Goal: Task Accomplishment & Management: Complete application form

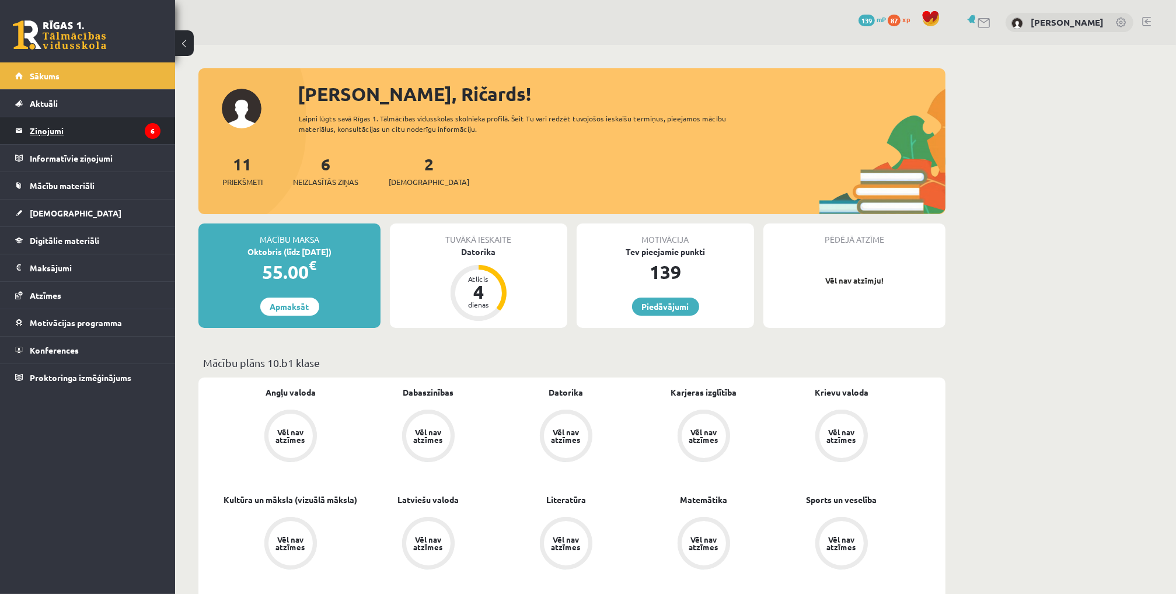
click at [43, 127] on legend "Ziņojumi 6" at bounding box center [95, 130] width 131 height 27
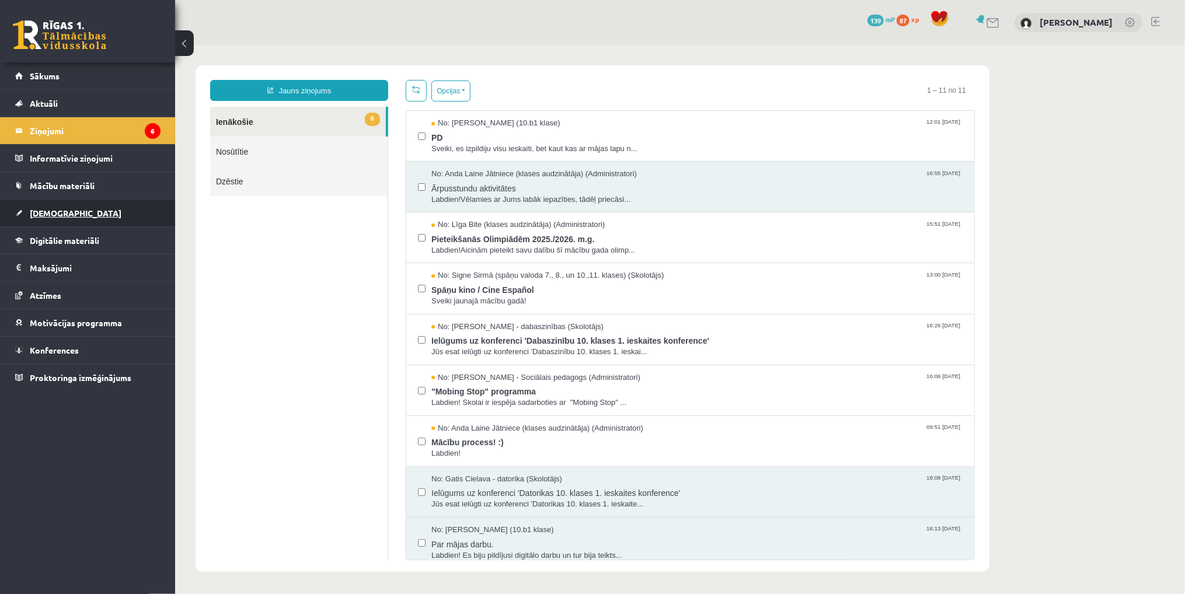
click at [75, 207] on link "[DEMOGRAPHIC_DATA]" at bounding box center [87, 213] width 145 height 27
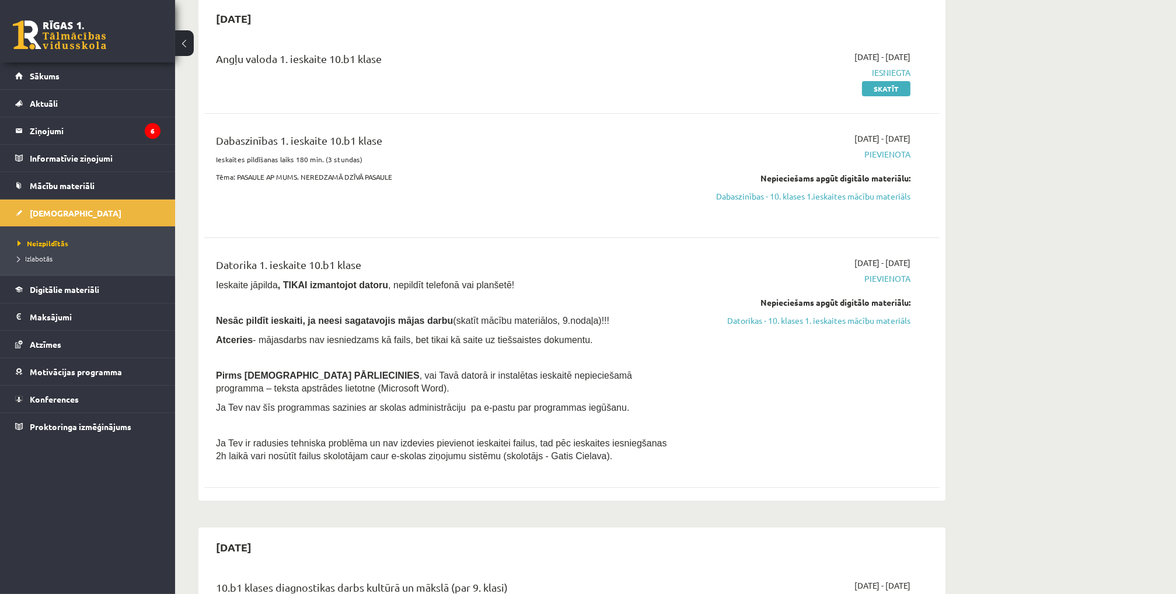
scroll to position [117, 0]
click at [885, 154] on span "Pievienota" at bounding box center [800, 154] width 220 height 12
click at [792, 170] on div "2025-09-01 - 2025-09-15 Pievienota Nepieciešams apgūt digitālo materiālu: Dabas…" at bounding box center [801, 175] width 238 height 86
click at [803, 197] on link "Dabaszinības - 10. klases 1.ieskaites mācību materiāls" at bounding box center [800, 196] width 220 height 12
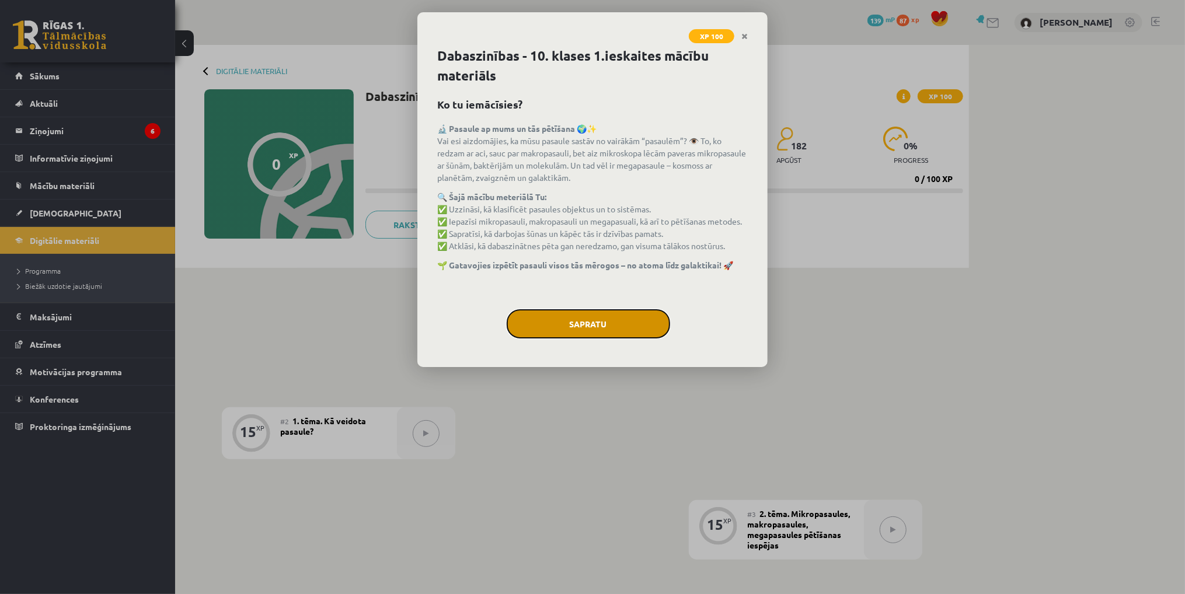
click at [637, 324] on button "Sapratu" at bounding box center [588, 323] width 163 height 29
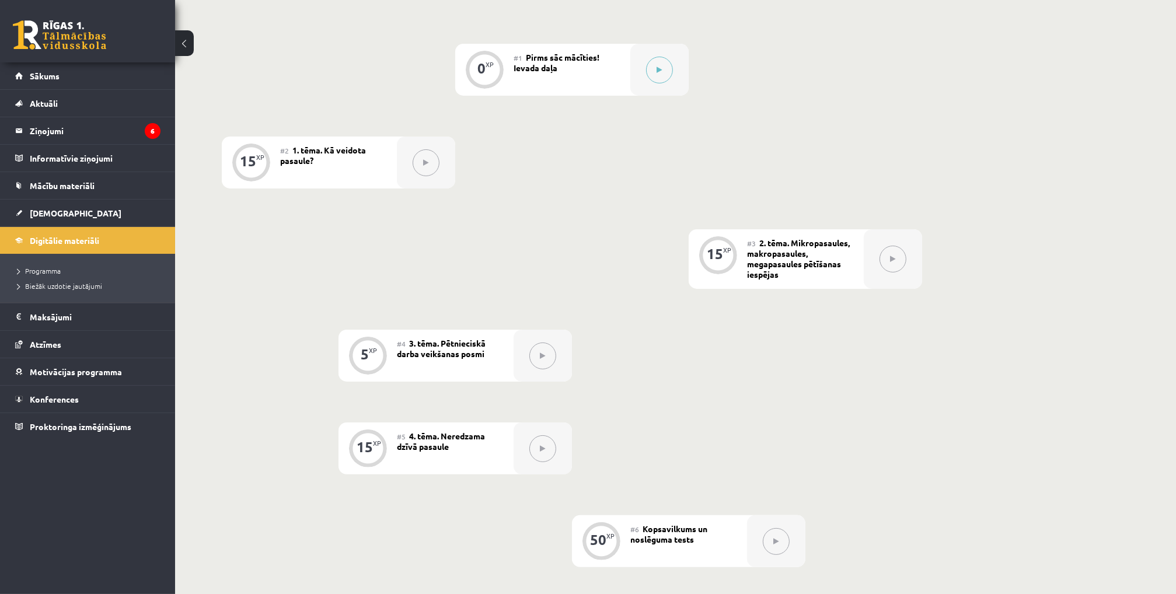
scroll to position [292, 0]
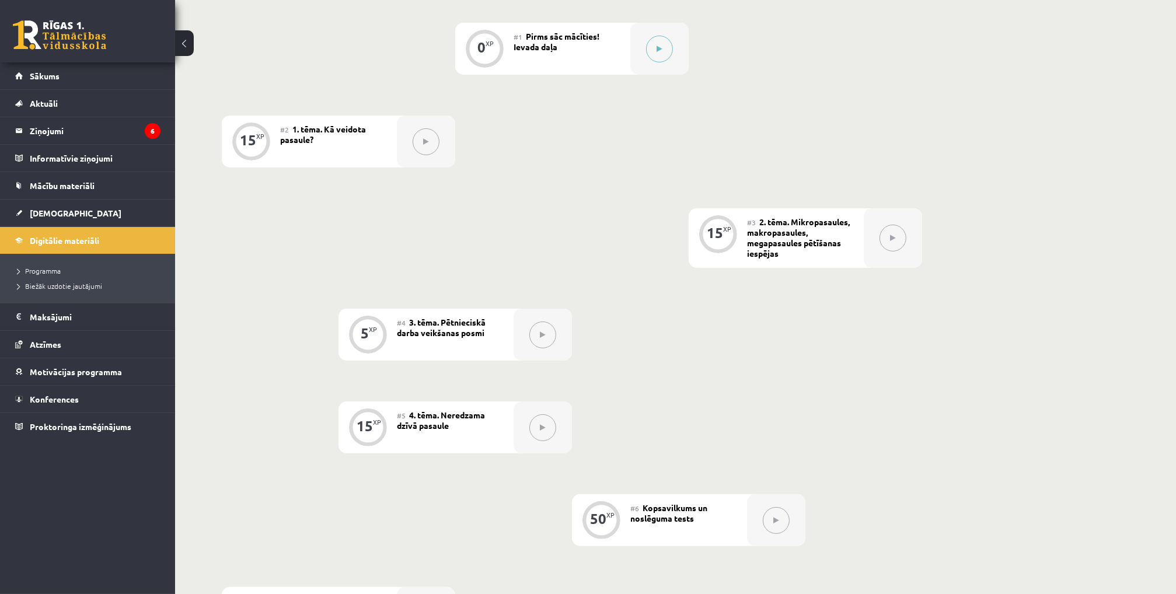
drag, startPoint x: 814, startPoint y: 245, endPoint x: 787, endPoint y: 304, distance: 65.3
click at [787, 304] on div "0 XP #1 Pirms sāc mācīties! Ievada daļa 15 XP #2 1. tēma. Kā veidota pasaule? 1…" at bounding box center [572, 331] width 700 height 616
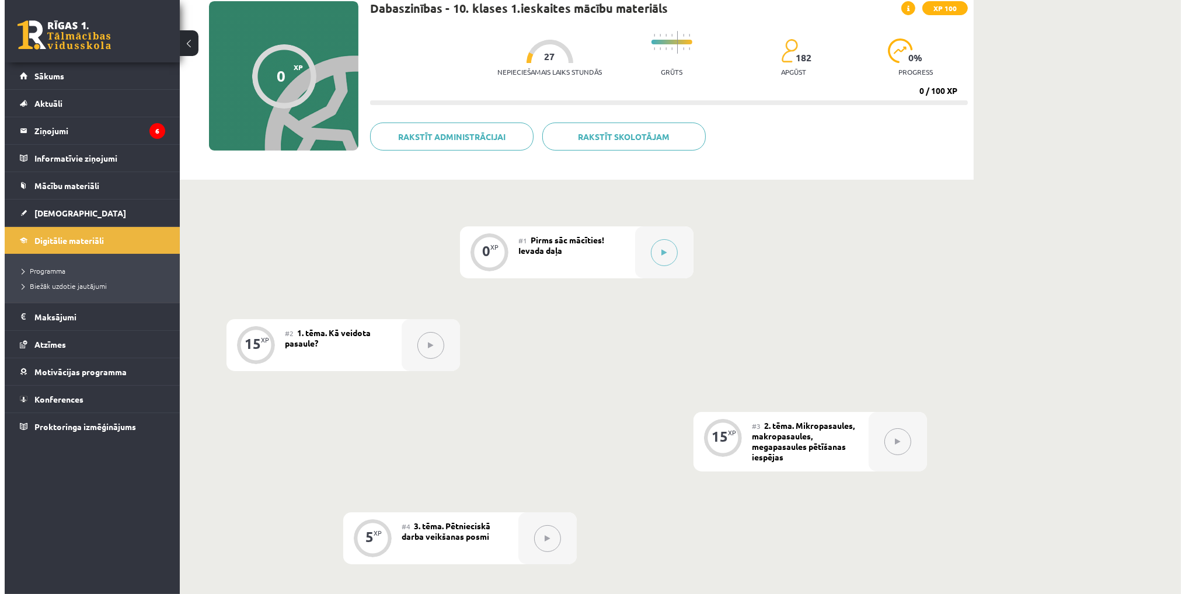
scroll to position [74, 0]
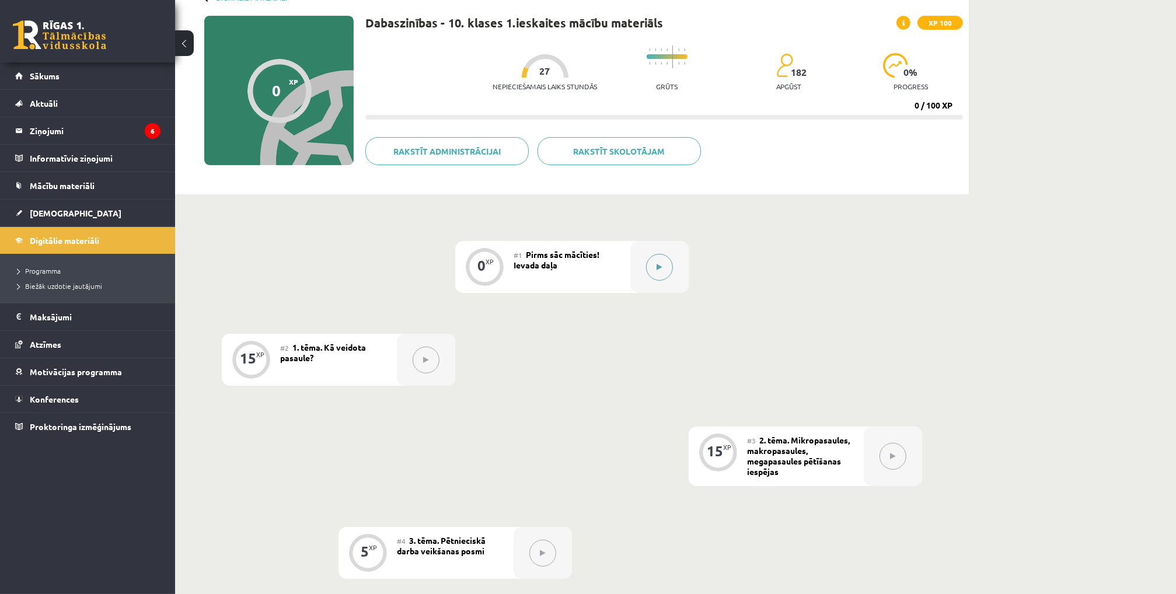
click at [660, 271] on button at bounding box center [659, 267] width 27 height 27
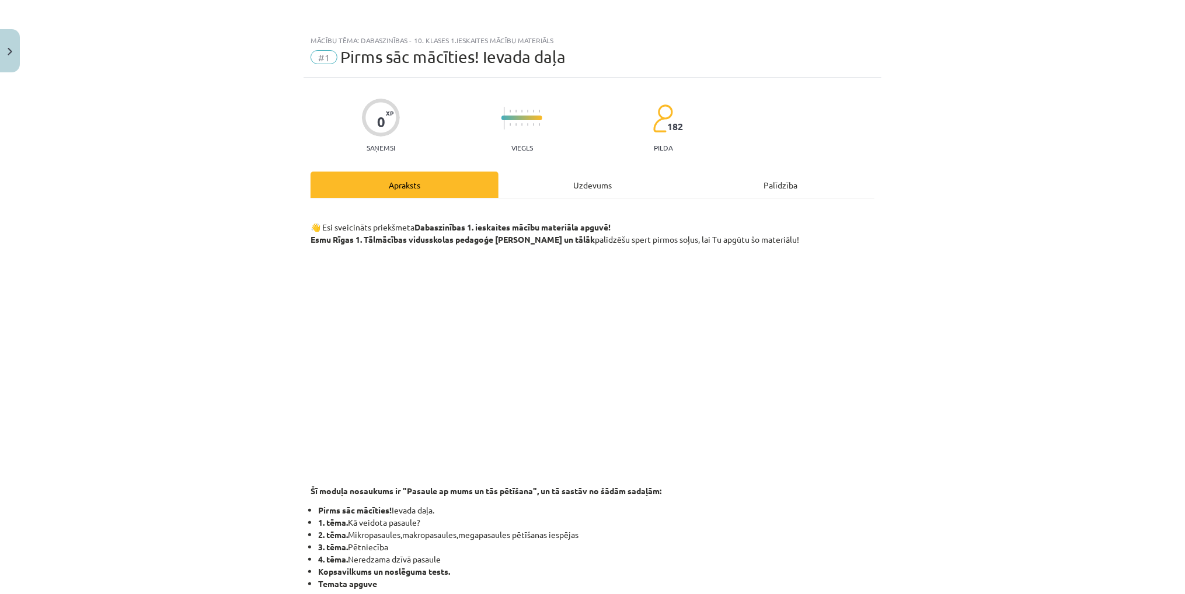
click at [559, 194] on div "Uzdevums" at bounding box center [592, 185] width 188 height 26
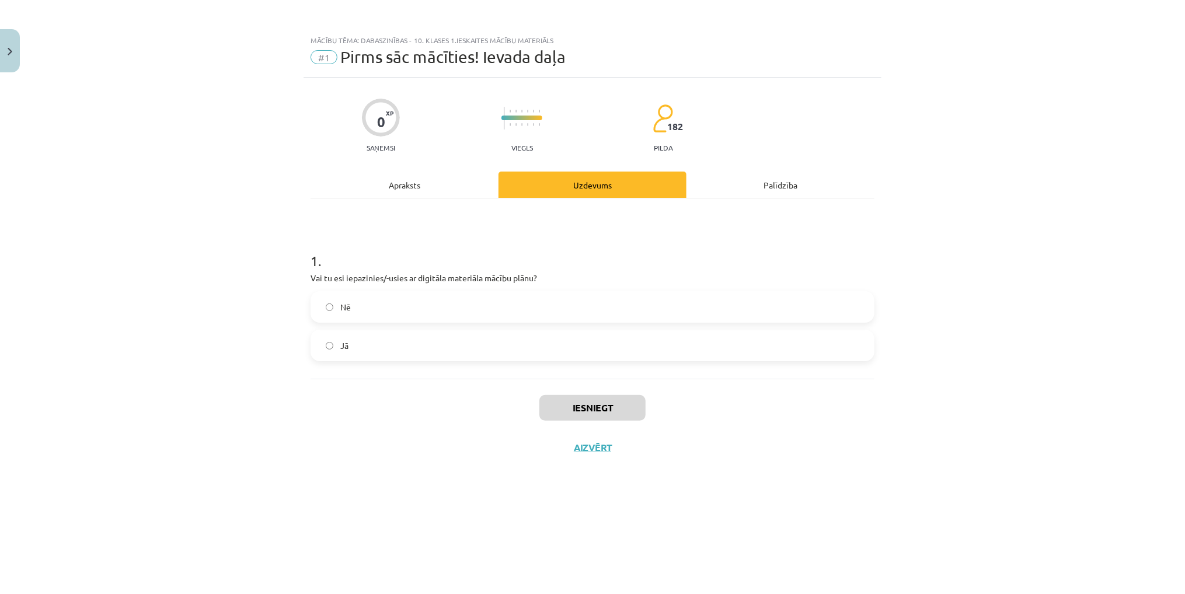
click at [444, 190] on div "Apraksts" at bounding box center [405, 185] width 188 height 26
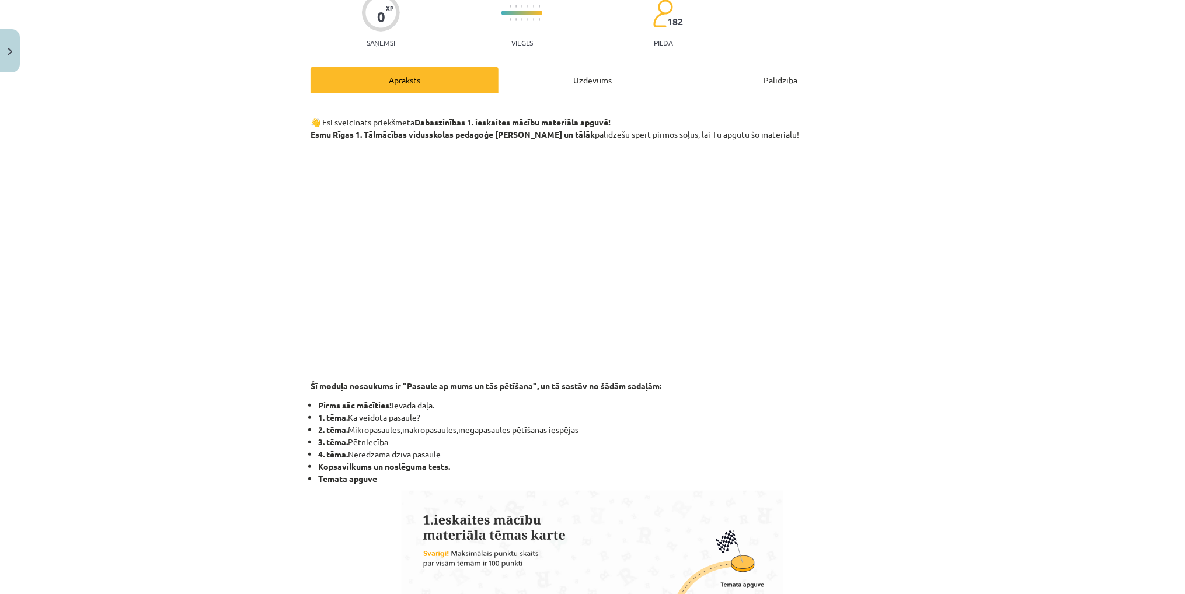
scroll to position [0, 0]
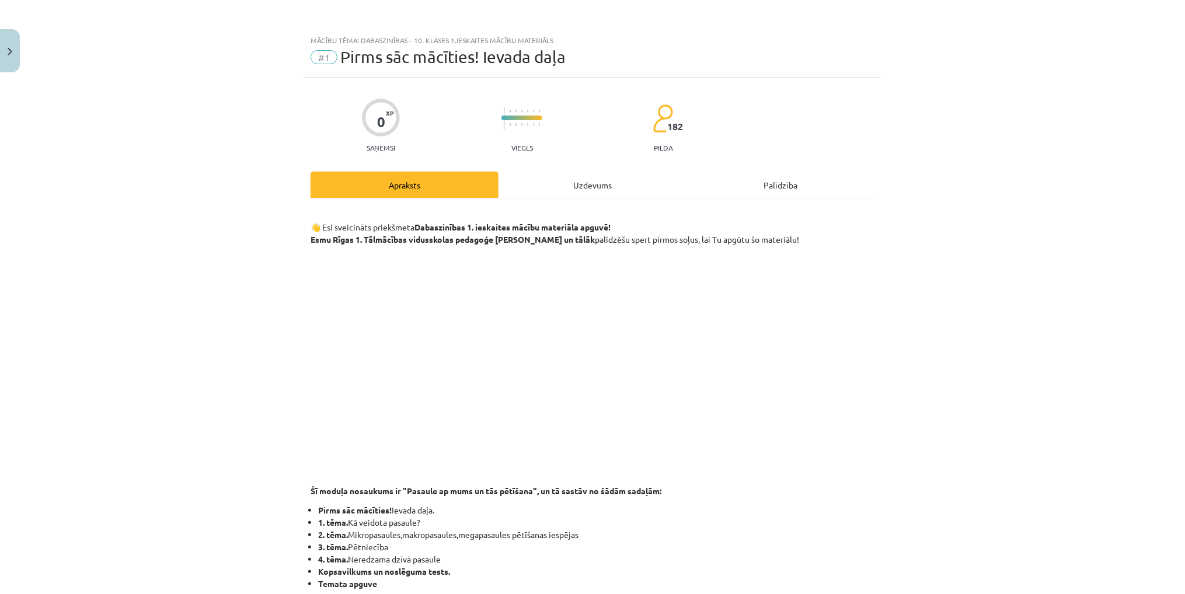
click at [540, 184] on div "Uzdevums" at bounding box center [592, 185] width 188 height 26
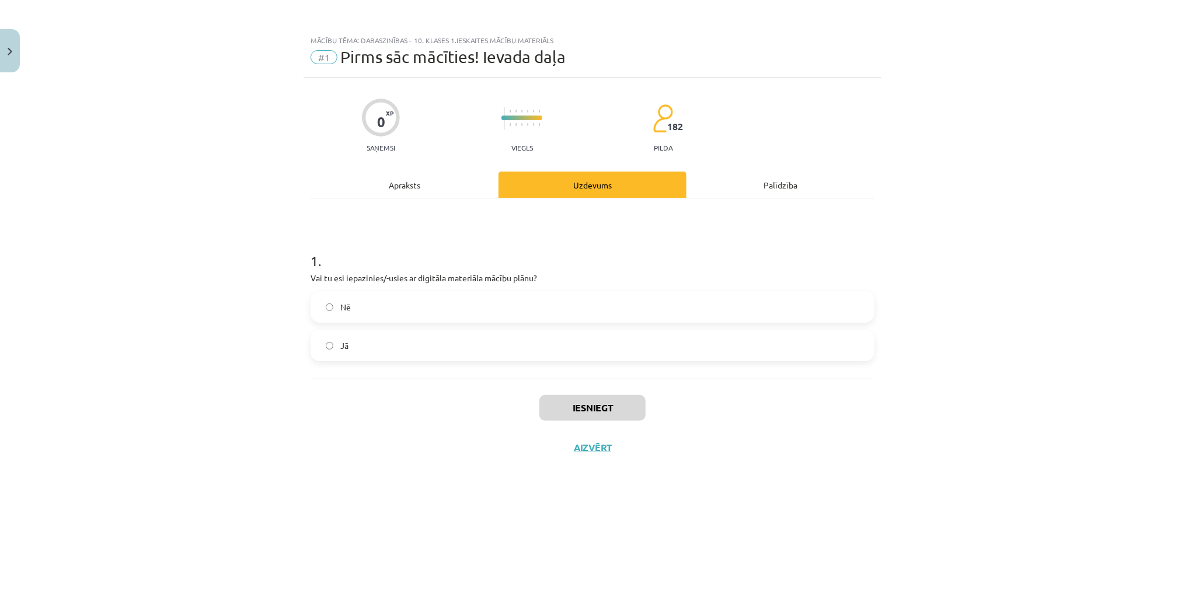
click at [392, 347] on label "Jā" at bounding box center [592, 345] width 561 height 29
click at [591, 407] on button "Iesniegt" at bounding box center [592, 408] width 106 height 26
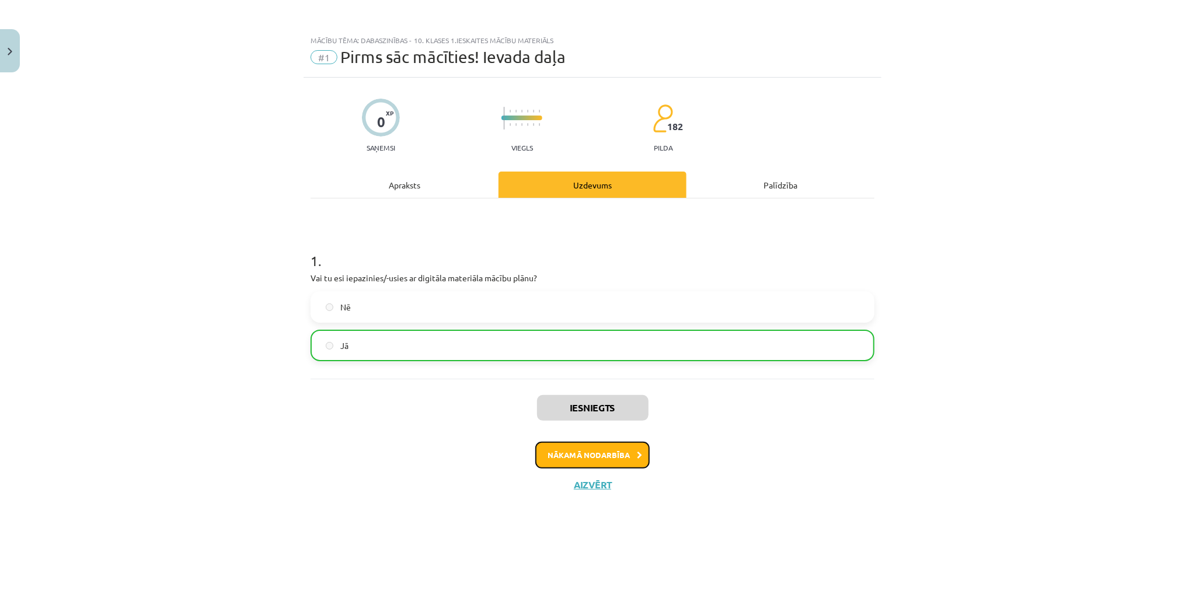
click at [630, 455] on button "Nākamā nodarbība" at bounding box center [592, 455] width 114 height 27
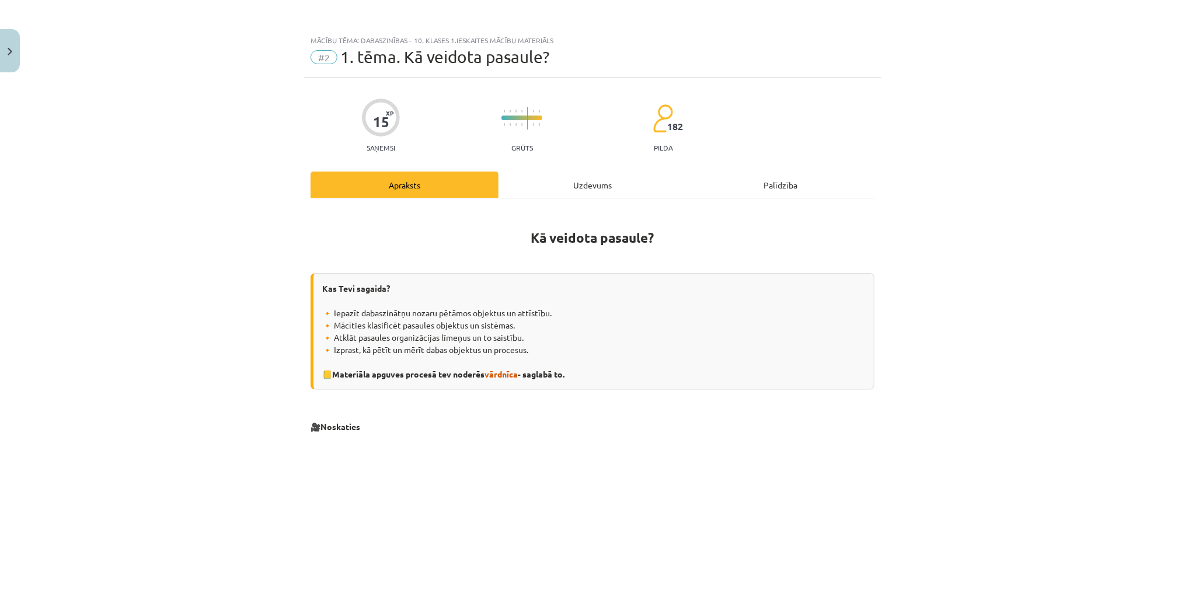
click at [600, 183] on div "Uzdevums" at bounding box center [592, 185] width 188 height 26
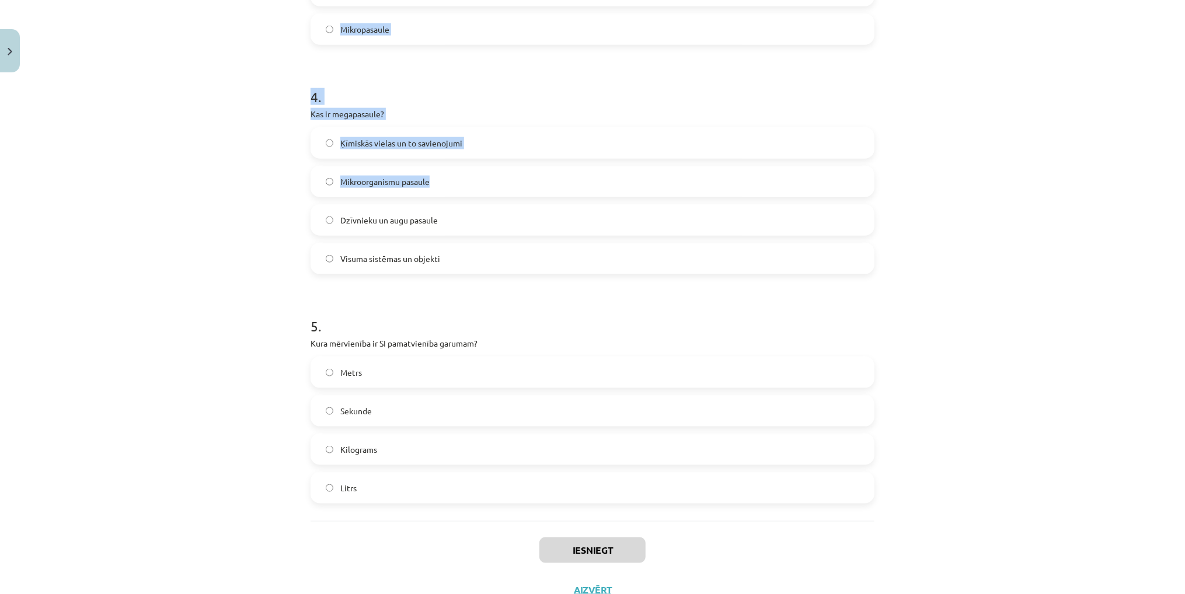
scroll to position [897, 0]
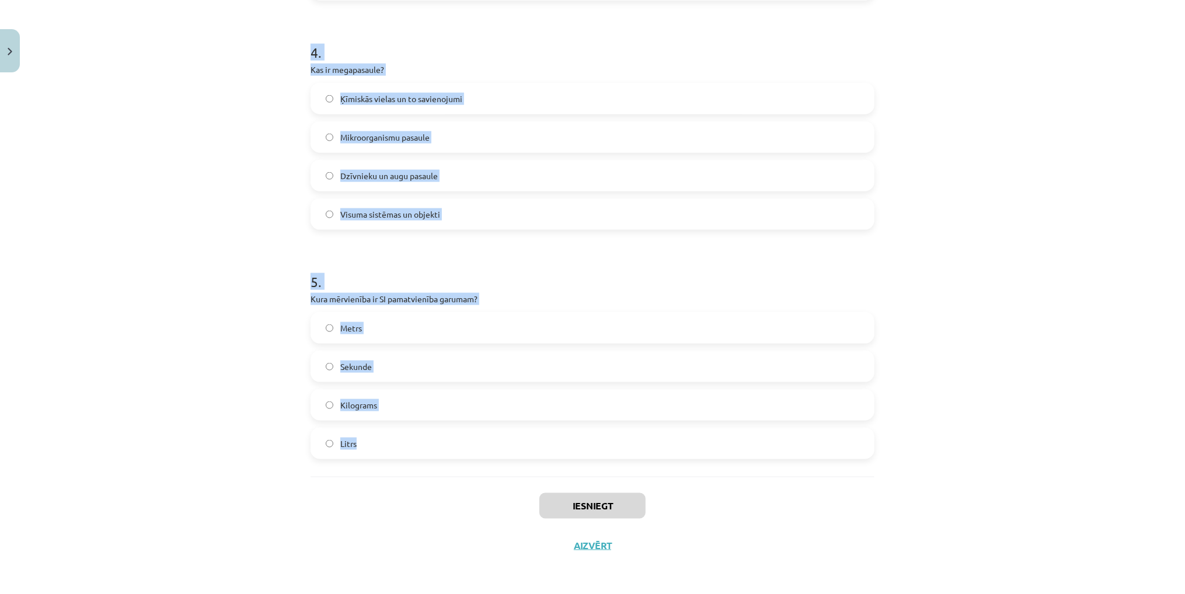
drag, startPoint x: 302, startPoint y: 68, endPoint x: 385, endPoint y: 458, distance: 399.0
copy form "Kurš zinātnieks izstrādāja gravitācijas teoriju? Alberts Einšteins Īzaks Ņūtons…"
click at [470, 211] on label "Visuma sistēmas un objekti" at bounding box center [592, 214] width 561 height 29
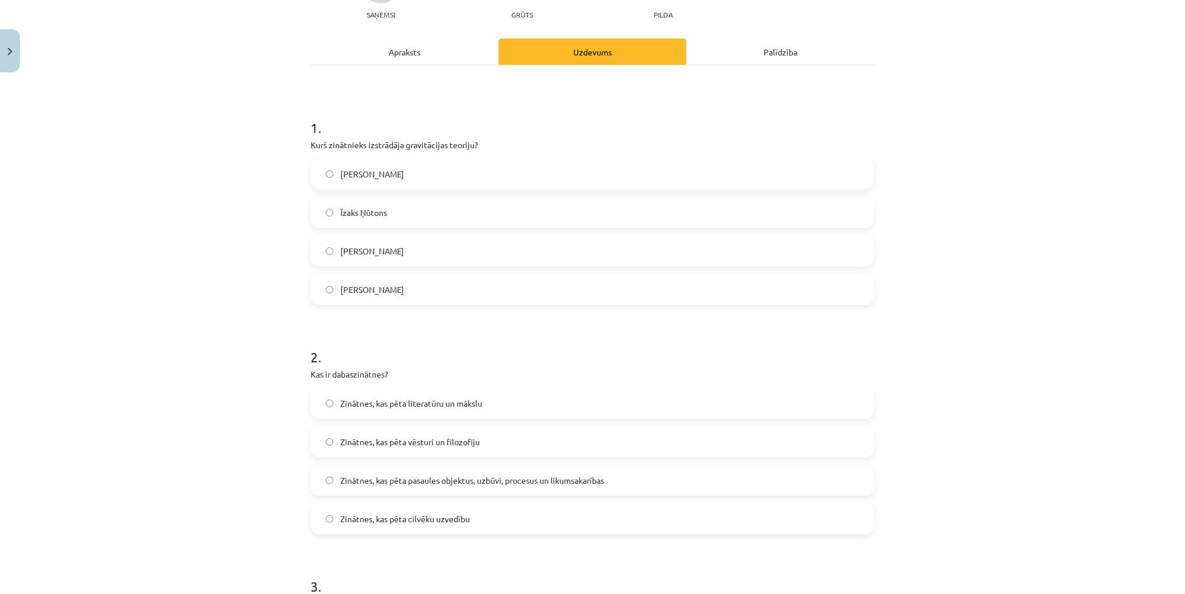
scroll to position [79, 0]
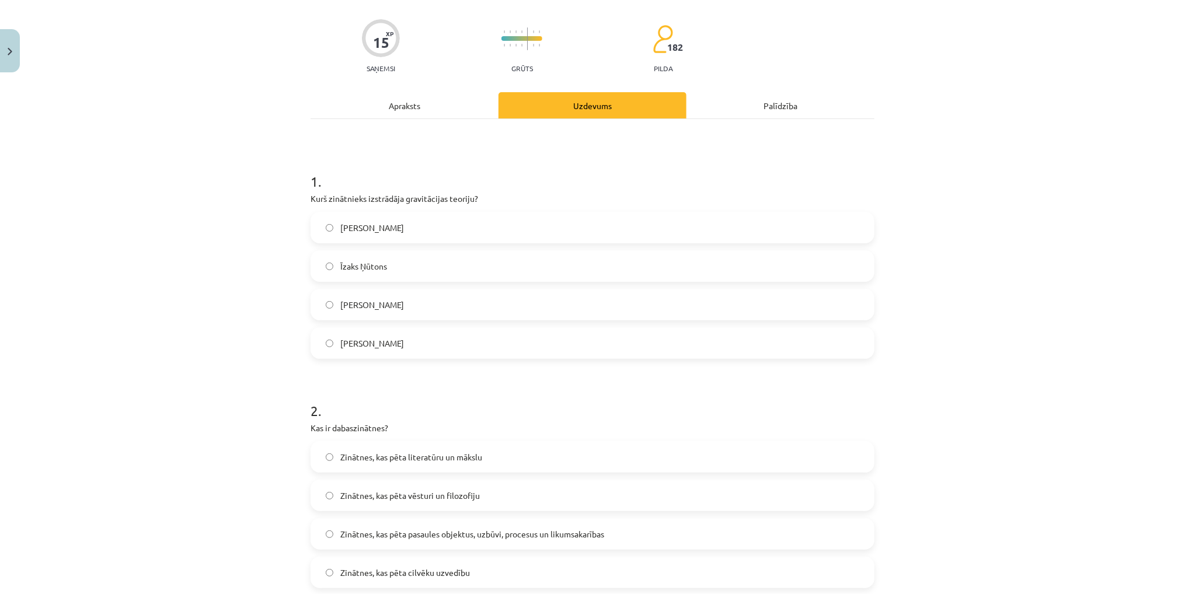
click at [332, 266] on label "Īzaks Ņūtons" at bounding box center [592, 266] width 561 height 29
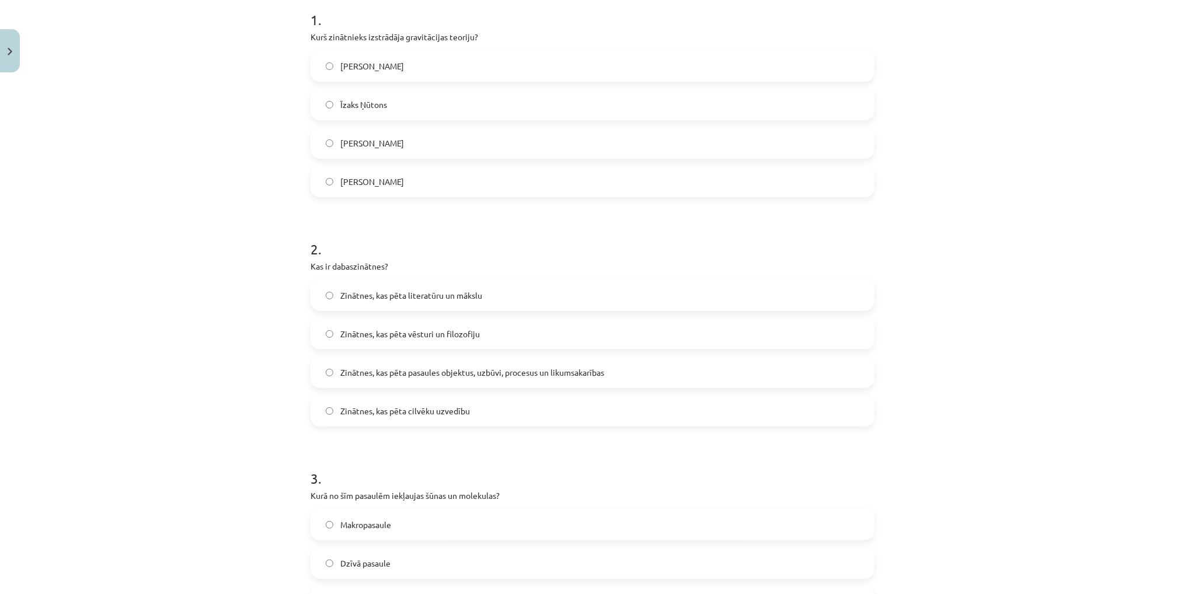
scroll to position [254, 0]
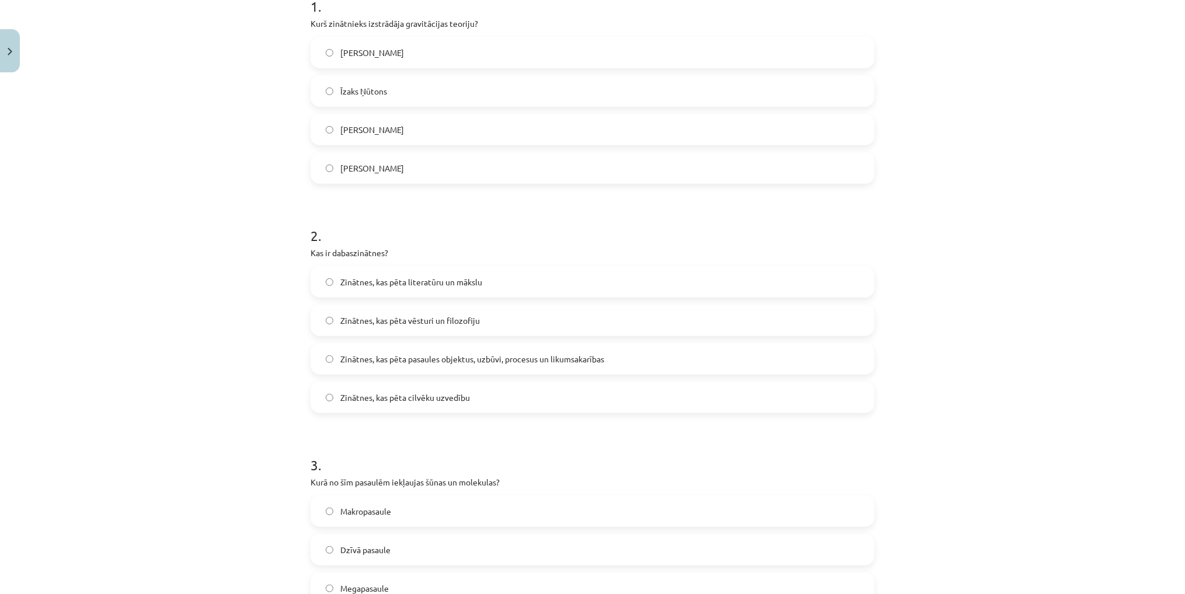
click at [332, 355] on label "Zinātnes, kas pēta pasaules objektus, uzbūvi, procesus un likumsakarības" at bounding box center [592, 358] width 561 height 29
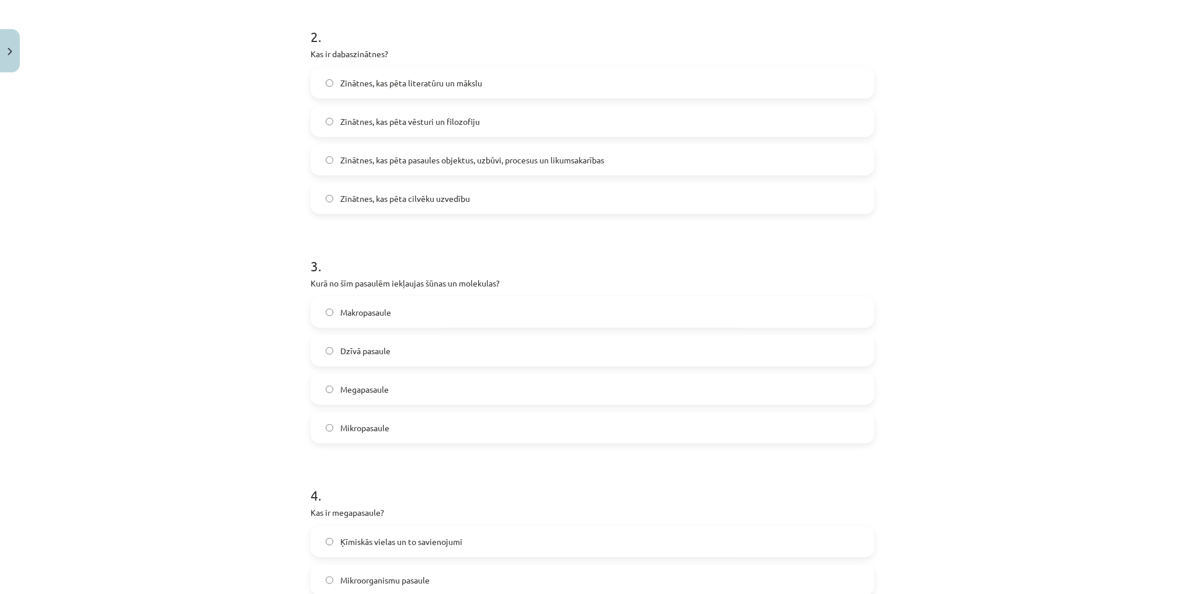
scroll to position [488, 0]
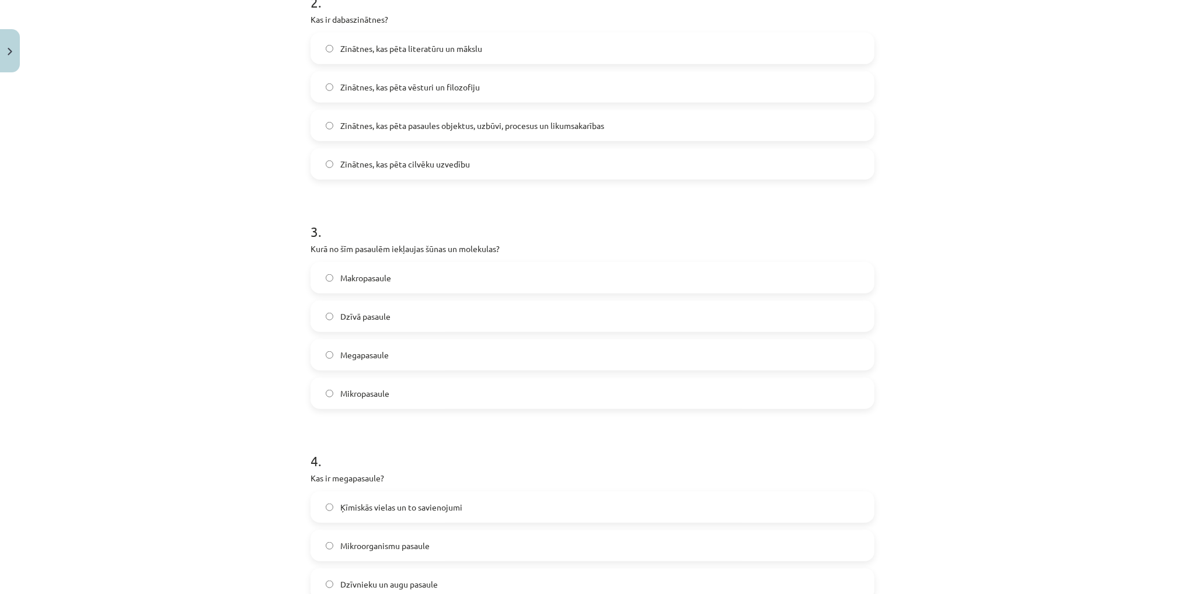
click at [341, 281] on span "Makropasaule" at bounding box center [365, 278] width 51 height 12
click at [335, 390] on label "Mikropasaule" at bounding box center [592, 393] width 561 height 29
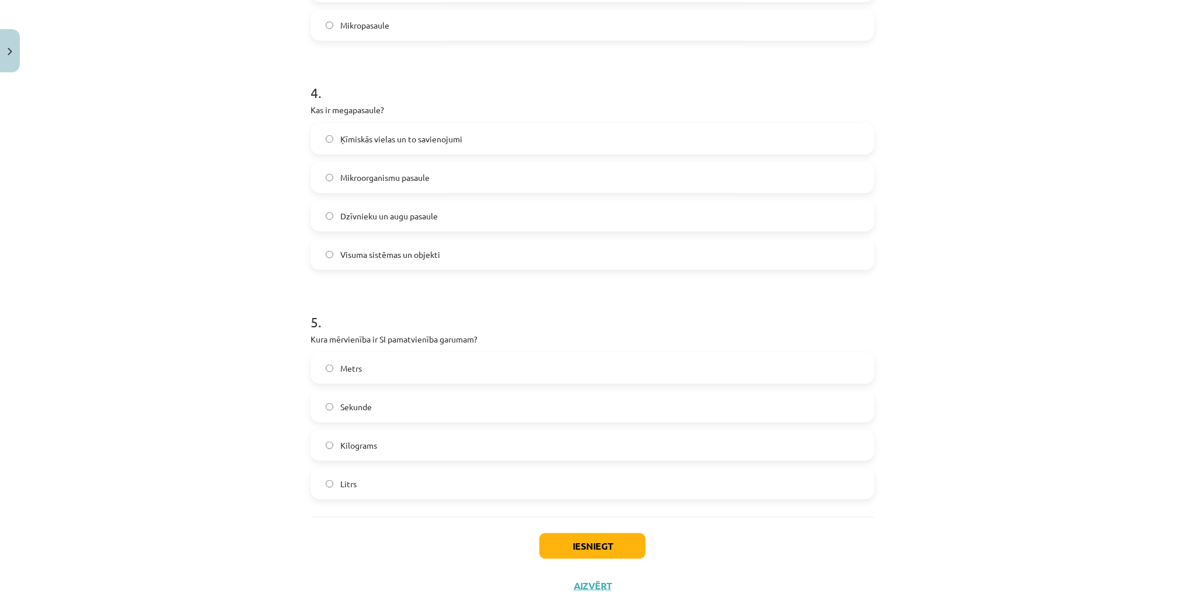
scroll to position [897, 0]
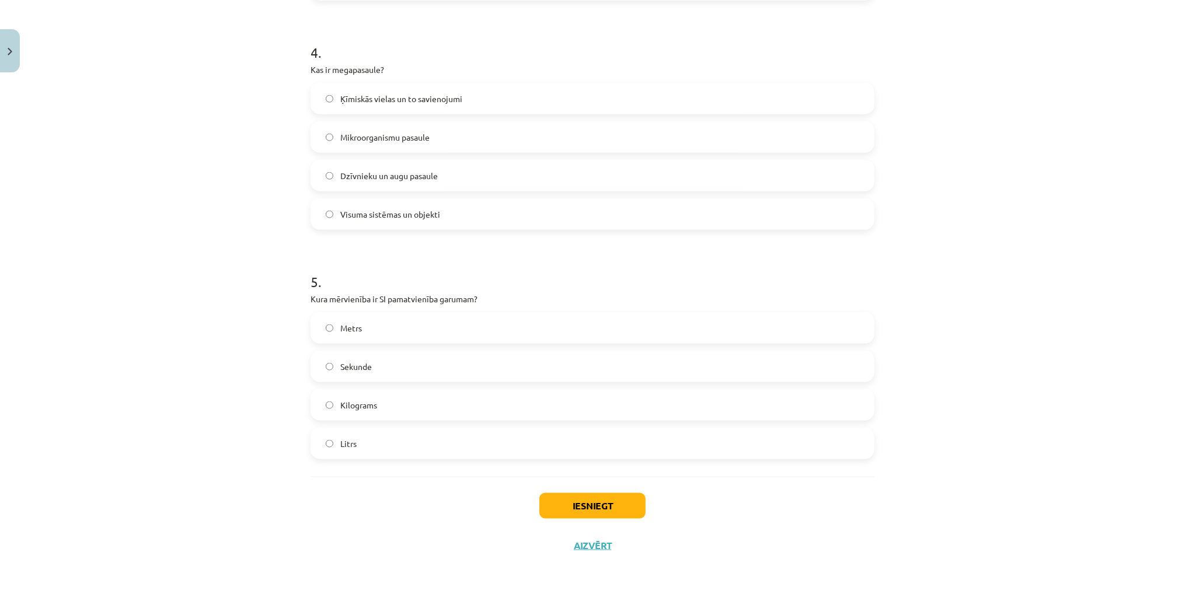
click at [346, 330] on span "Metrs" at bounding box center [351, 328] width 22 height 12
click at [606, 507] on button "Iesniegt" at bounding box center [592, 506] width 106 height 26
click at [581, 505] on button "Iesniegt" at bounding box center [592, 506] width 106 height 26
click at [613, 504] on button "Iesniegt" at bounding box center [592, 506] width 106 height 26
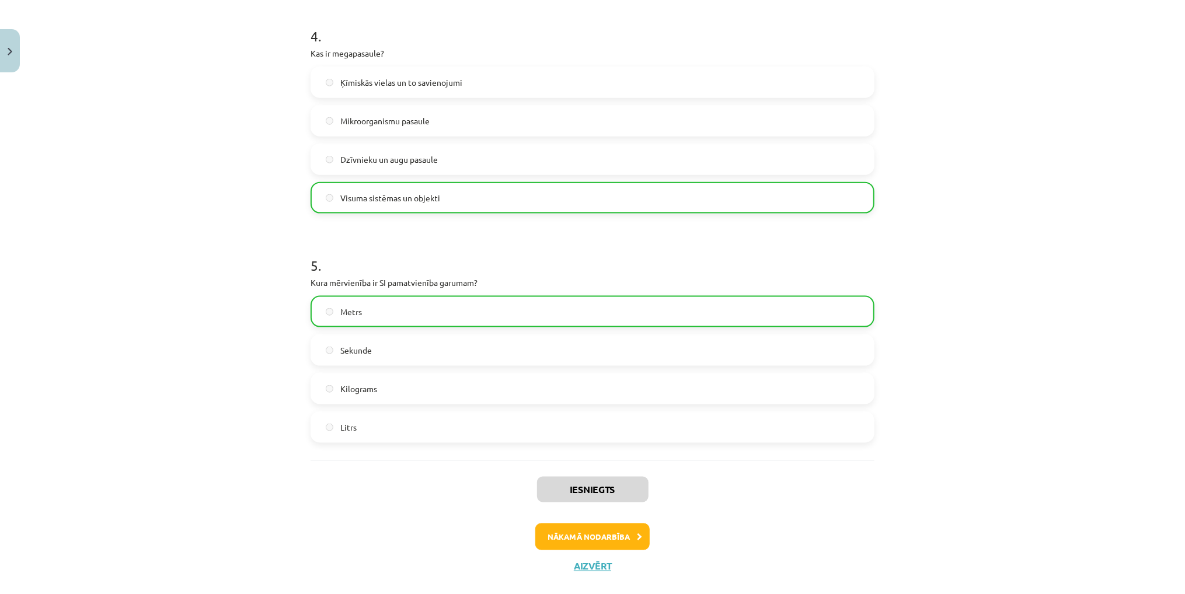
scroll to position [933, 0]
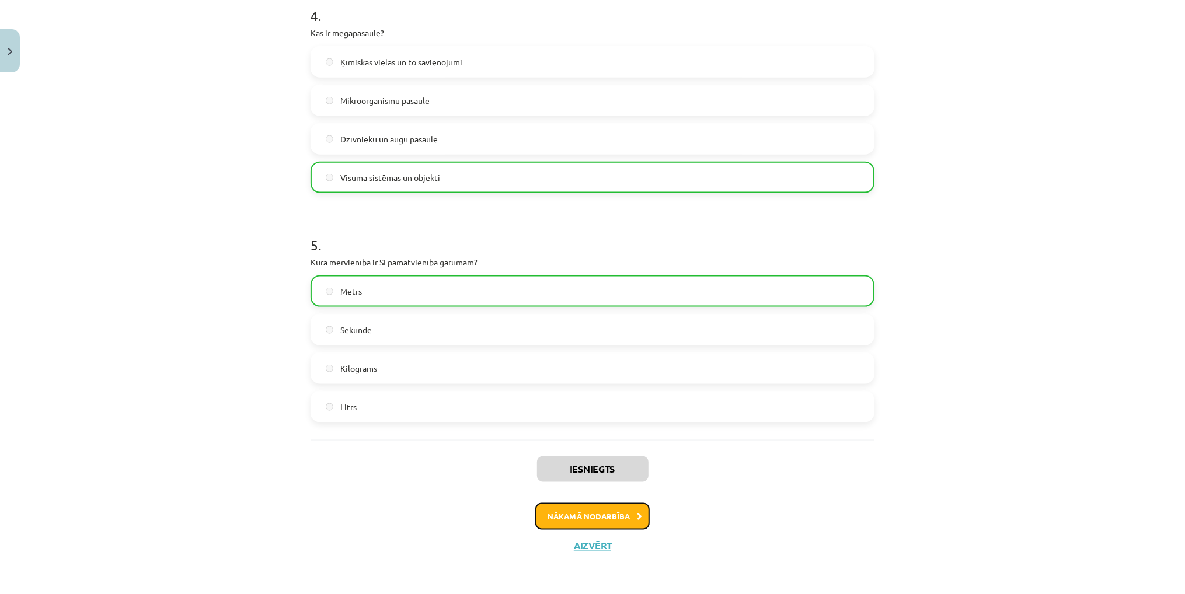
click at [612, 514] on button "Nākamā nodarbība" at bounding box center [592, 516] width 114 height 27
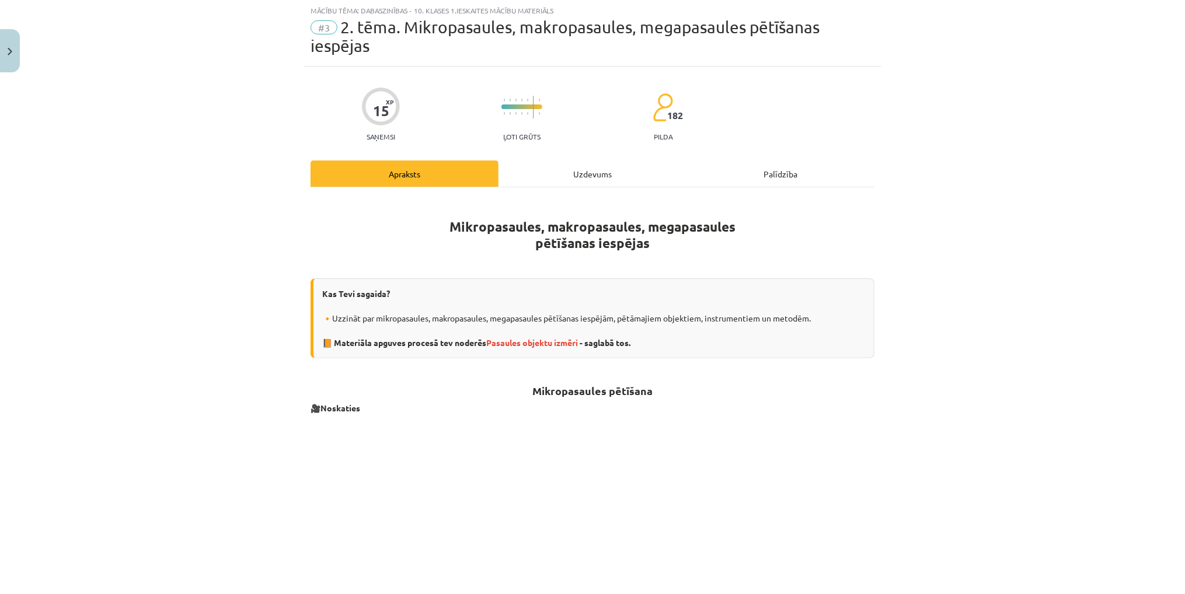
scroll to position [29, 0]
click at [586, 178] on div "Uzdevums" at bounding box center [592, 174] width 188 height 26
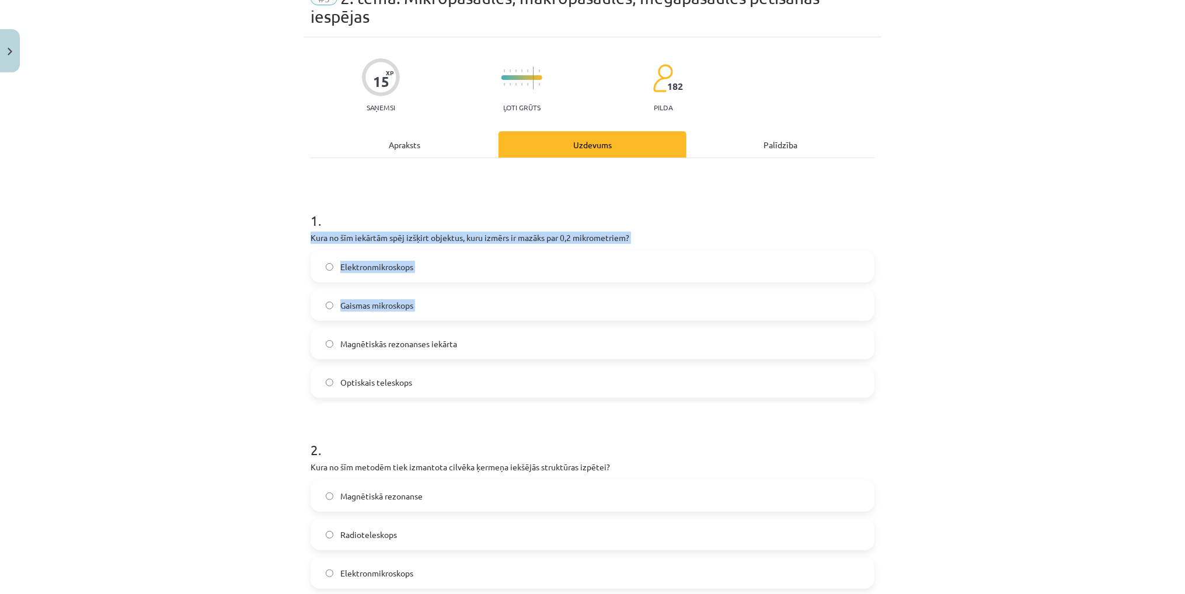
drag, startPoint x: 306, startPoint y: 266, endPoint x: 334, endPoint y: 341, distance: 81.1
click at [334, 341] on div "1 . Kura no šīm iekārtām spēj izšķirt objektus, kuru izmērs ir mazāks par 0,2 m…" at bounding box center [593, 295] width 564 height 206
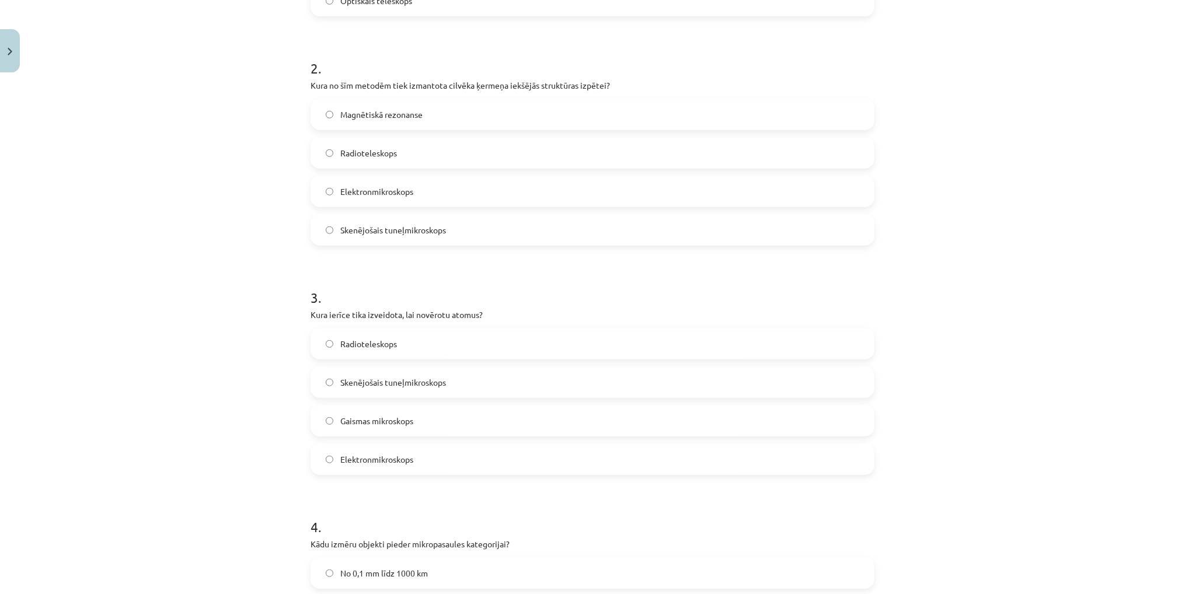
scroll to position [496, 0]
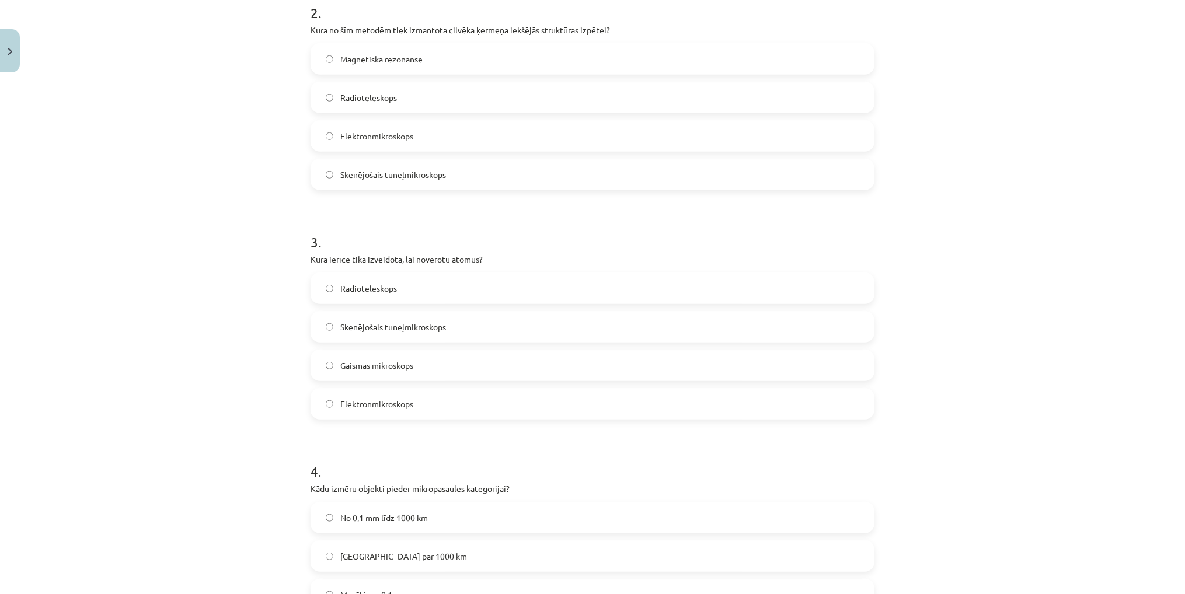
click at [346, 336] on label "Skenējošais tuneļmikroskops" at bounding box center [592, 326] width 561 height 29
click at [254, 204] on div "Mācību tēma: Dabaszinības - 10. klases 1.ieskaites mācību materiāls #3 2. tēma.…" at bounding box center [592, 297] width 1185 height 594
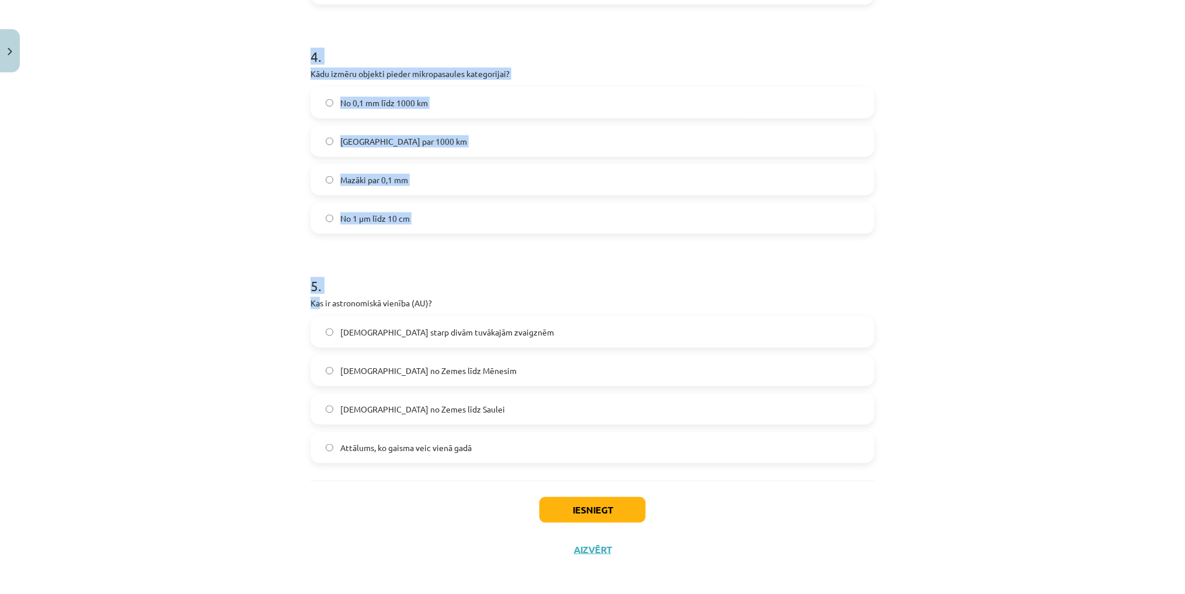
scroll to position [915, 0]
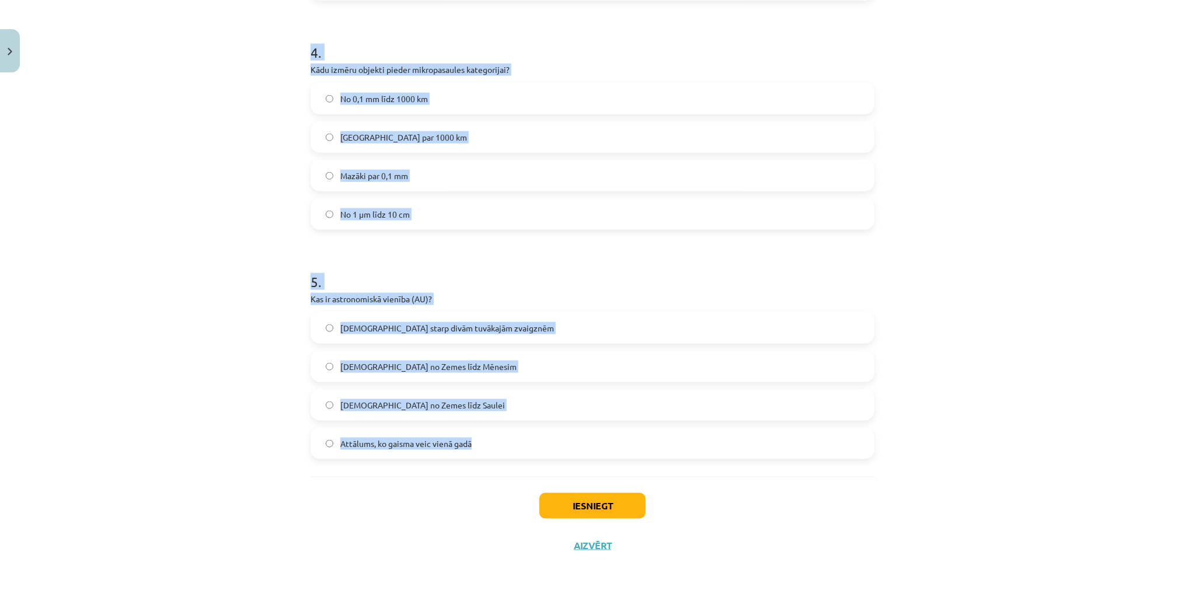
drag, startPoint x: 299, startPoint y: 263, endPoint x: 476, endPoint y: 456, distance: 261.9
copy form "Kura no šīm iekārtām spēj izšķirt objektus, kuru izmērs ir mazāks par 0,2 mikro…"
click at [486, 226] on label "No 1 μm līdz 10 cm" at bounding box center [592, 214] width 561 height 29
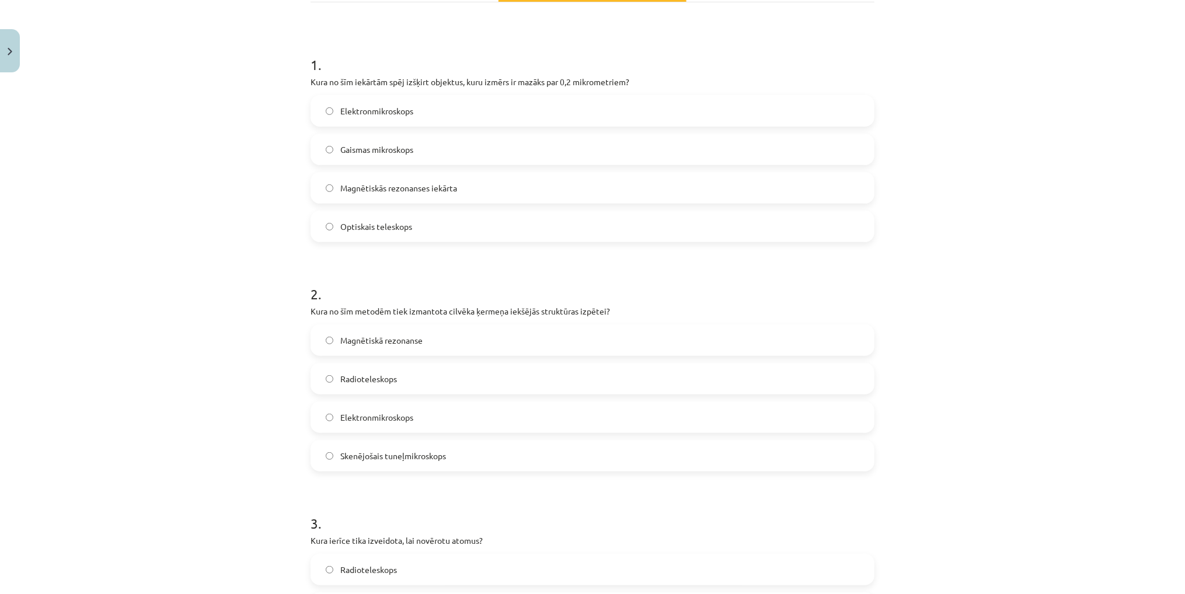
scroll to position [40, 0]
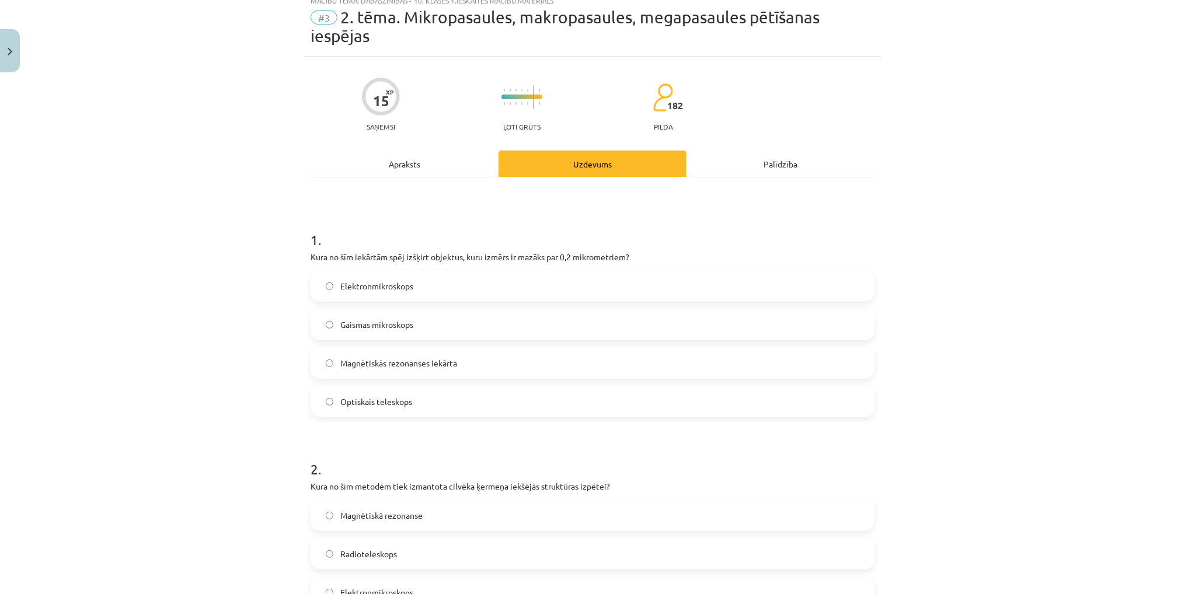
click at [318, 287] on label "Elektronmikroskops" at bounding box center [592, 285] width 561 height 29
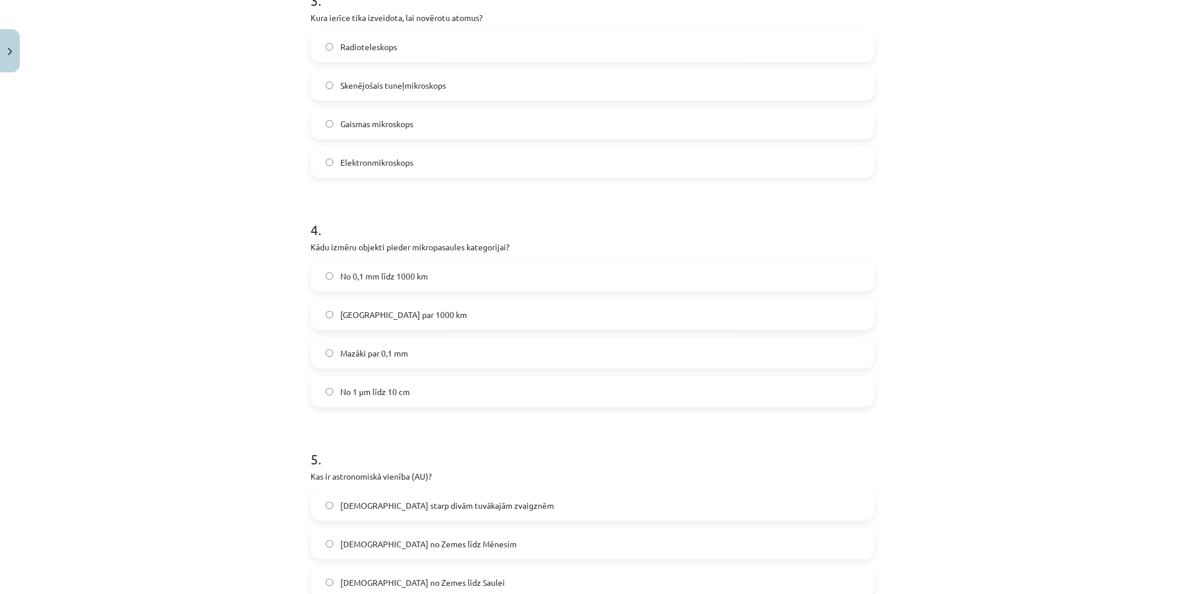
scroll to position [740, 0]
click at [319, 341] on label "Mazāki par 0,1 mm" at bounding box center [592, 350] width 561 height 29
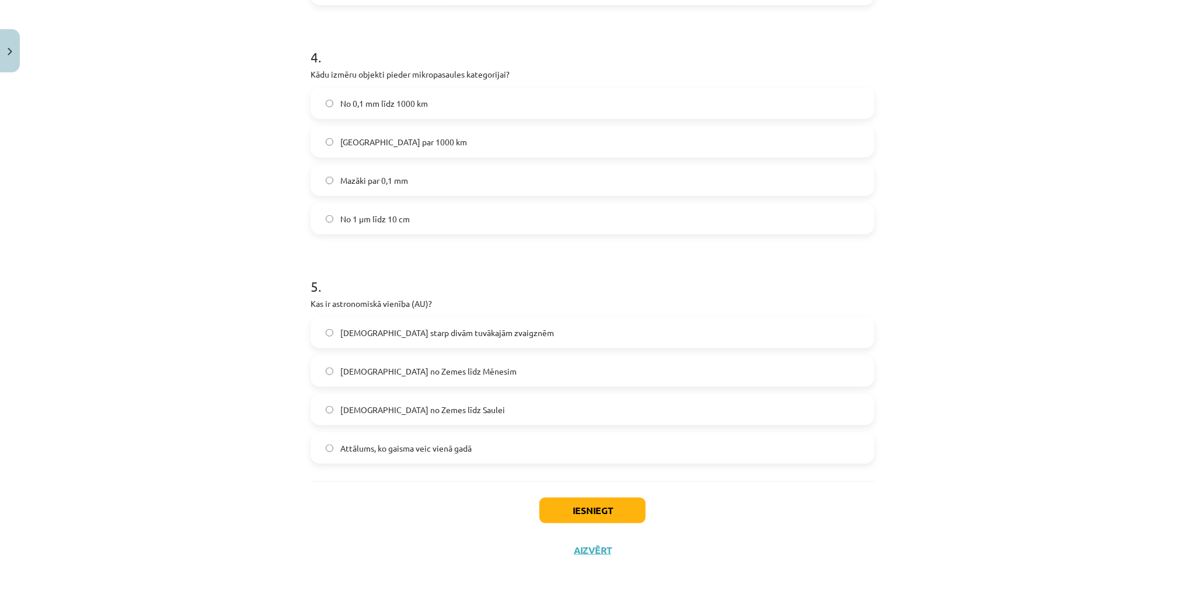
scroll to position [915, 0]
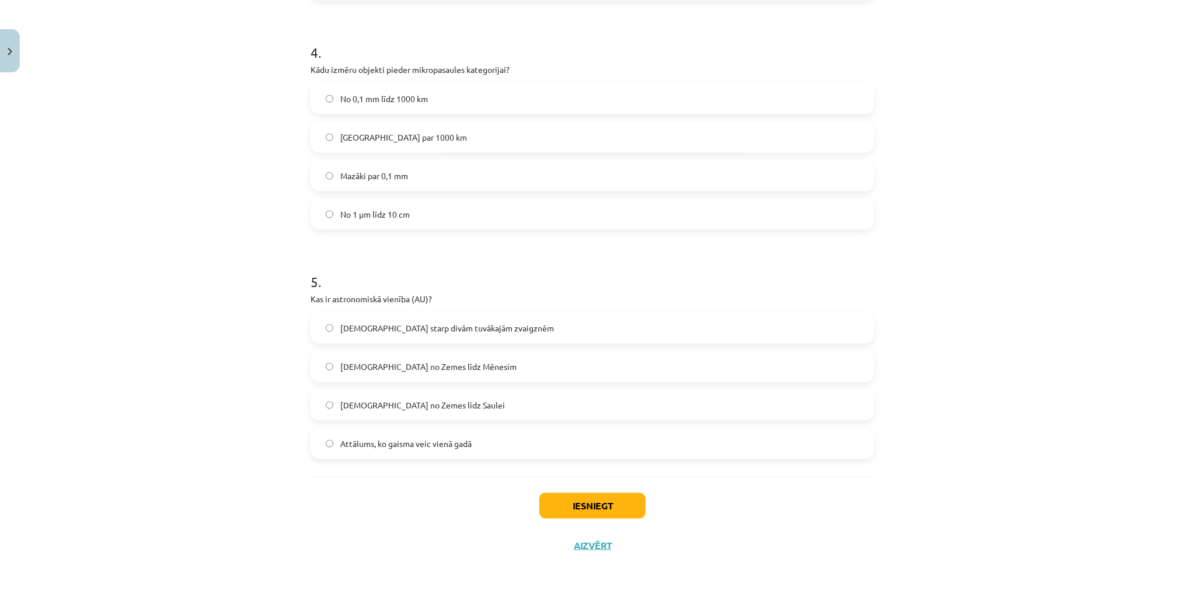
click at [313, 407] on label "Attālums no Zemes līdz Saulei" at bounding box center [592, 404] width 561 height 29
click at [575, 515] on button "Iesniegt" at bounding box center [592, 506] width 106 height 26
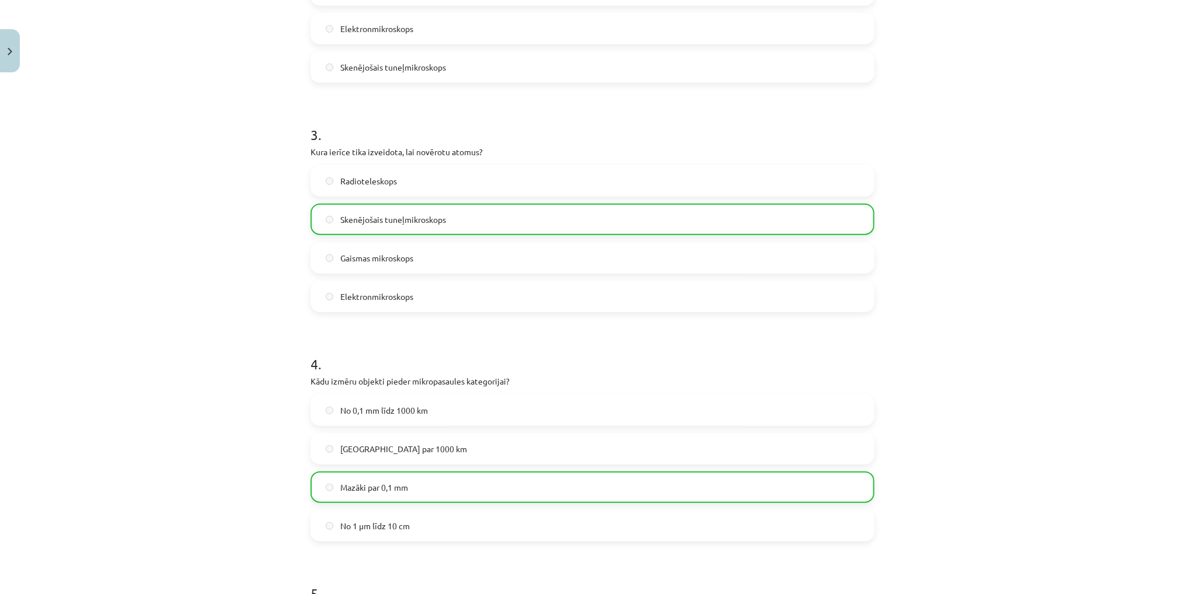
scroll to position [952, 0]
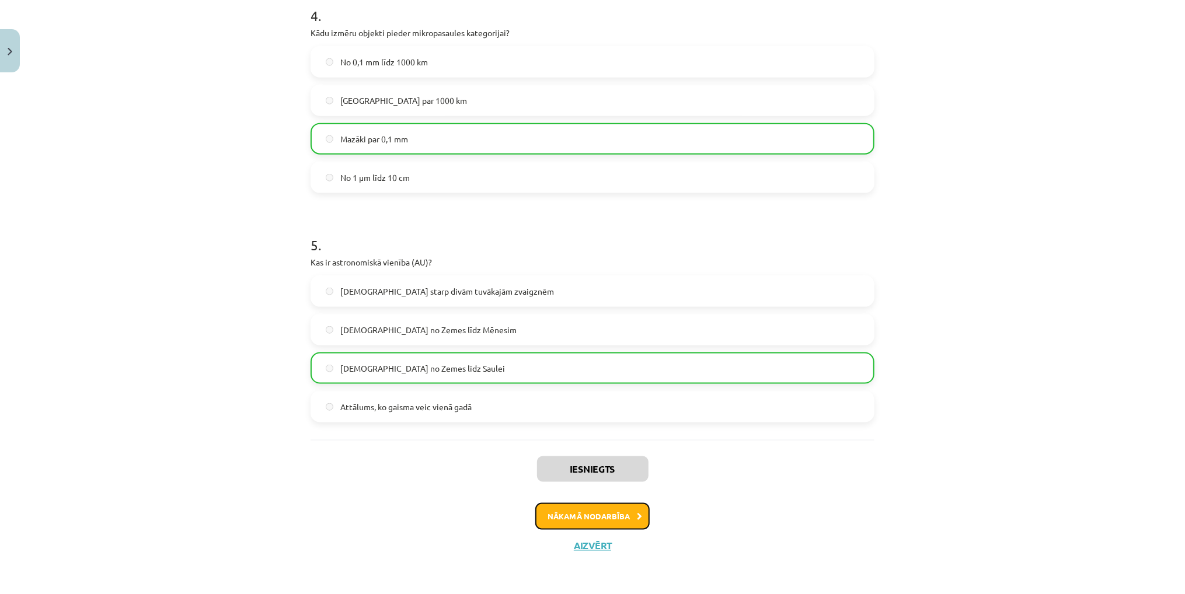
click at [585, 512] on button "Nākamā nodarbība" at bounding box center [592, 516] width 114 height 27
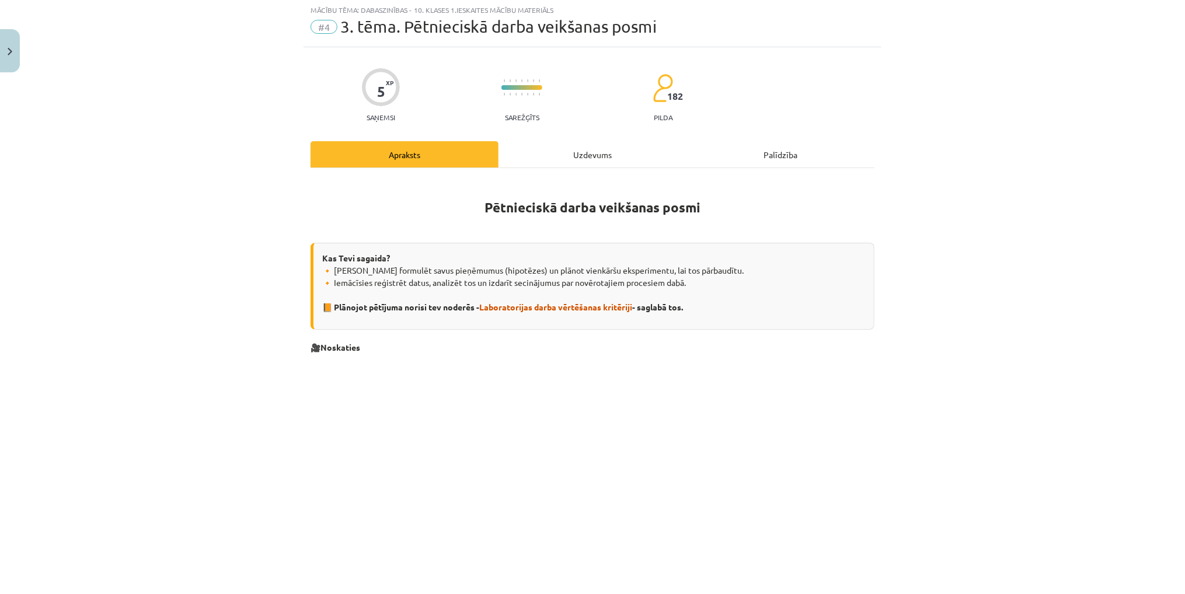
scroll to position [29, 0]
click at [604, 149] on div "Uzdevums" at bounding box center [592, 155] width 188 height 26
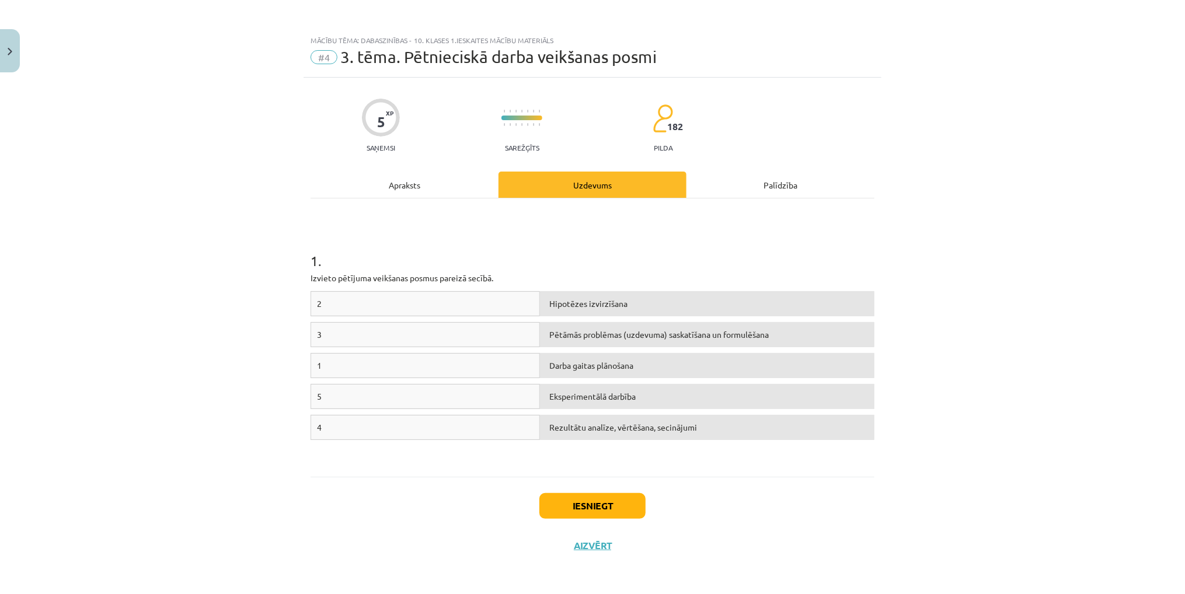
click at [376, 304] on div "2" at bounding box center [425, 303] width 229 height 25
click at [618, 344] on div "Pētāmās problēmas (uzdevuma) saskatīšana un formulēšana" at bounding box center [707, 334] width 334 height 25
click at [617, 308] on div "Hipotēzes izvirzīšana" at bounding box center [707, 303] width 334 height 25
click at [611, 325] on div "Pētāmās problēmas (uzdevuma) saskatīšana un formulēšana" at bounding box center [707, 334] width 334 height 25
click at [606, 346] on div "3 Pētāmās problēmas (uzdevuma) saskatīšana un formulēšana" at bounding box center [593, 337] width 564 height 31
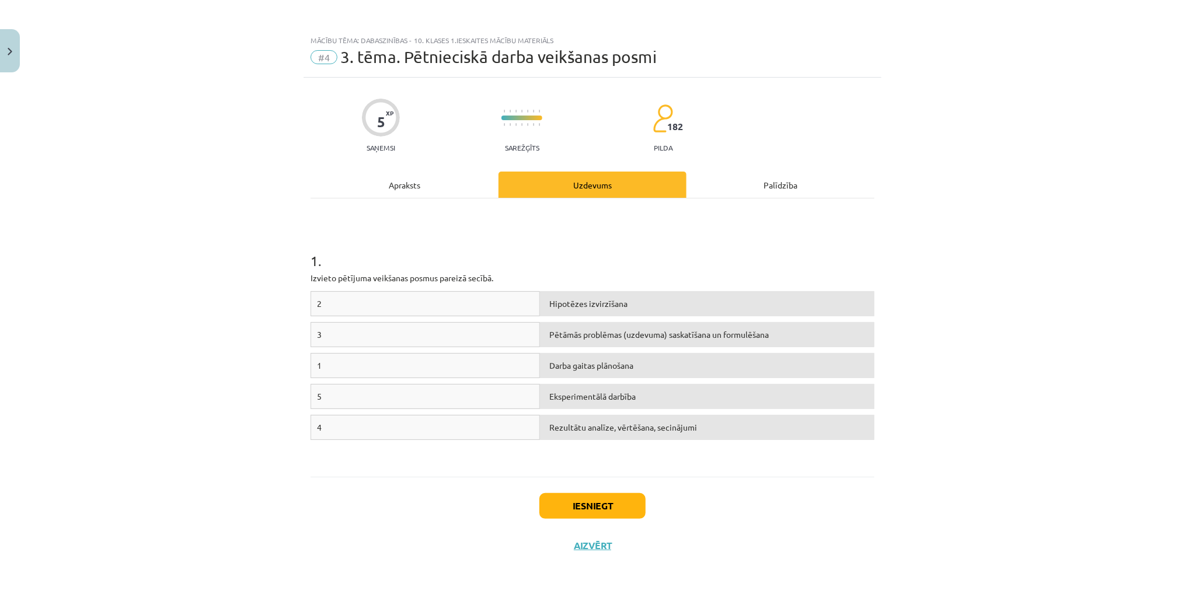
click at [611, 368] on span "Darba gaitas plānošana" at bounding box center [591, 365] width 84 height 11
click at [611, 394] on span "Eksperimentālā darbība" at bounding box center [592, 396] width 86 height 11
drag, startPoint x: 371, startPoint y: 386, endPoint x: 550, endPoint y: 404, distance: 180.2
click at [549, 404] on div "5 Eksperimentālā darbība" at bounding box center [593, 399] width 564 height 31
drag, startPoint x: 402, startPoint y: 374, endPoint x: 407, endPoint y: 326, distance: 48.1
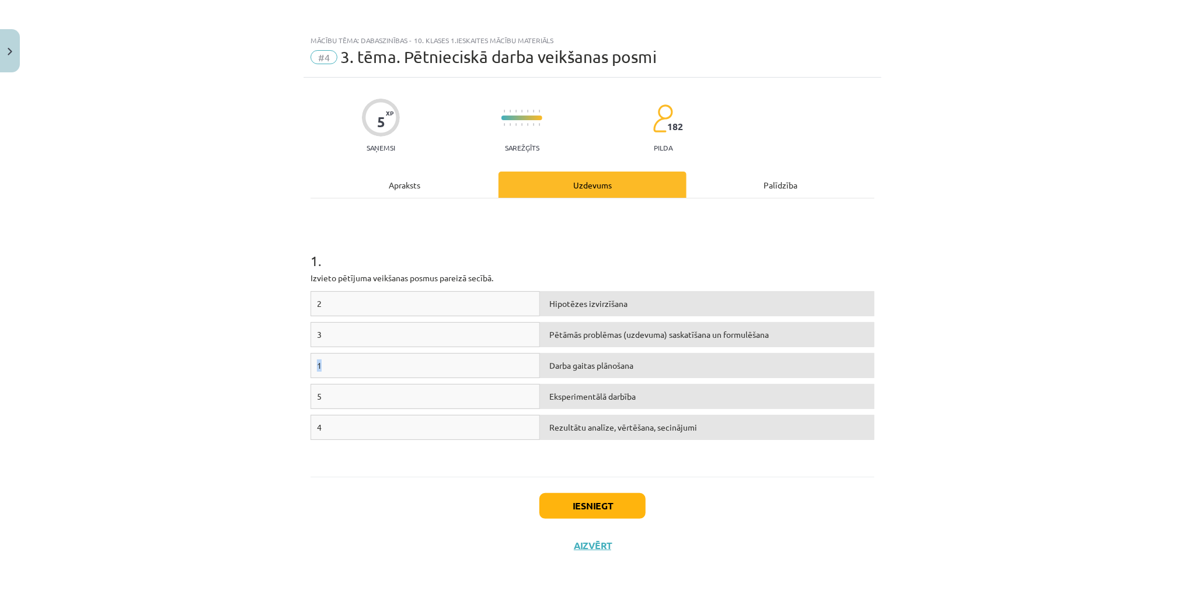
click at [407, 326] on div "2 Hipotēzes izvirzīšana 3 Pētāmās problēmas (uzdevuma) saskatīšana un formulēša…" at bounding box center [593, 378] width 564 height 175
click at [382, 358] on div "1" at bounding box center [425, 365] width 229 height 25
drag, startPoint x: 375, startPoint y: 364, endPoint x: 374, endPoint y: 316, distance: 48.5
click at [374, 316] on div "2 Hipotēzes izvirzīšana 3 Pētāmās problēmas (uzdevuma) saskatīšana un formulēša…" at bounding box center [593, 378] width 564 height 175
click at [355, 339] on div "3" at bounding box center [425, 334] width 229 height 25
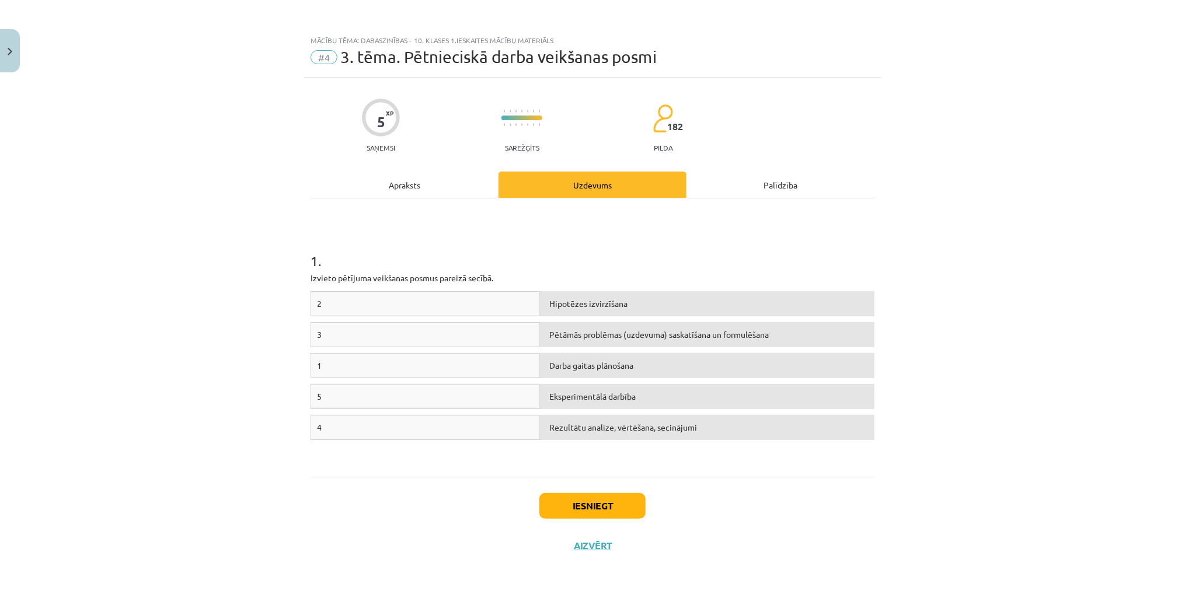
drag, startPoint x: 318, startPoint y: 366, endPoint x: 323, endPoint y: 325, distance: 41.1
click at [323, 325] on div "2 Hipotēzes izvirzīšana 3 Pētāmās problēmas (uzdevuma) saskatīšana un formulēša…" at bounding box center [593, 378] width 564 height 175
drag, startPoint x: 307, startPoint y: 257, endPoint x: 722, endPoint y: 434, distance: 450.9
click at [722, 434] on div "Mācību tēma: Dabaszinības - 10. klases 1.ieskaites mācību materiāls #4 3. tēma.…" at bounding box center [592, 297] width 1185 height 594
click at [721, 434] on div "Rezultātu analīze, vērtēšana, secinājumi" at bounding box center [707, 427] width 334 height 25
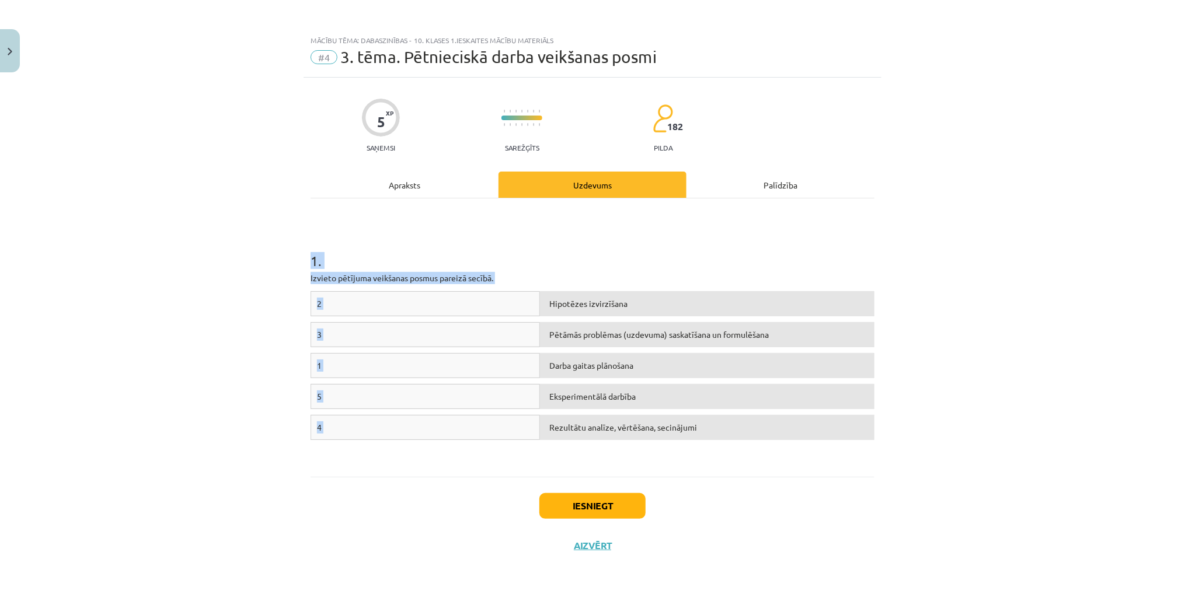
click at [383, 452] on div "2 Hipotēzes izvirzīšana 3 Pētāmās problēmas (uzdevuma) saskatīšana un formulēša…" at bounding box center [593, 378] width 564 height 175
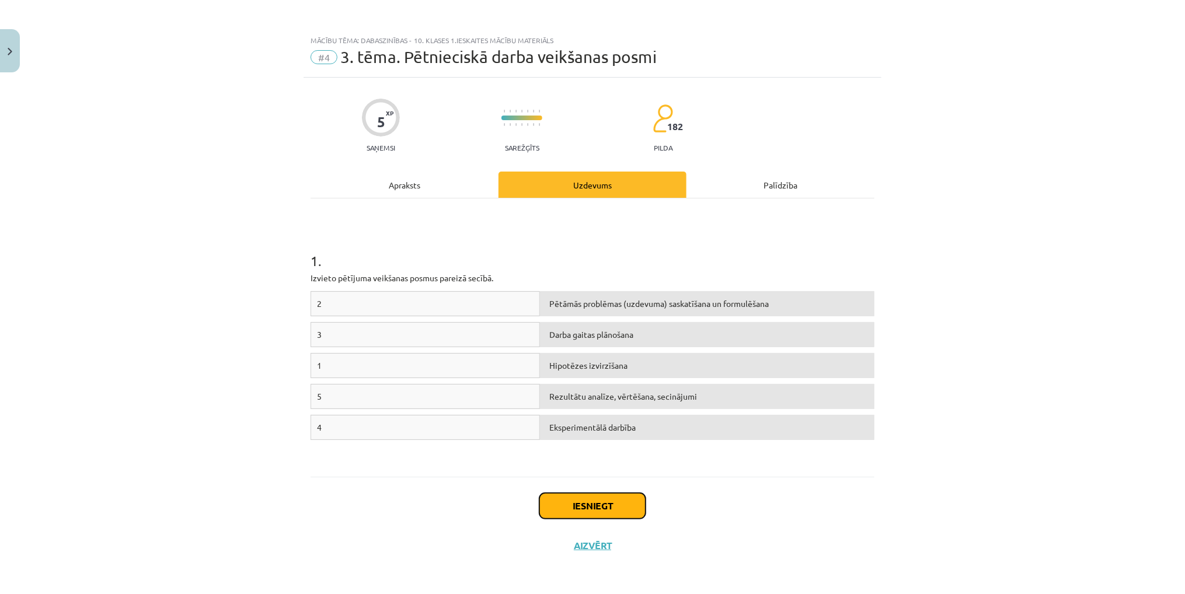
click at [591, 507] on button "Iesniegt" at bounding box center [592, 506] width 106 height 26
click at [605, 510] on button "Iesniegt" at bounding box center [592, 506] width 106 height 26
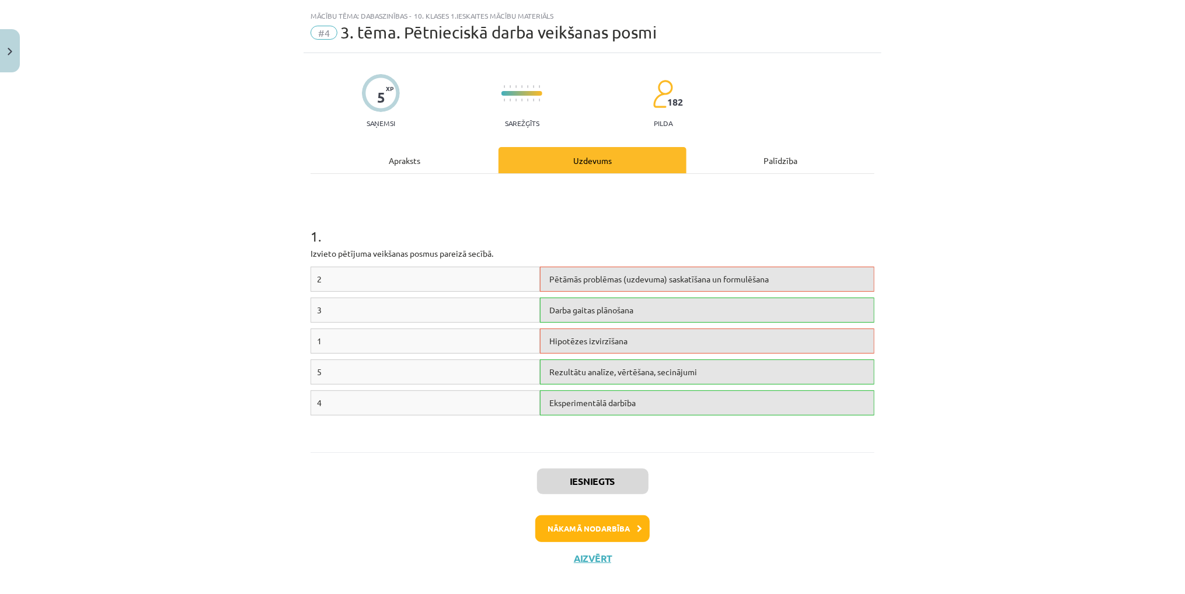
scroll to position [37, 0]
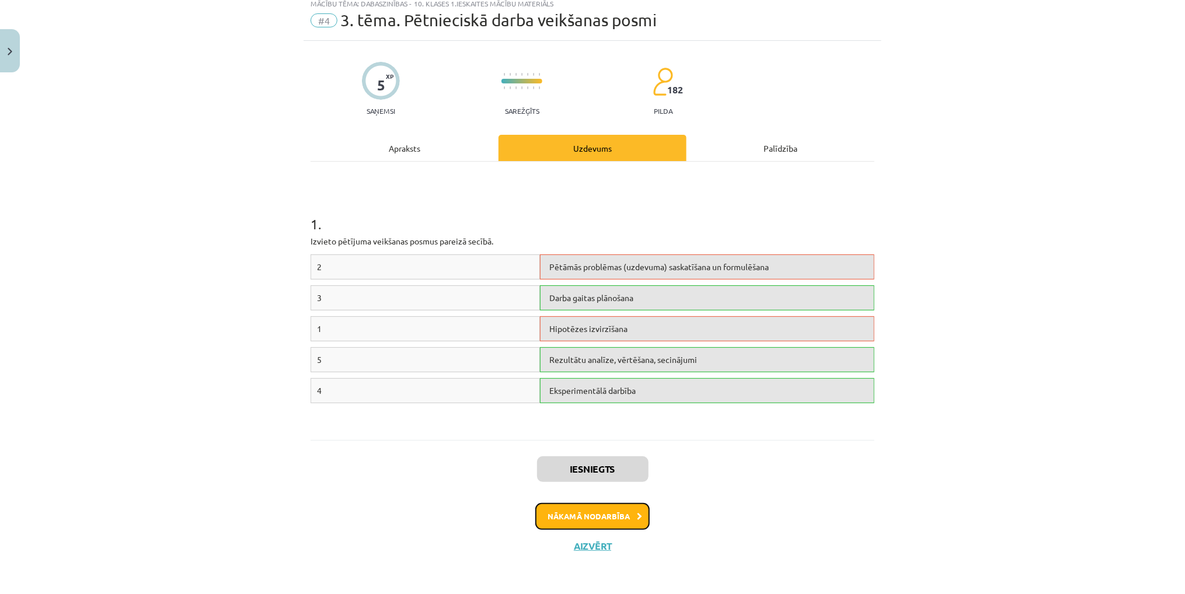
click at [604, 516] on button "Nākamā nodarbība" at bounding box center [592, 516] width 114 height 27
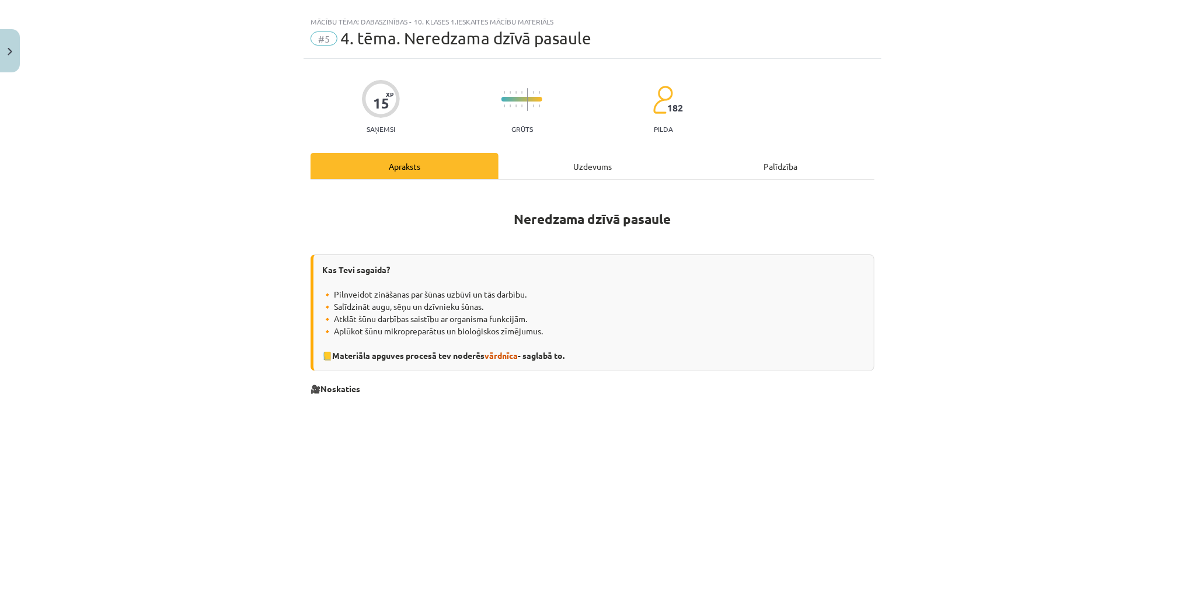
scroll to position [0, 0]
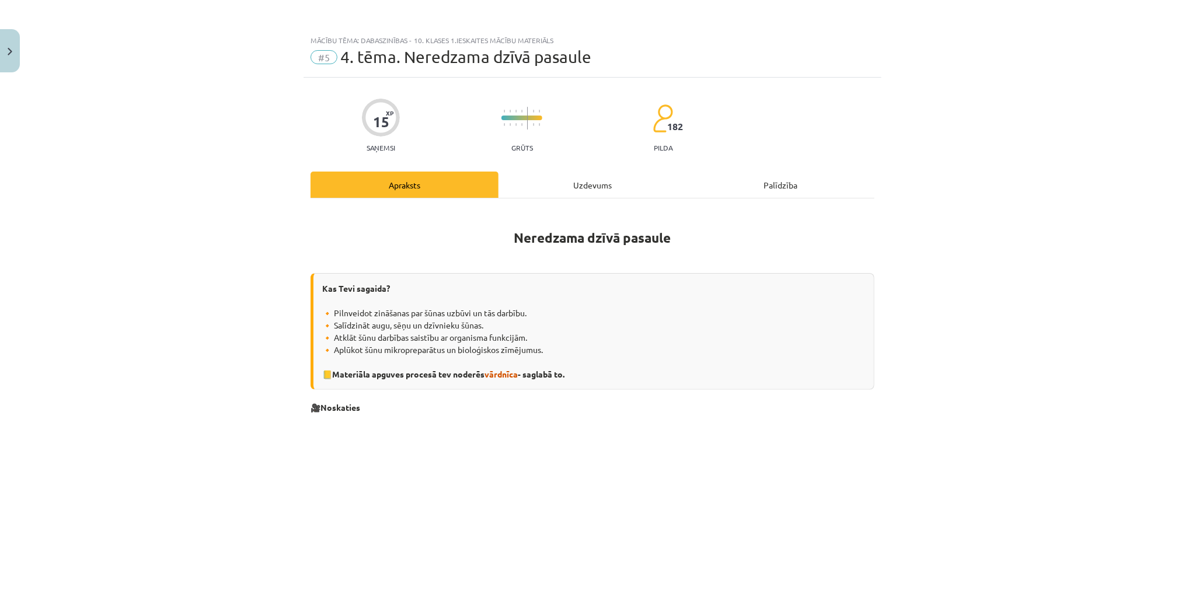
click at [573, 186] on div "Uzdevums" at bounding box center [592, 185] width 188 height 26
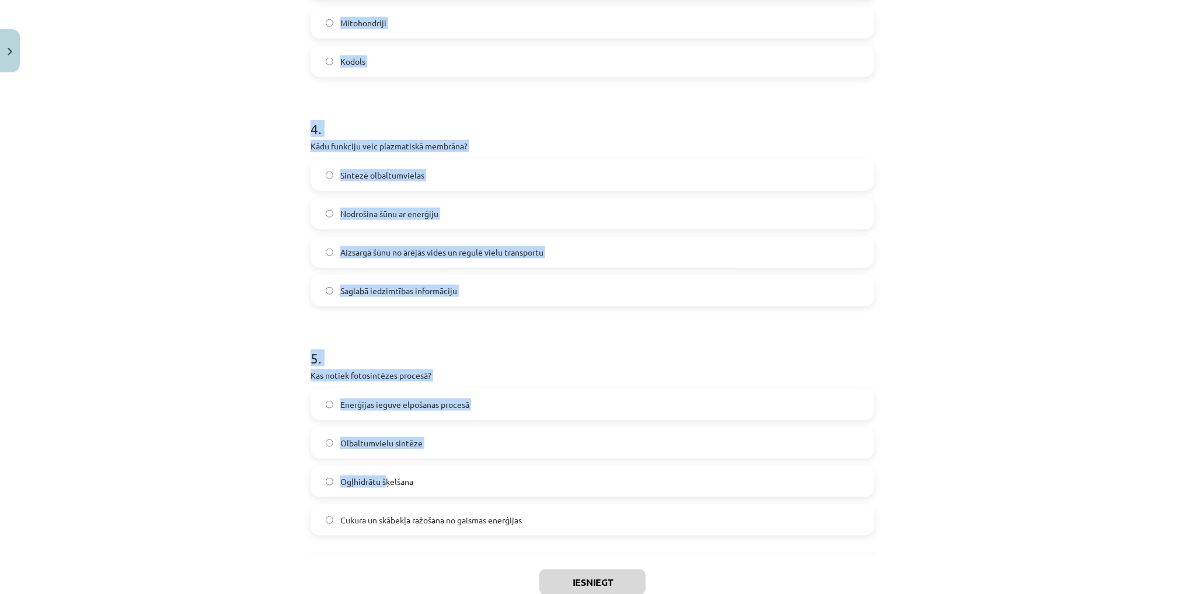
scroll to position [897, 0]
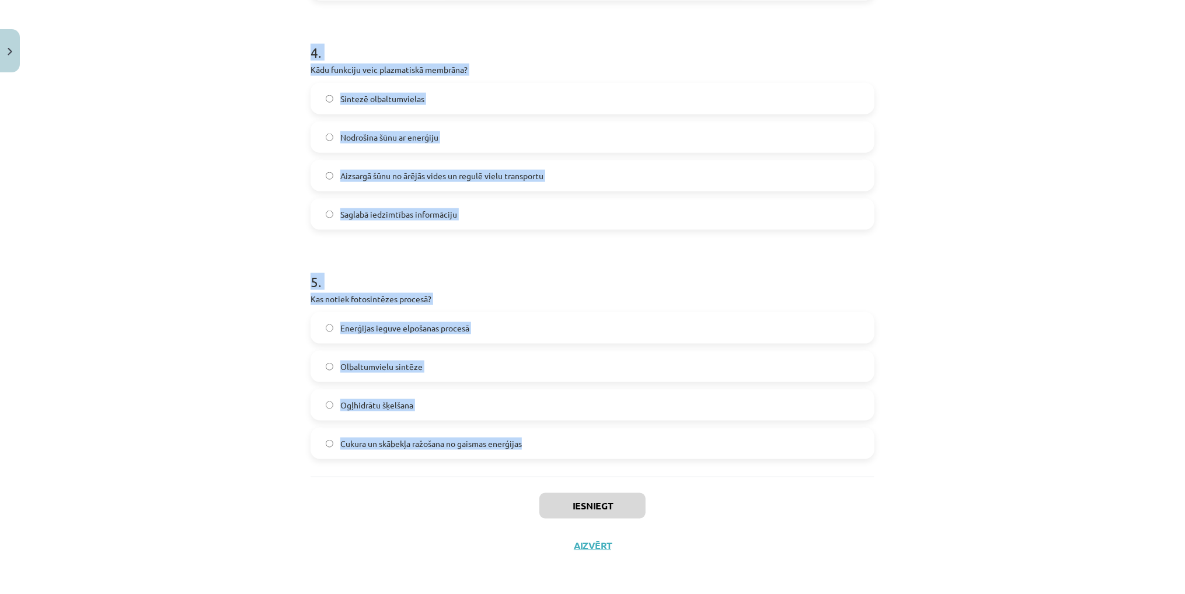
drag, startPoint x: 301, startPoint y: 242, endPoint x: 561, endPoint y: 454, distance: 335.3
copy form "Kura no šūnu valstīm sastāv no šūnām, kurām nav kodola? Protistu valsts Monēru …"
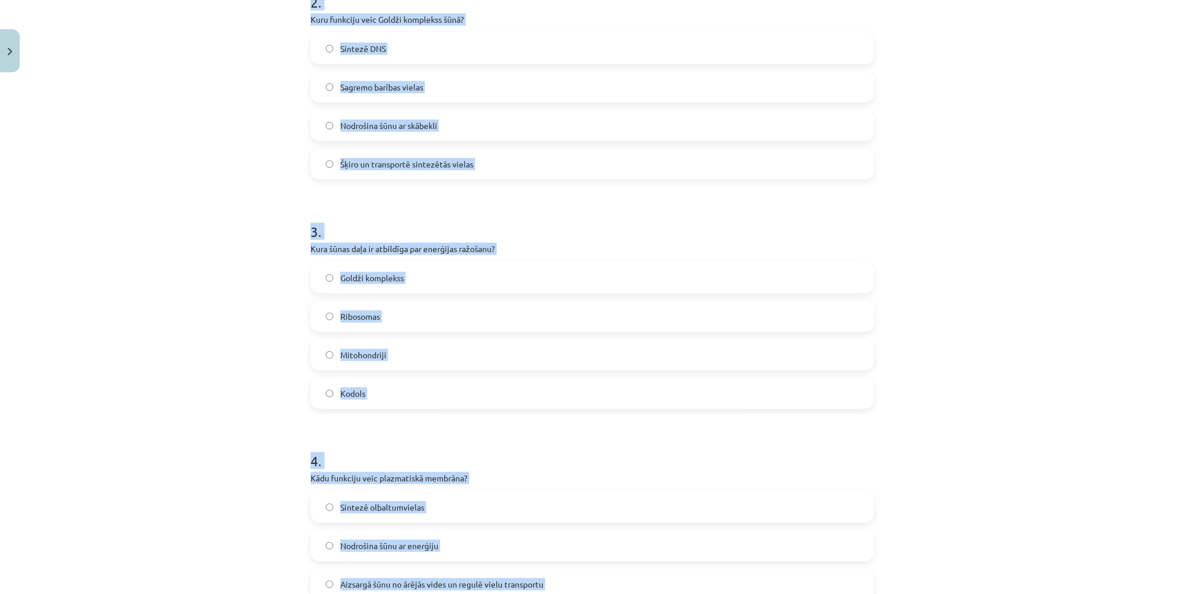
scroll to position [21, 0]
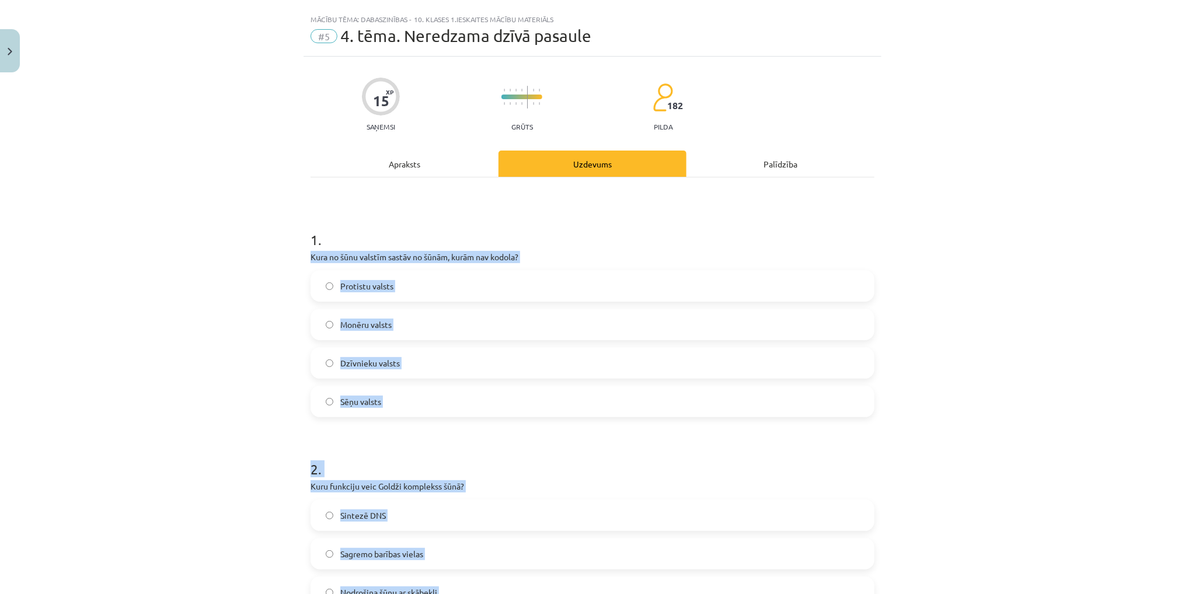
click at [152, 333] on div "Mācību tēma: Dabaszinības - 10. klases 1.ieskaites mācību materiāls #5 4. tēma.…" at bounding box center [592, 297] width 1185 height 594
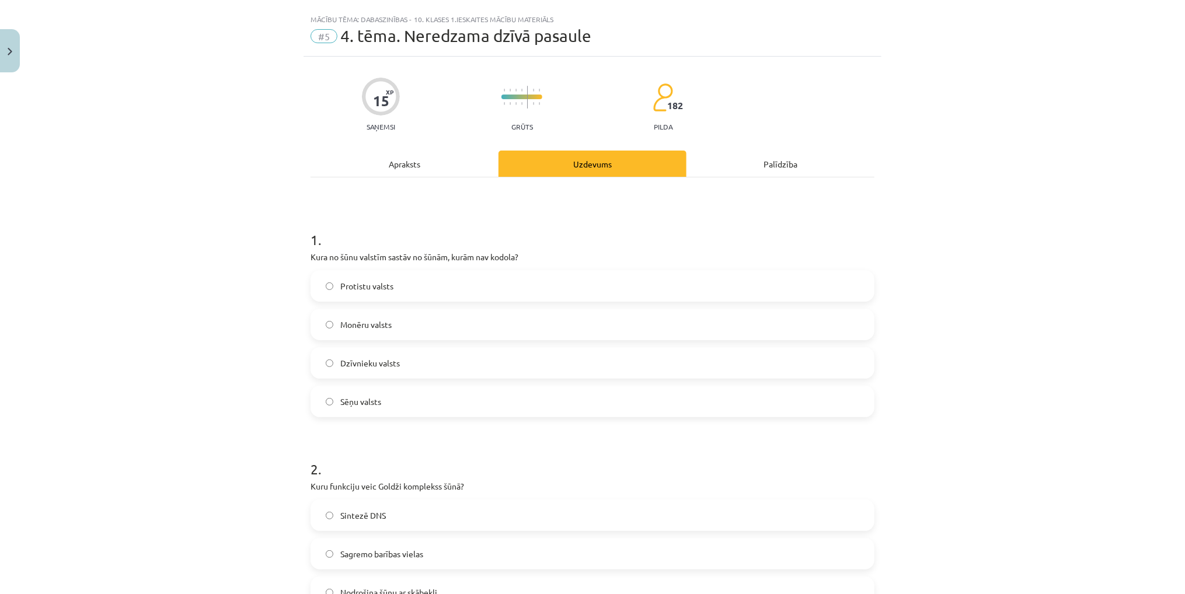
click at [342, 319] on span "Monēru valsts" at bounding box center [365, 325] width 51 height 12
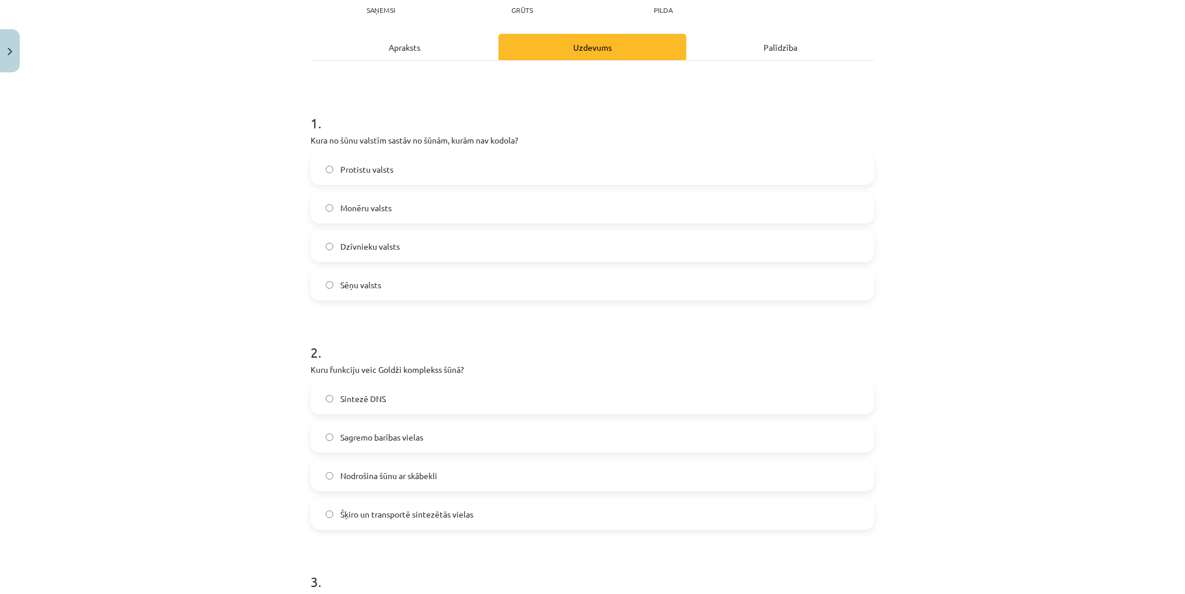
click at [367, 519] on span "Šķiro un transportē sintezētās vielas" at bounding box center [406, 514] width 133 height 12
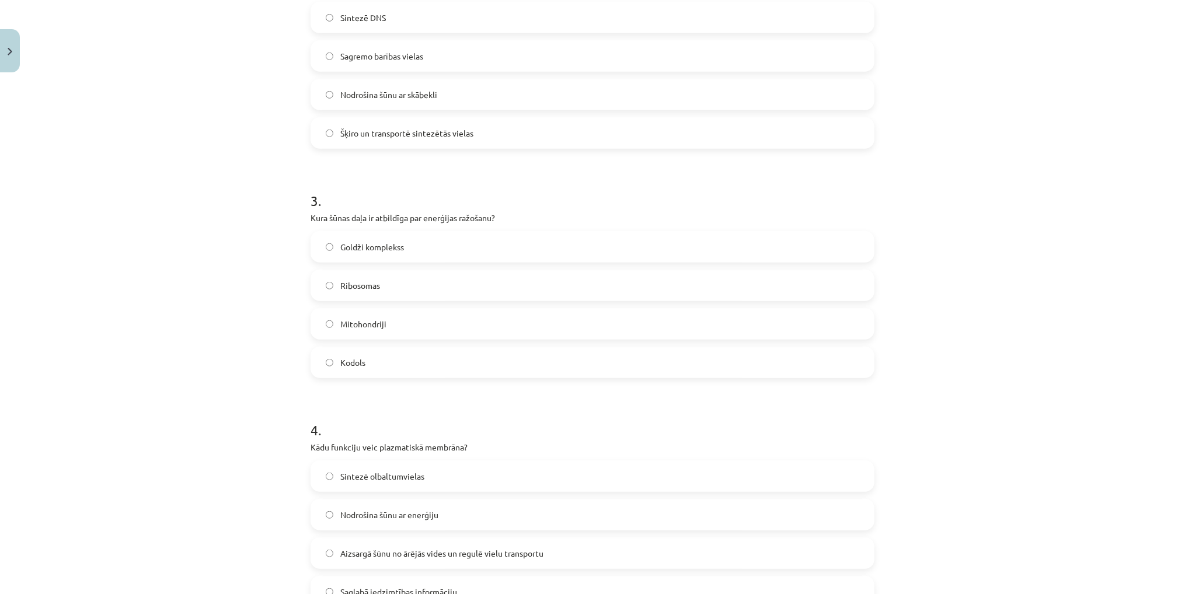
scroll to position [605, 0]
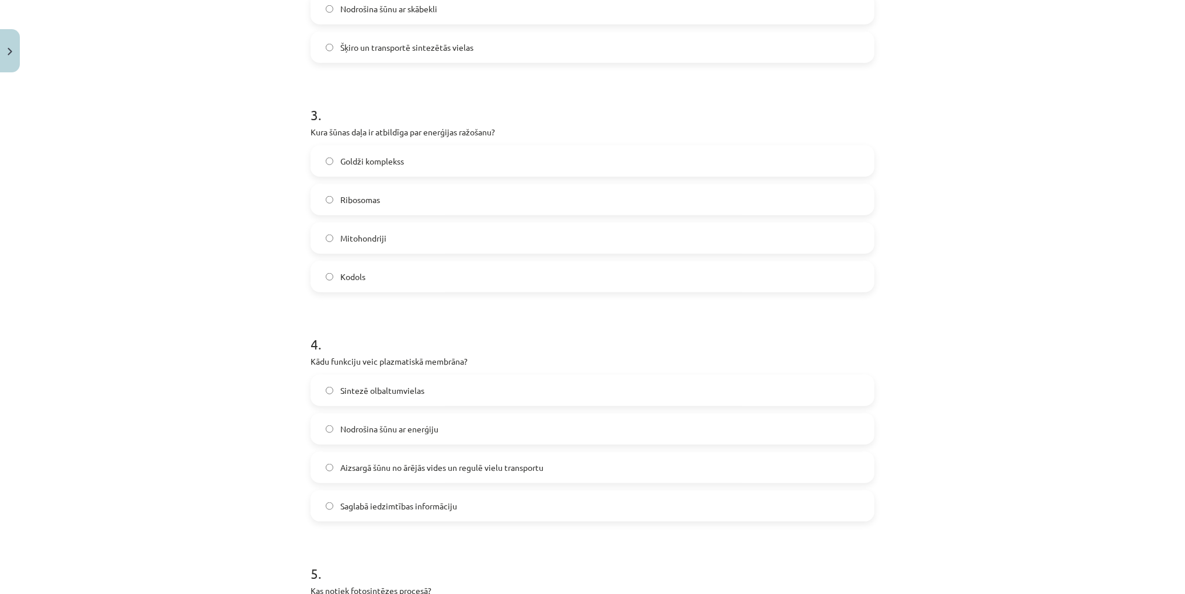
click at [351, 464] on span "Aizsargā šūnu no ārējās vides un regulē vielu transportu" at bounding box center [441, 468] width 203 height 12
click at [364, 243] on span "Mitohondriji" at bounding box center [363, 238] width 46 height 12
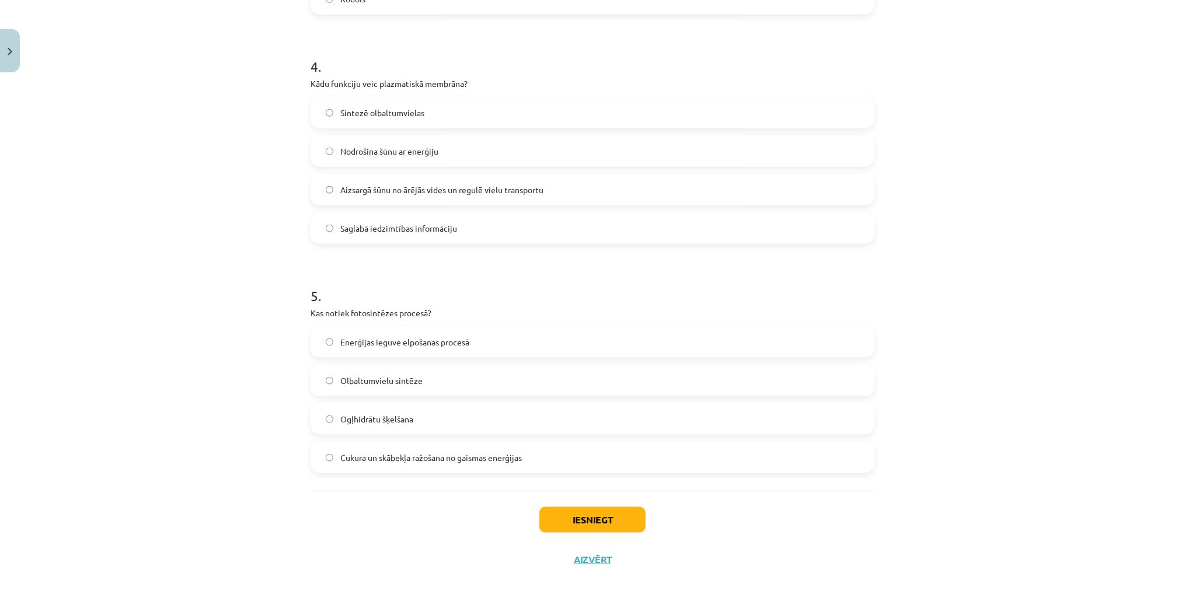
scroll to position [897, 0]
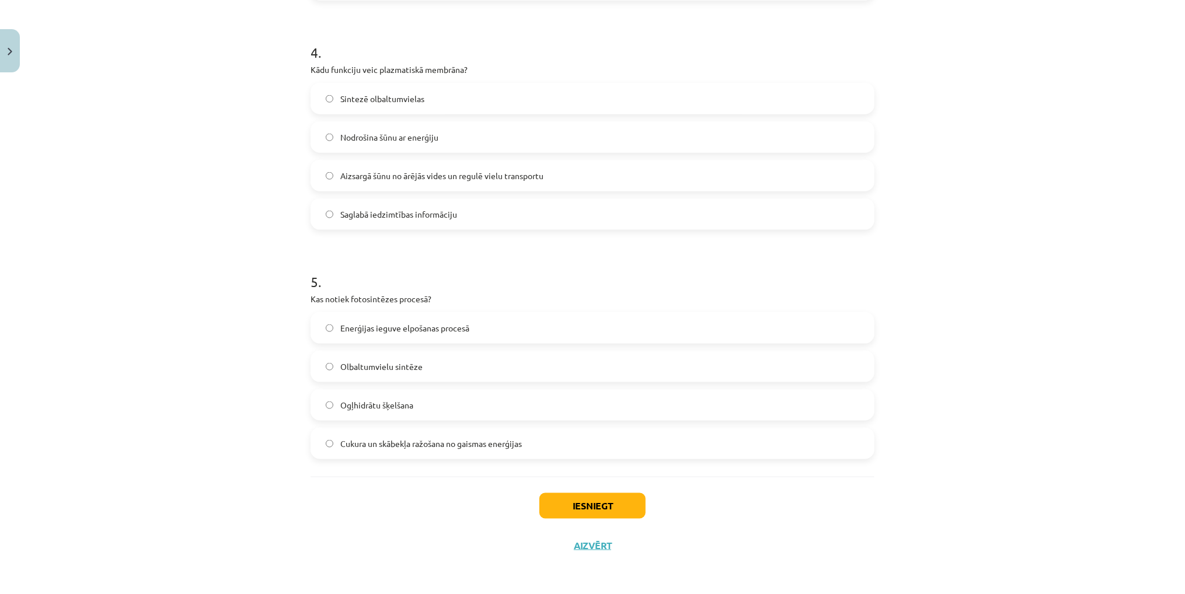
click at [355, 442] on span "Cukura un skābekļa ražošana no gaismas enerģijas" at bounding box center [431, 444] width 182 height 12
click at [574, 500] on button "Iesniegt" at bounding box center [592, 506] width 106 height 26
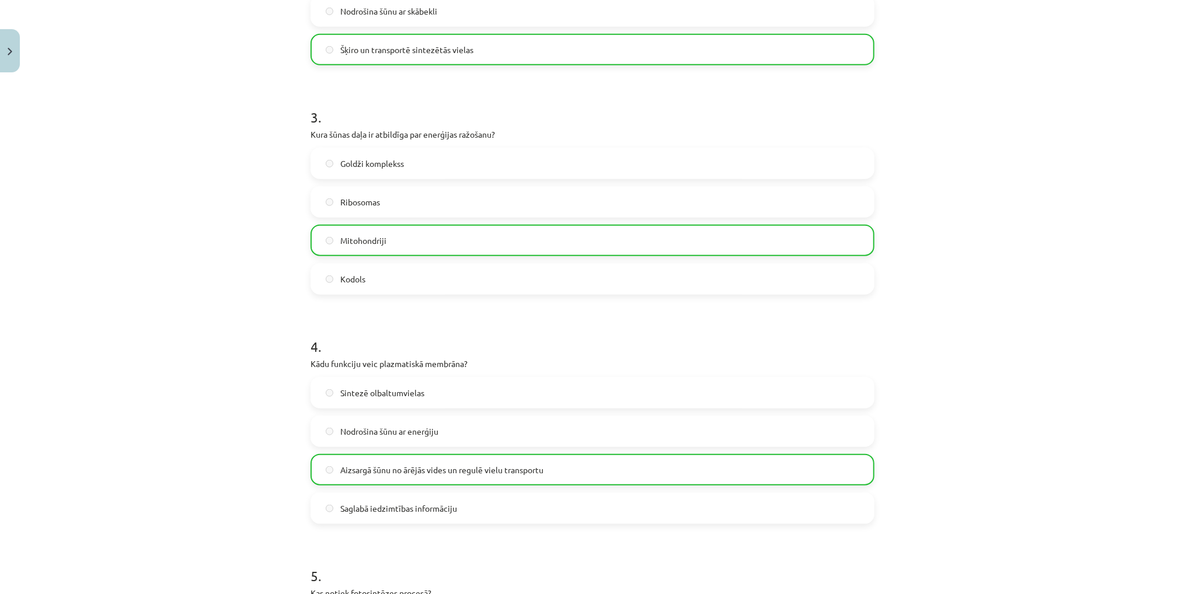
scroll to position [933, 0]
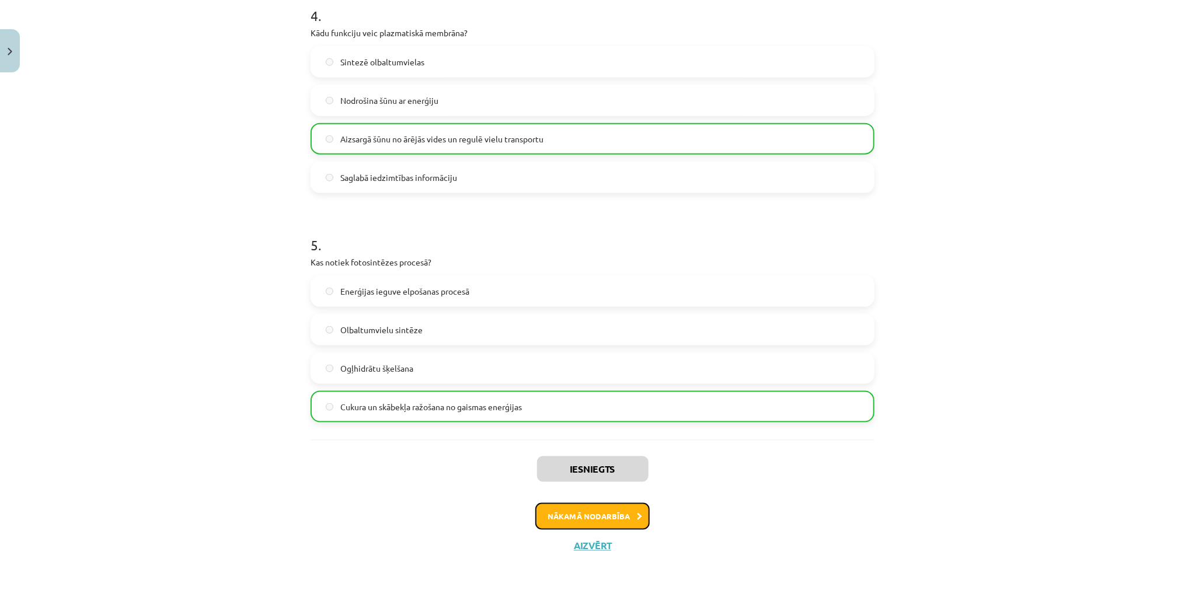
click at [594, 519] on button "Nākamā nodarbība" at bounding box center [592, 516] width 114 height 27
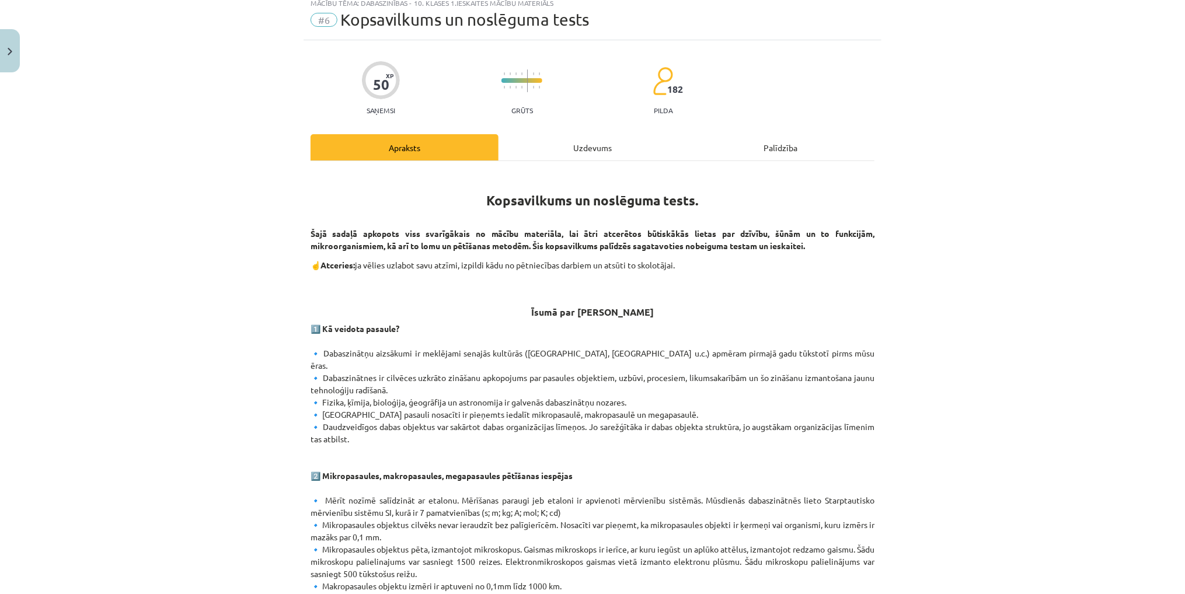
scroll to position [29, 0]
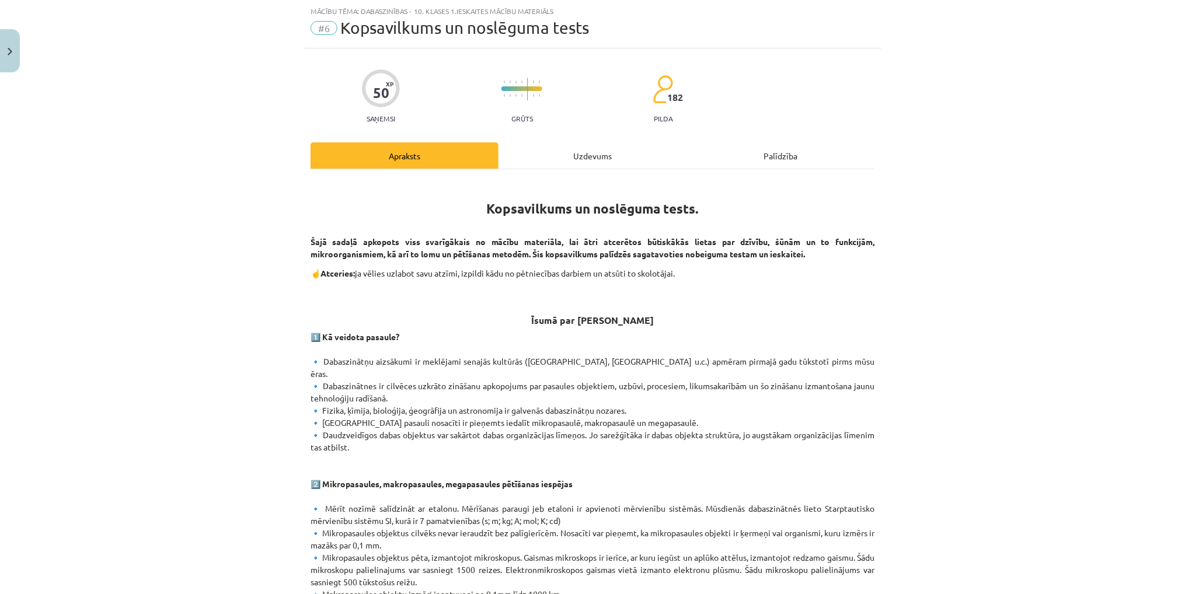
click at [592, 150] on div "Uzdevums" at bounding box center [592, 155] width 188 height 26
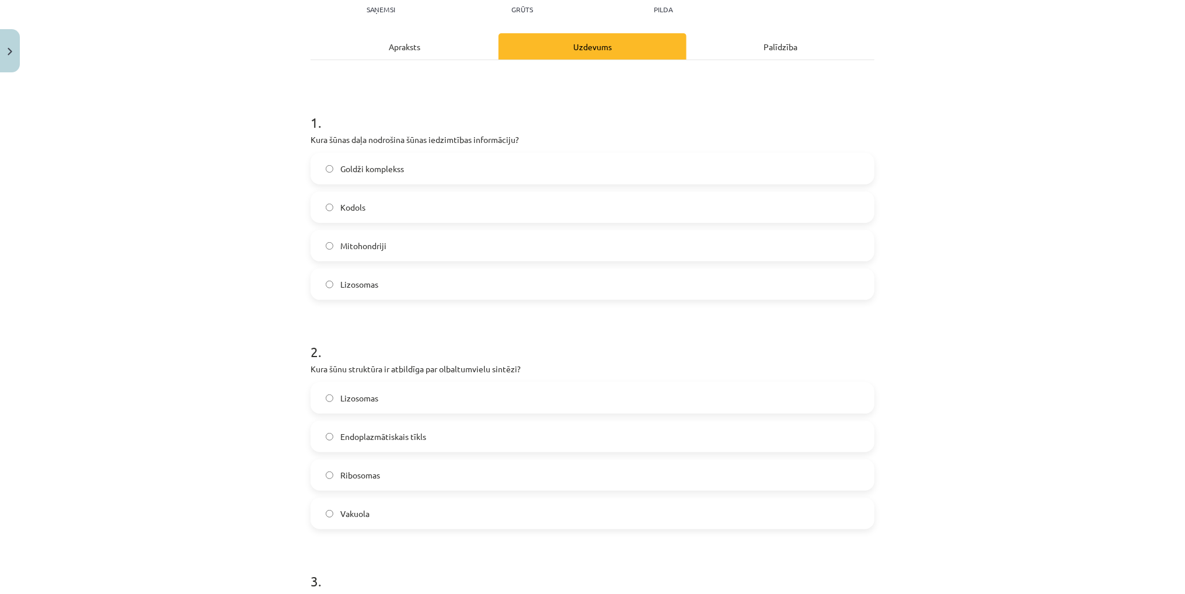
scroll to position [146, 0]
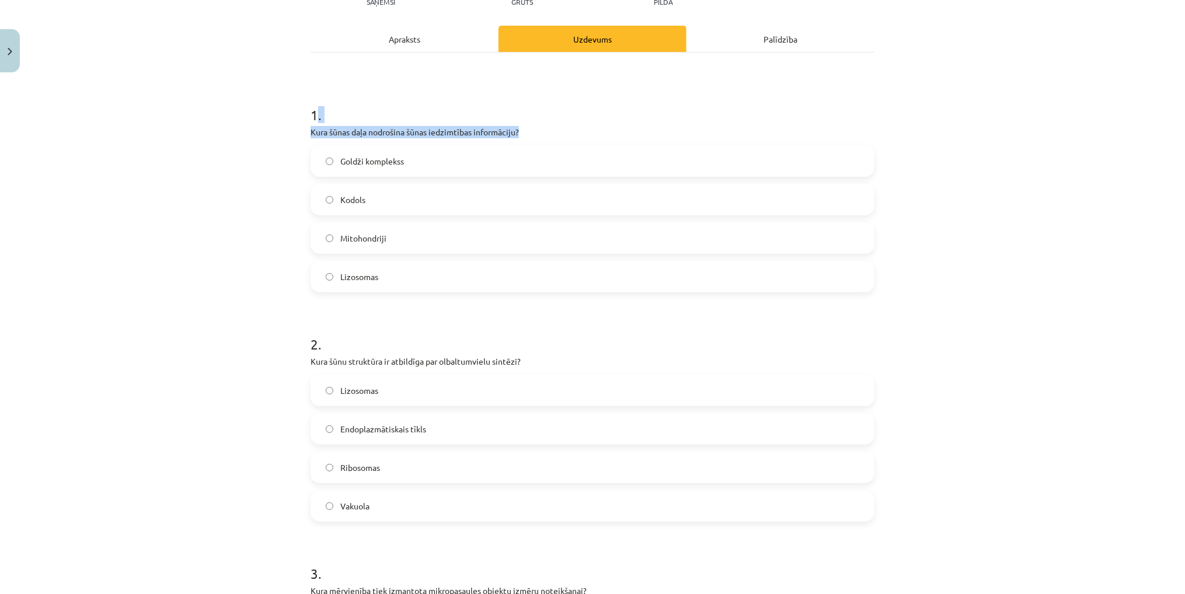
drag, startPoint x: 312, startPoint y: 117, endPoint x: 320, endPoint y: 139, distance: 23.4
click at [320, 139] on div "1 . Kura šūnas daļa nodrošina šūnas iedzimtības informāciju? Goldži komplekss K…" at bounding box center [593, 189] width 564 height 206
click at [294, 126] on div "Mācību tēma: Dabaszinības - 10. klases 1.ieskaites mācību materiāls #6 Kopsavil…" at bounding box center [592, 297] width 1185 height 594
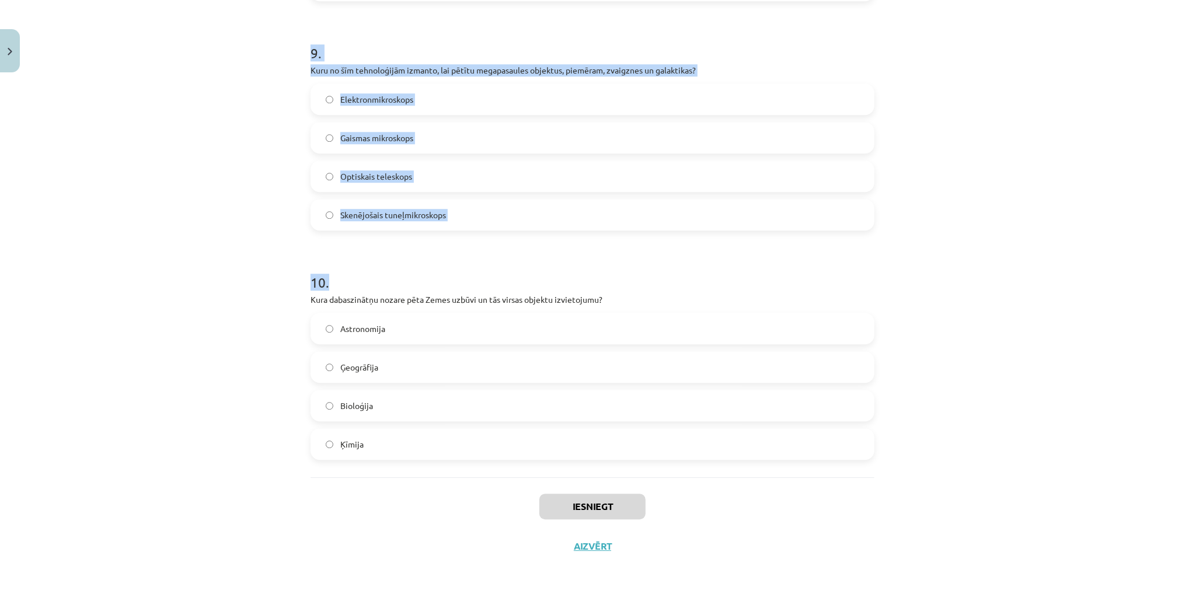
scroll to position [2043, 0]
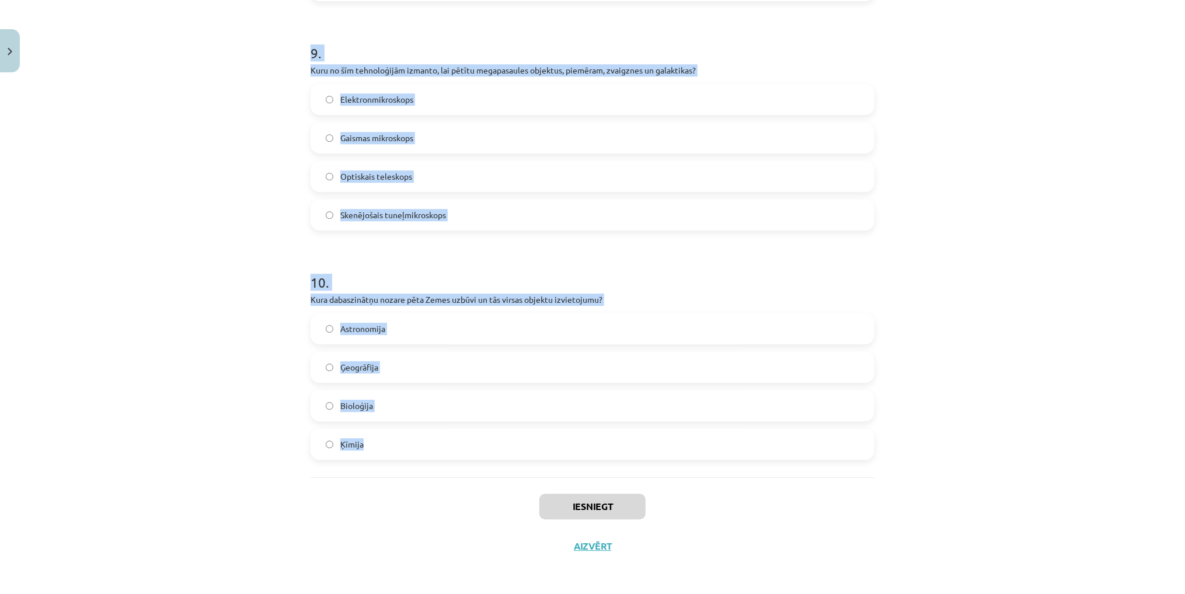
drag, startPoint x: 295, startPoint y: 101, endPoint x: 399, endPoint y: 443, distance: 357.5
click at [399, 443] on div "Mācību tēma: Dabaszinības - 10. klases 1.ieskaites mācību materiāls #6 Kopsavil…" at bounding box center [592, 297] width 1185 height 594
copy form "1 . Kura šūnas daļa nodrošina šūnas iedzimtības informāciju? Goldži komplekss K…"
click at [257, 260] on div "Mācību tēma: Dabaszinības - 10. klases 1.ieskaites mācību materiāls #6 Kopsavil…" at bounding box center [592, 297] width 1185 height 594
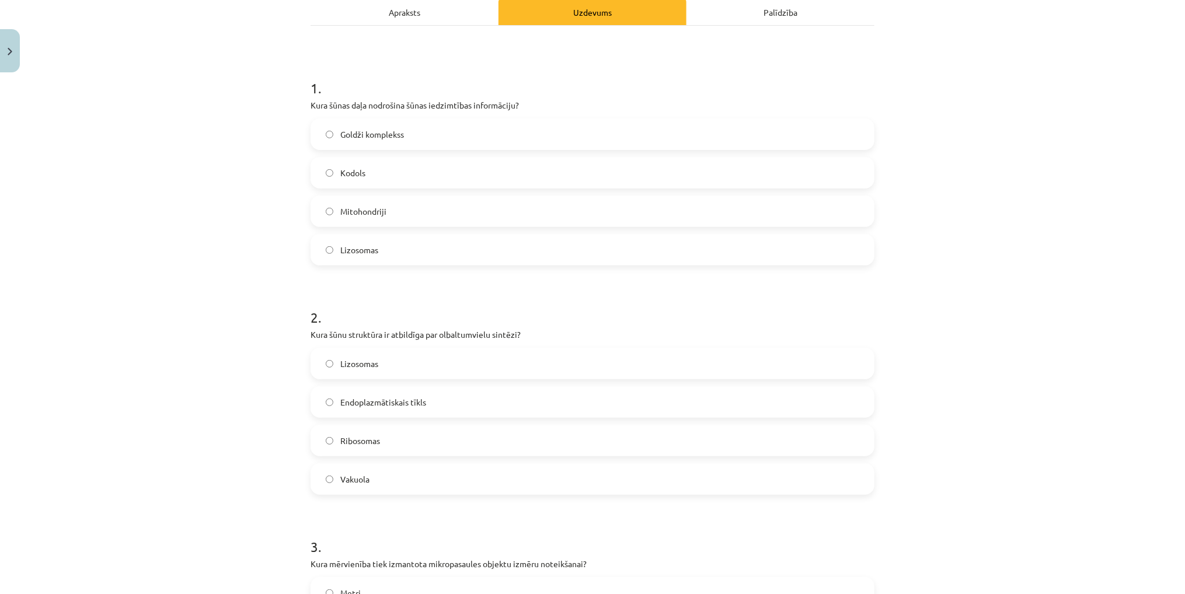
scroll to position [117, 0]
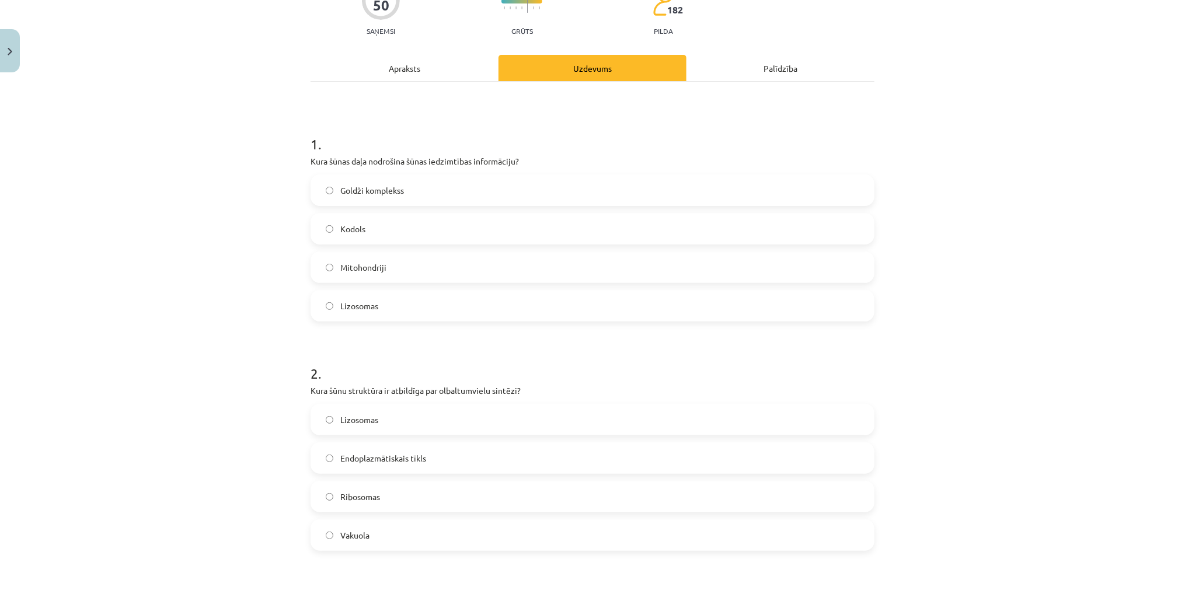
click at [329, 222] on label "Kodols" at bounding box center [592, 228] width 561 height 29
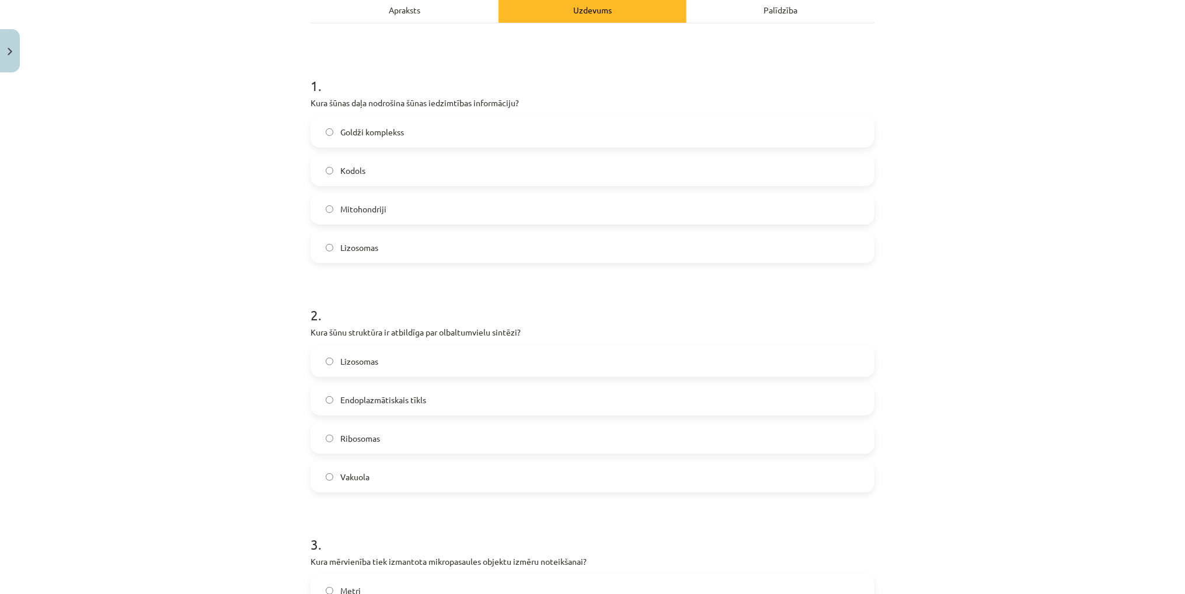
scroll to position [175, 0]
click at [332, 442] on label "Ribosomas" at bounding box center [592, 438] width 561 height 29
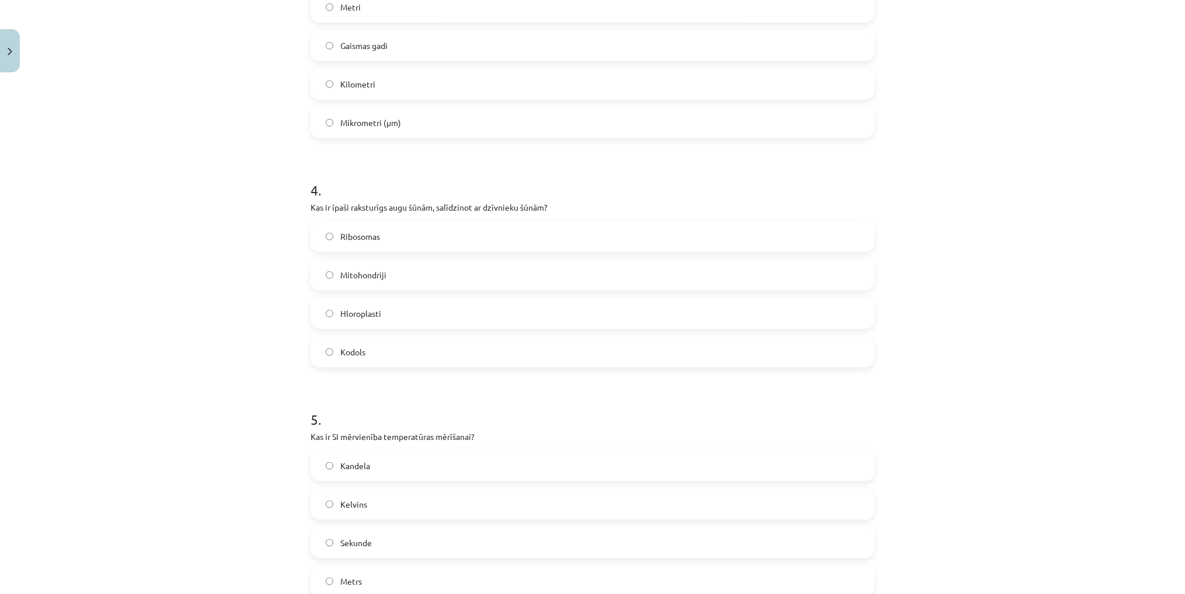
scroll to position [700, 0]
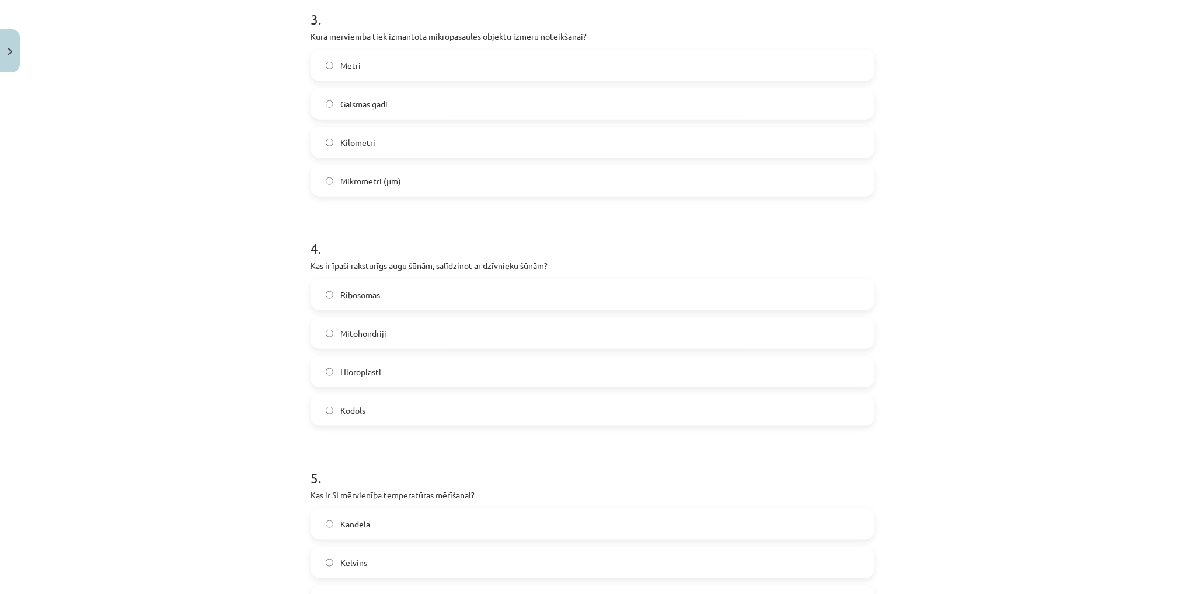
click at [332, 173] on label "Mikrometri (μm)" at bounding box center [592, 180] width 561 height 29
click at [340, 372] on span "Hloroplasti" at bounding box center [360, 372] width 41 height 12
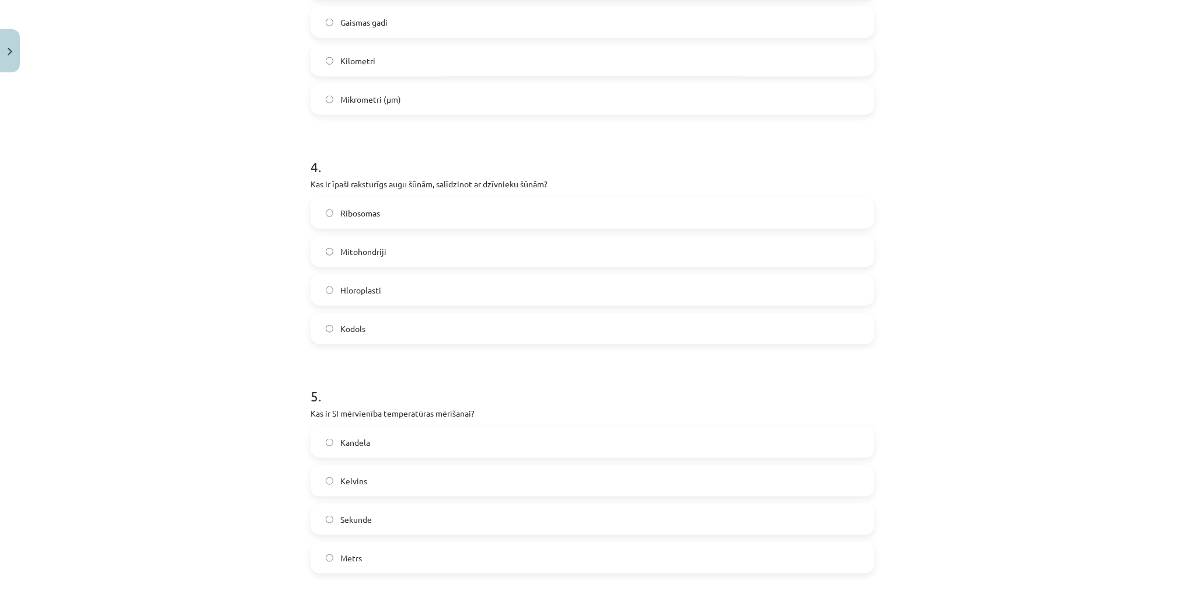
scroll to position [875, 0]
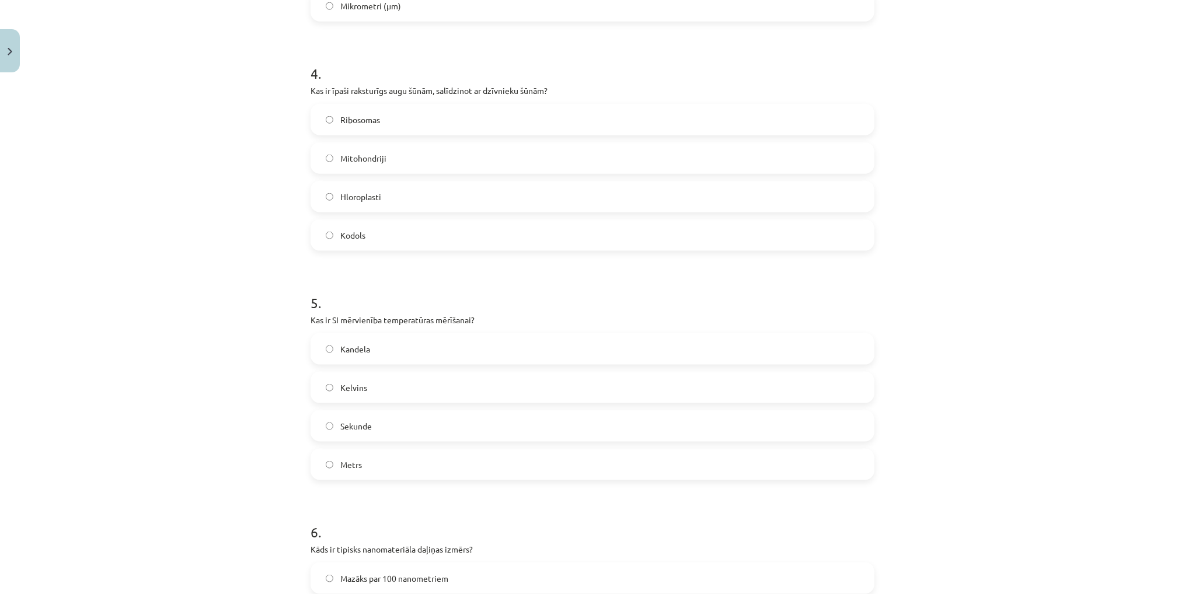
click at [327, 382] on label "Kelvins" at bounding box center [592, 387] width 561 height 29
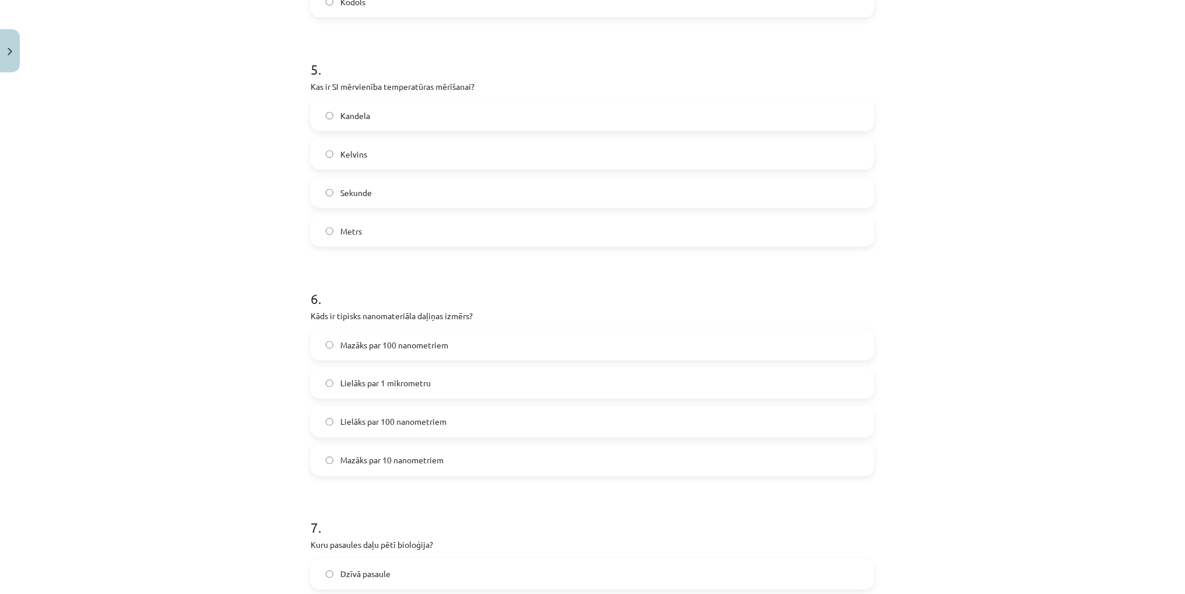
click at [334, 340] on label "Mazāks par 100 nanometriem" at bounding box center [592, 344] width 561 height 29
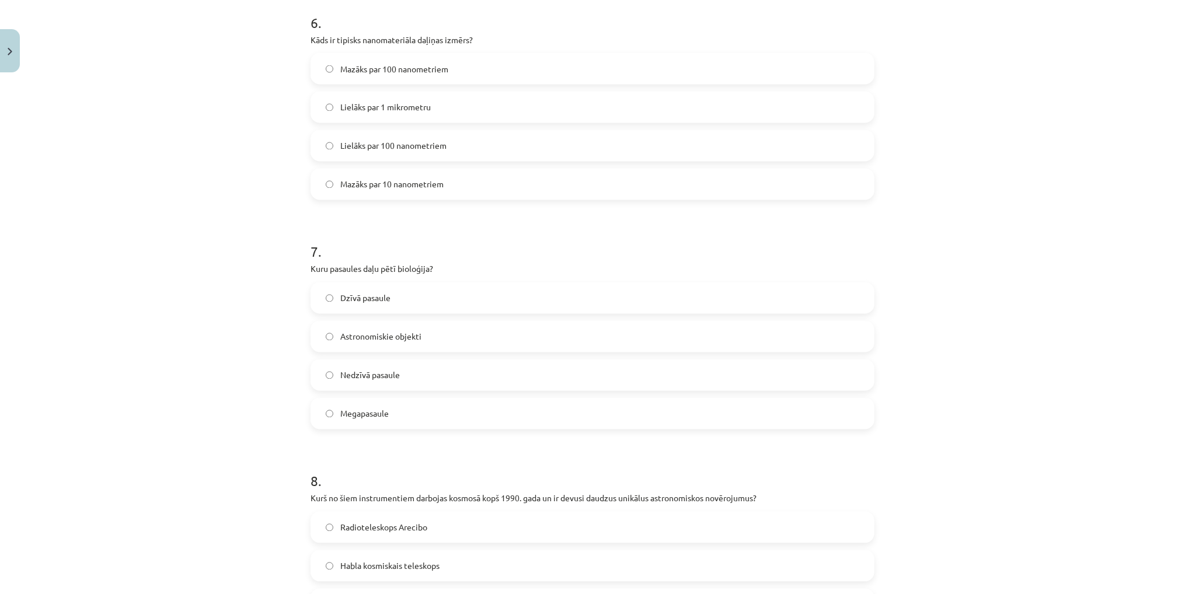
scroll to position [1401, 0]
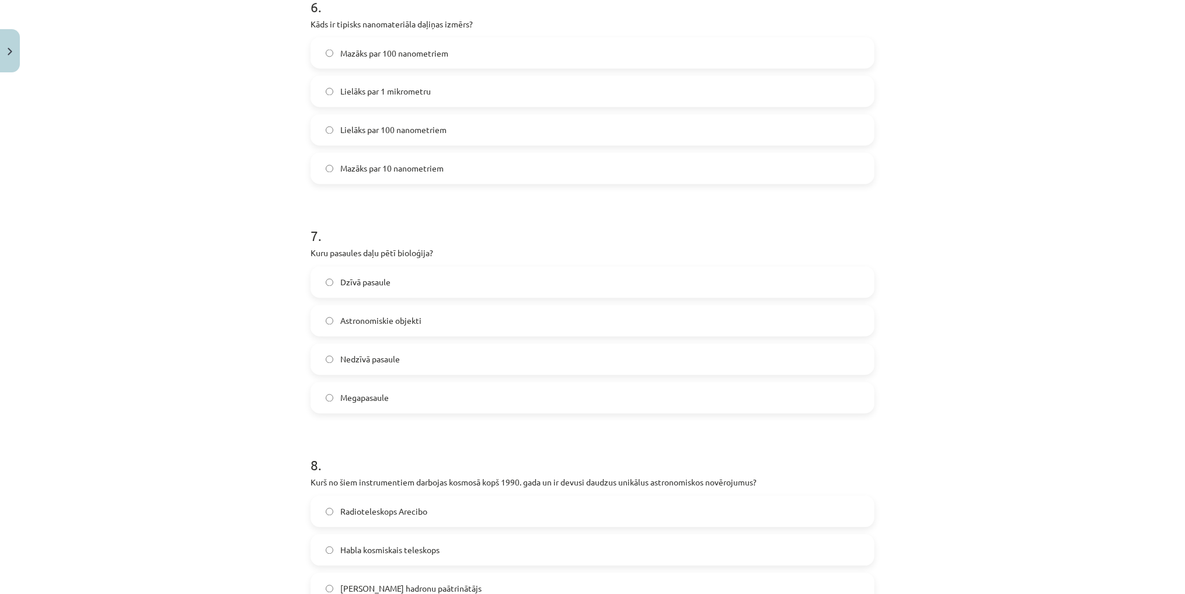
click at [333, 283] on label "Dzīvā pasaule" at bounding box center [592, 282] width 561 height 29
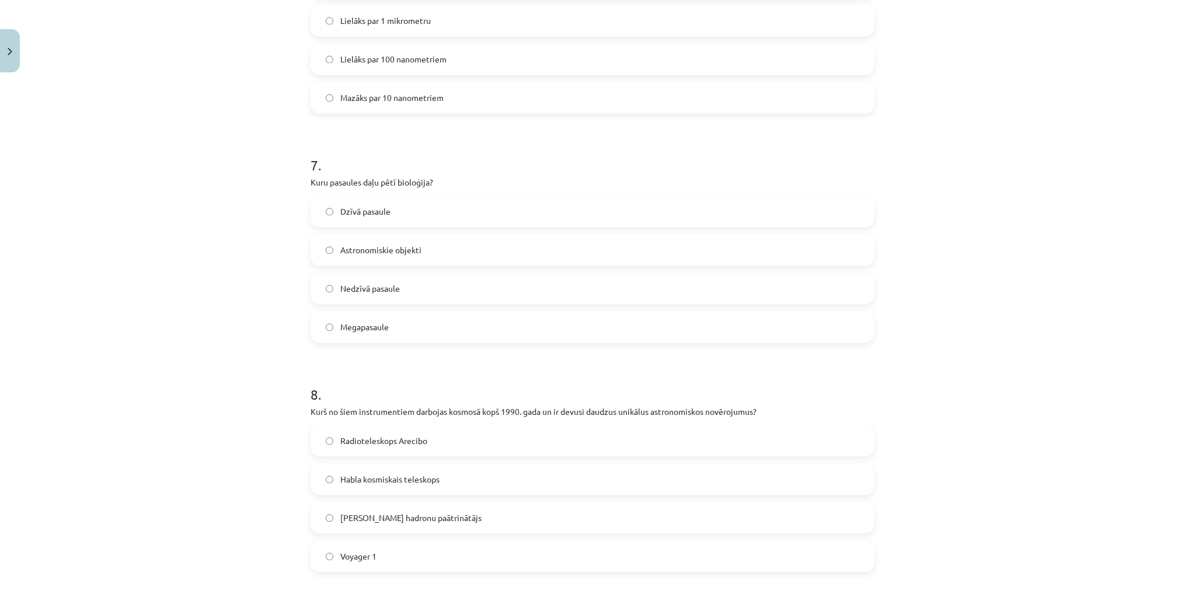
scroll to position [1693, 0]
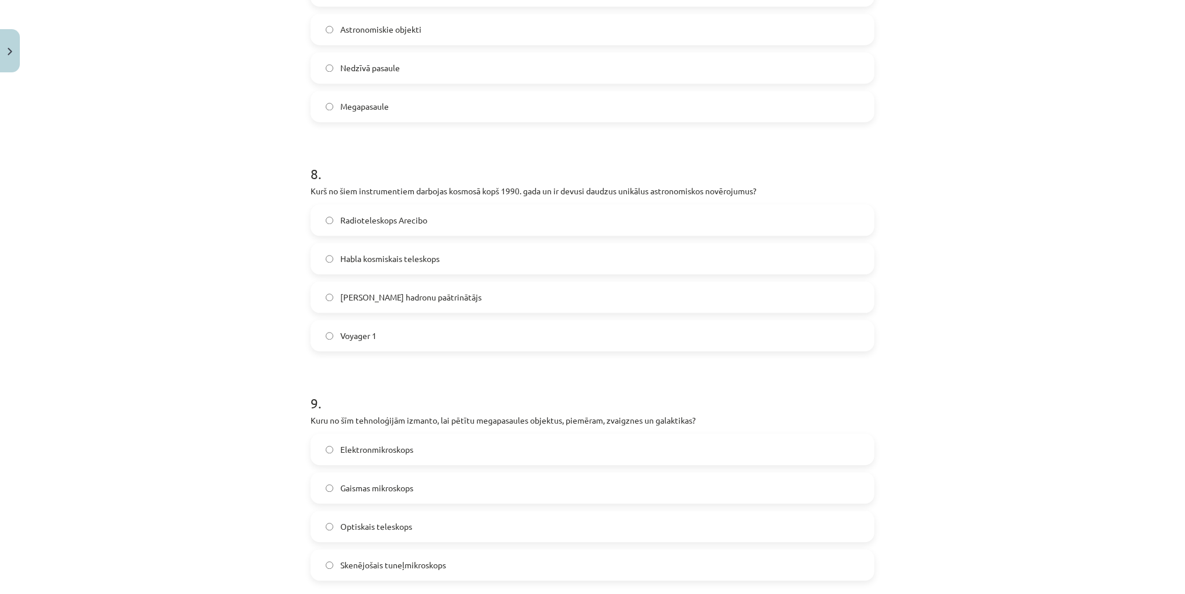
click at [334, 257] on label "Habla kosmiskais teleskops" at bounding box center [592, 258] width 561 height 29
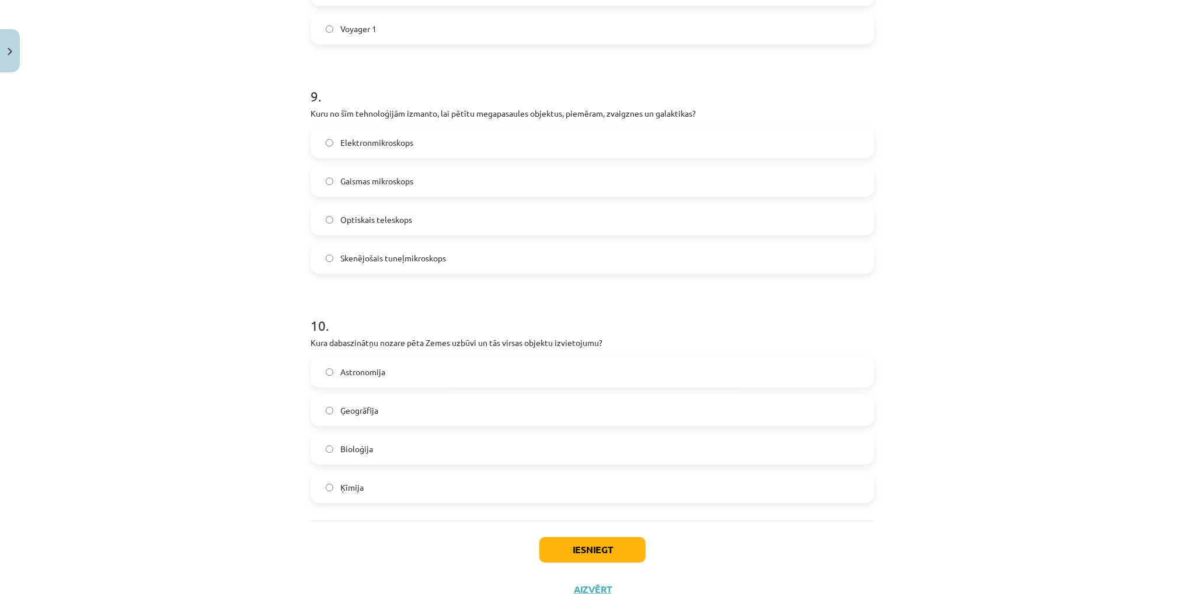
scroll to position [2043, 0]
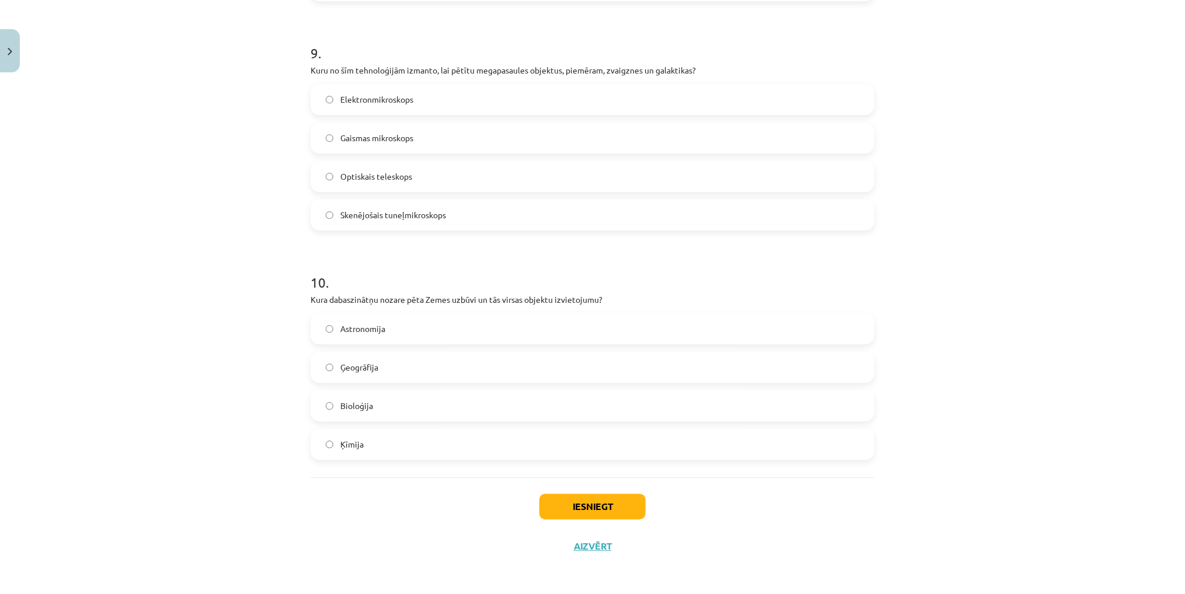
click at [325, 370] on label "Ģeogrāfija" at bounding box center [592, 367] width 561 height 29
click at [341, 173] on span "Optiskais teleskops" at bounding box center [376, 176] width 72 height 12
click at [597, 507] on button "Iesniegt" at bounding box center [592, 507] width 106 height 26
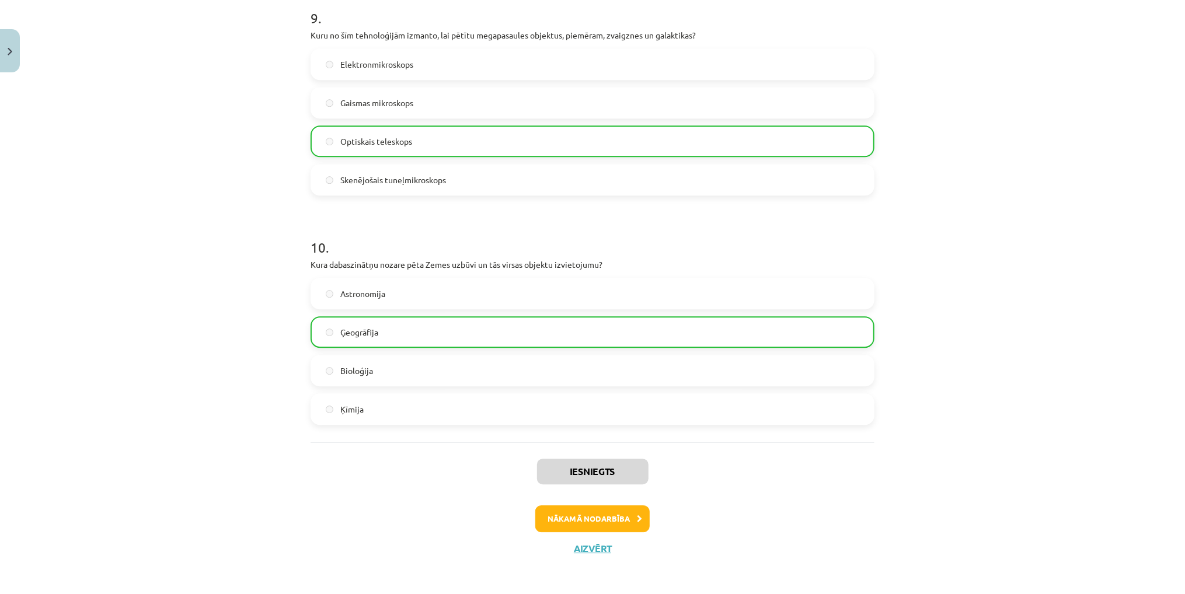
scroll to position [2080, 0]
click at [621, 518] on button "Nākamā nodarbība" at bounding box center [592, 516] width 114 height 27
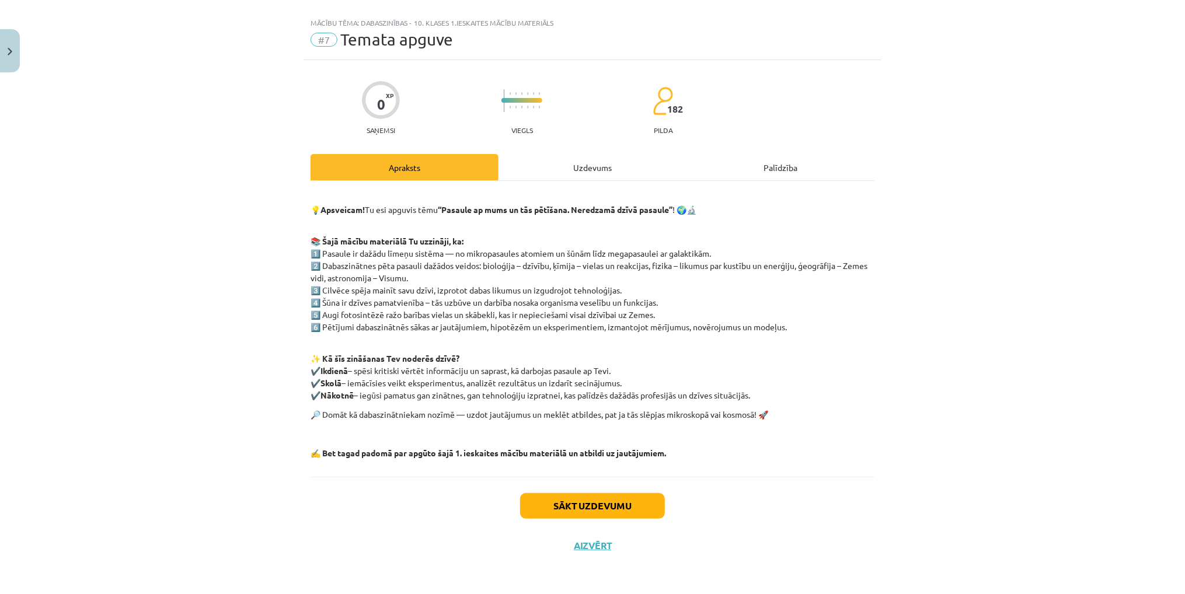
click at [578, 158] on div "Uzdevums" at bounding box center [592, 167] width 188 height 26
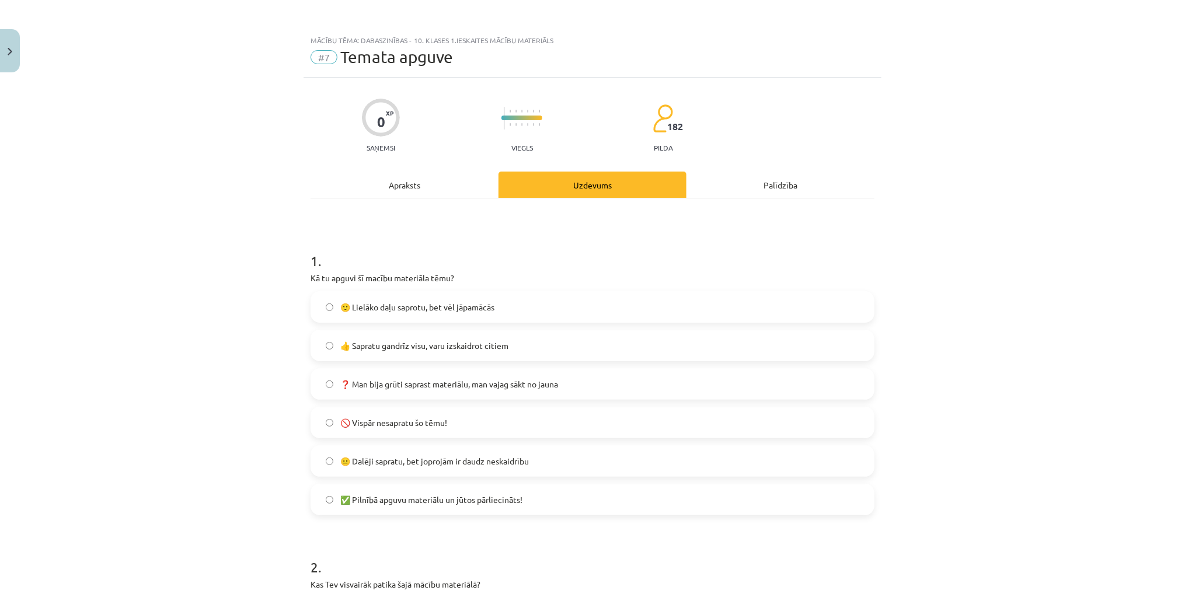
scroll to position [0, 0]
click at [350, 341] on span "👍 Sapratu gandrīz visu, varu izskaidrot citiem" at bounding box center [424, 346] width 168 height 12
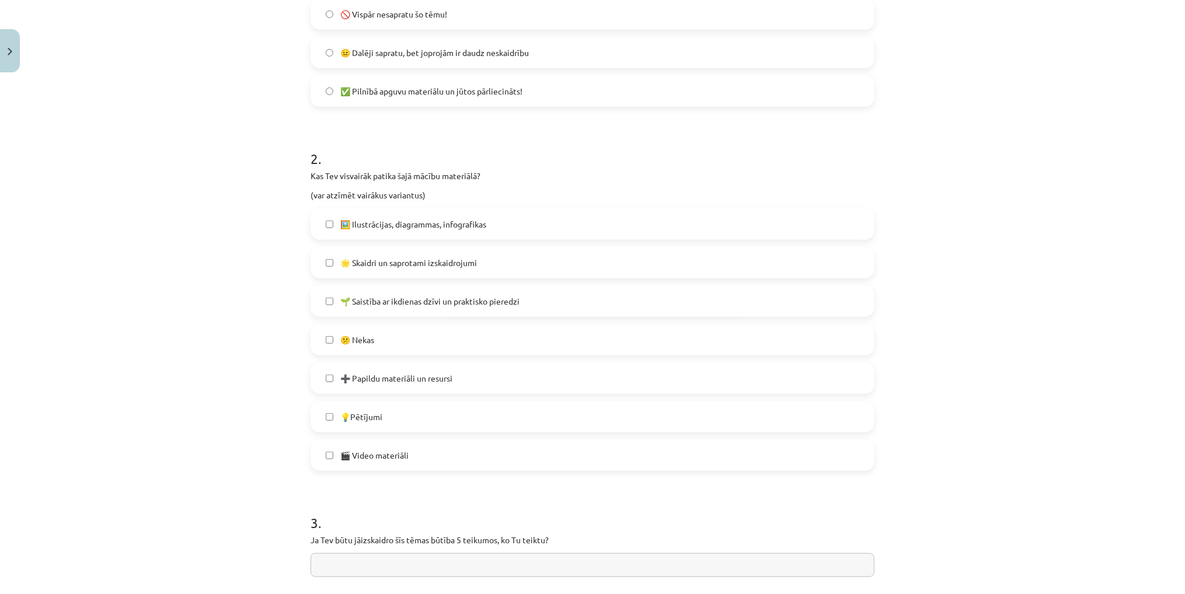
scroll to position [467, 0]
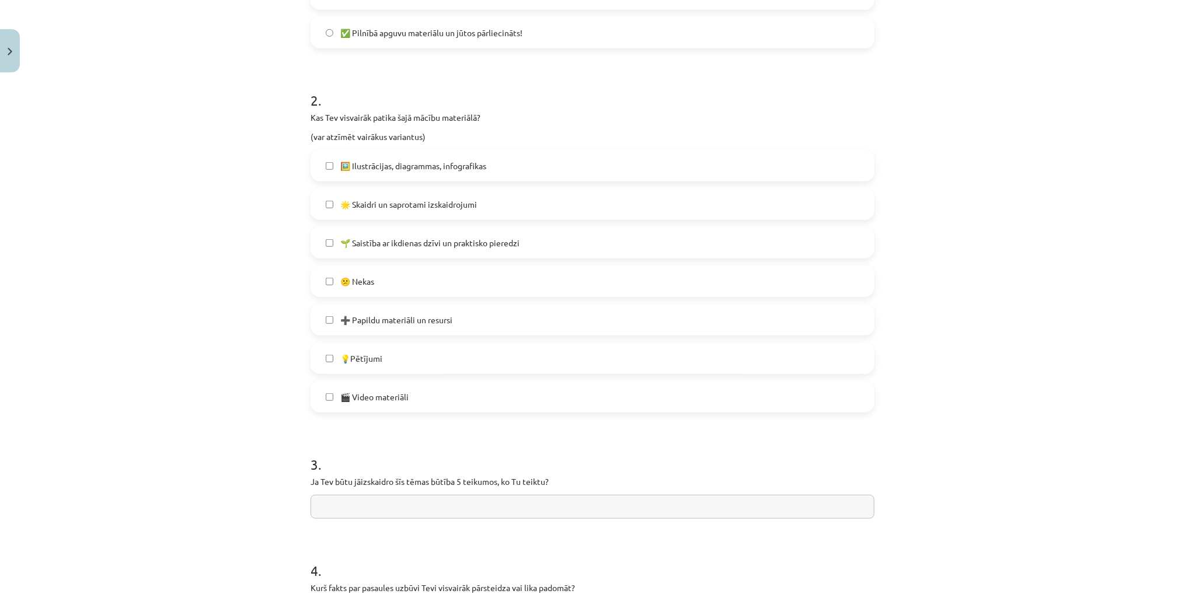
click at [332, 390] on label "🎬 Video materiāli" at bounding box center [592, 396] width 561 height 29
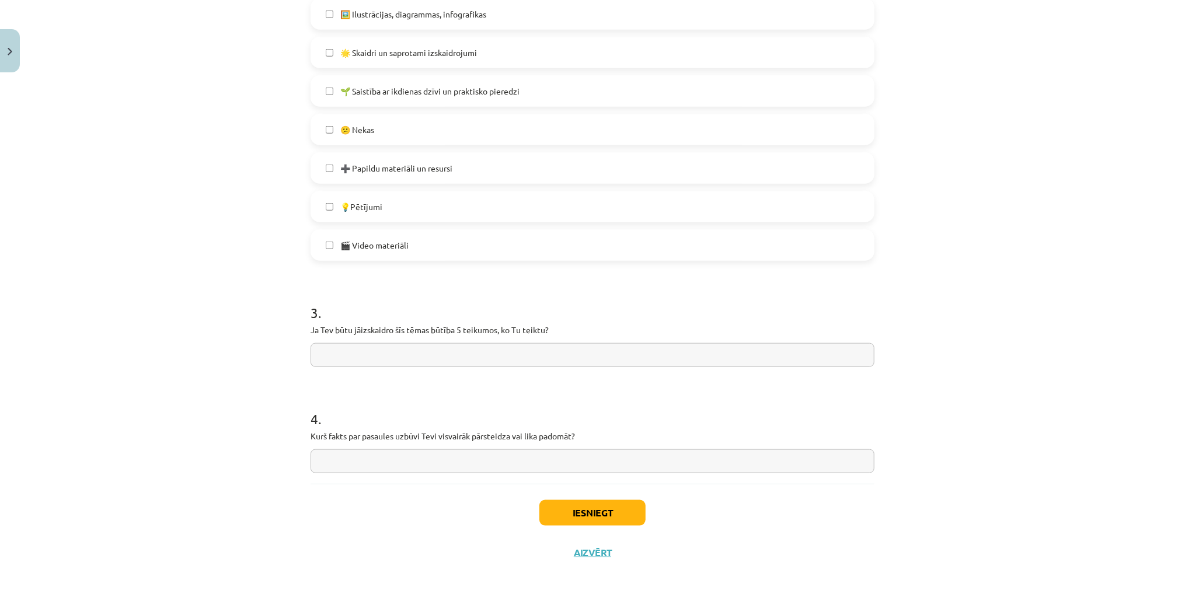
scroll to position [626, 0]
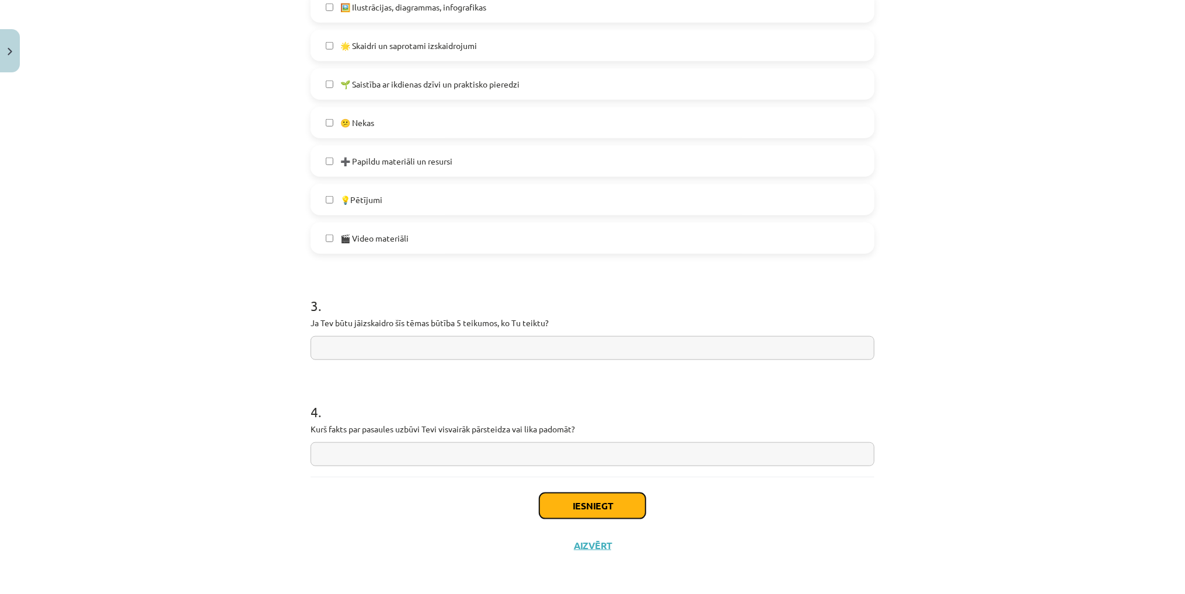
click at [609, 505] on button "Iesniegt" at bounding box center [592, 506] width 106 height 26
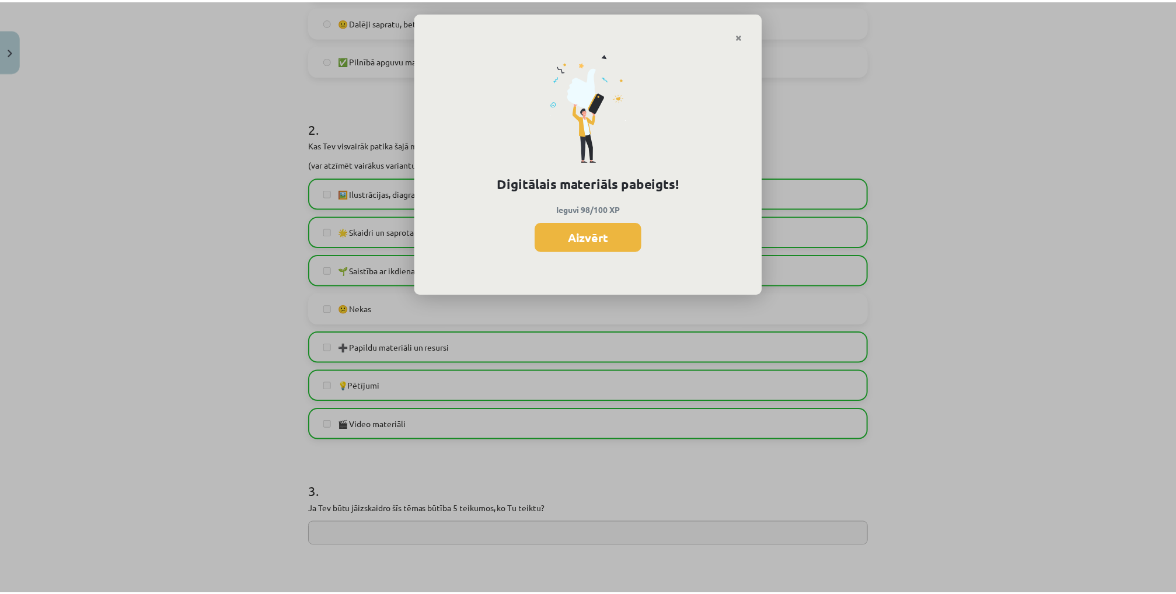
scroll to position [275, 0]
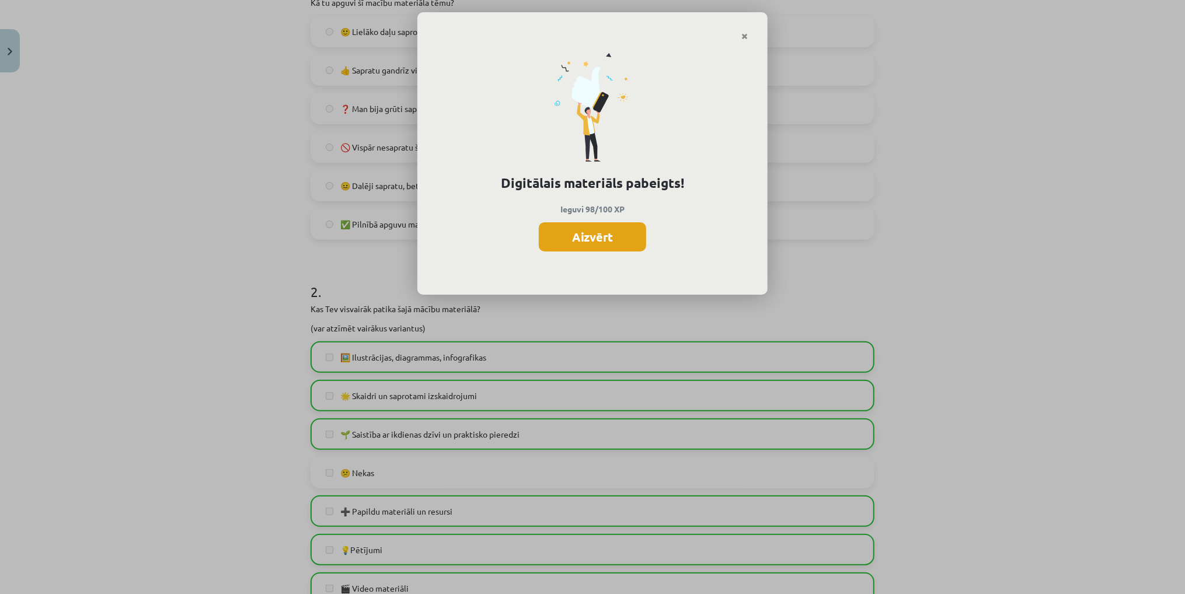
click at [596, 239] on button "Aizvērt" at bounding box center [592, 236] width 107 height 29
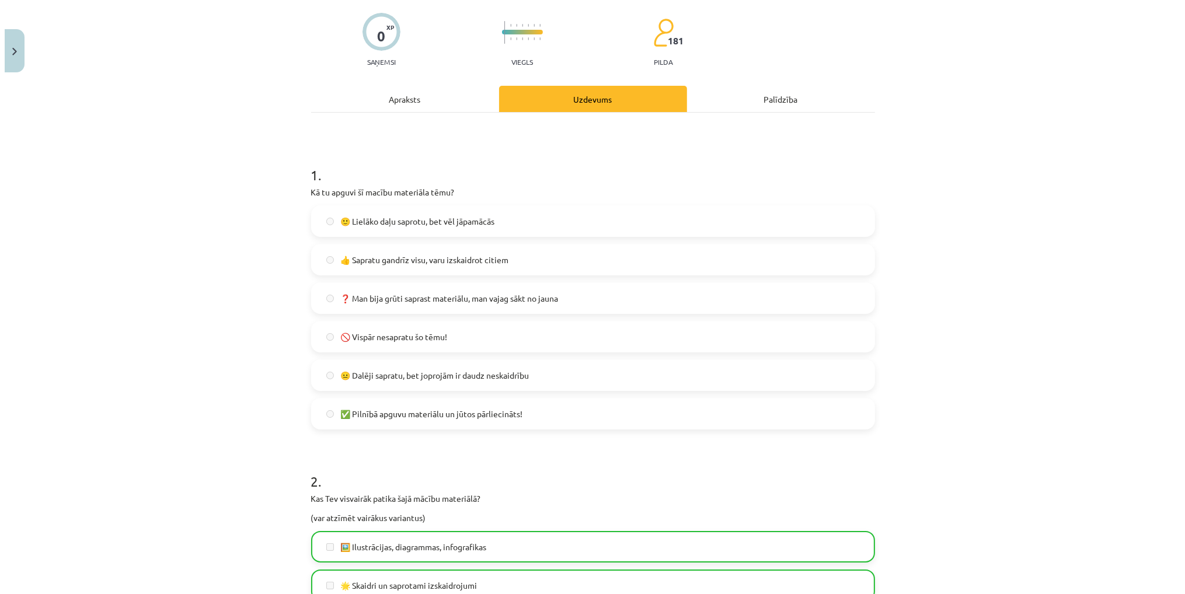
scroll to position [0, 0]
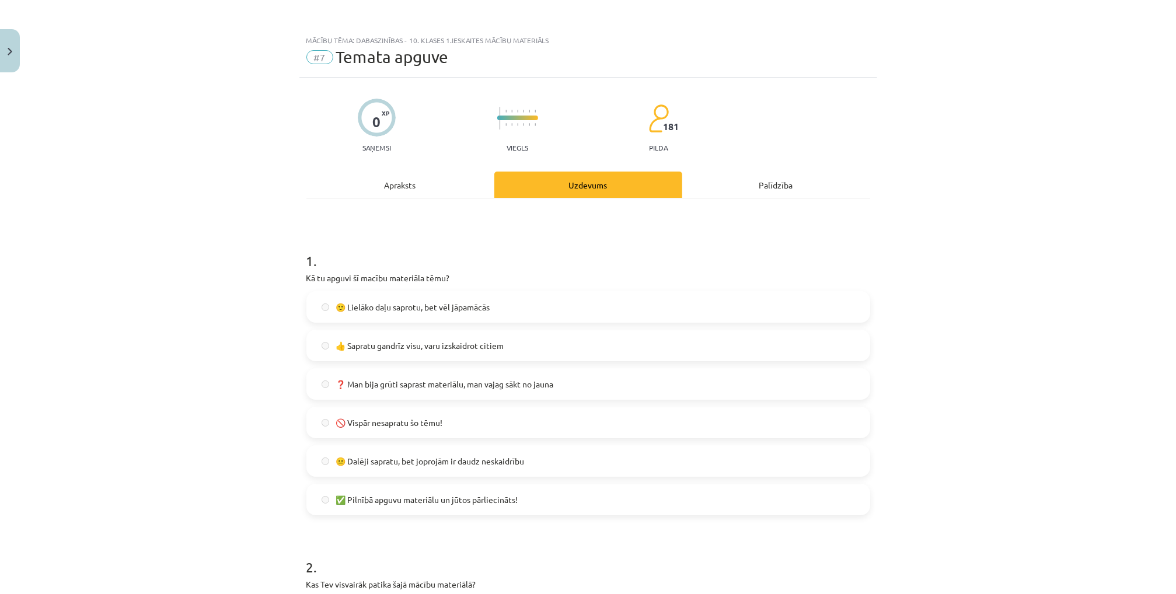
click at [395, 176] on div "Apraksts" at bounding box center [400, 185] width 188 height 26
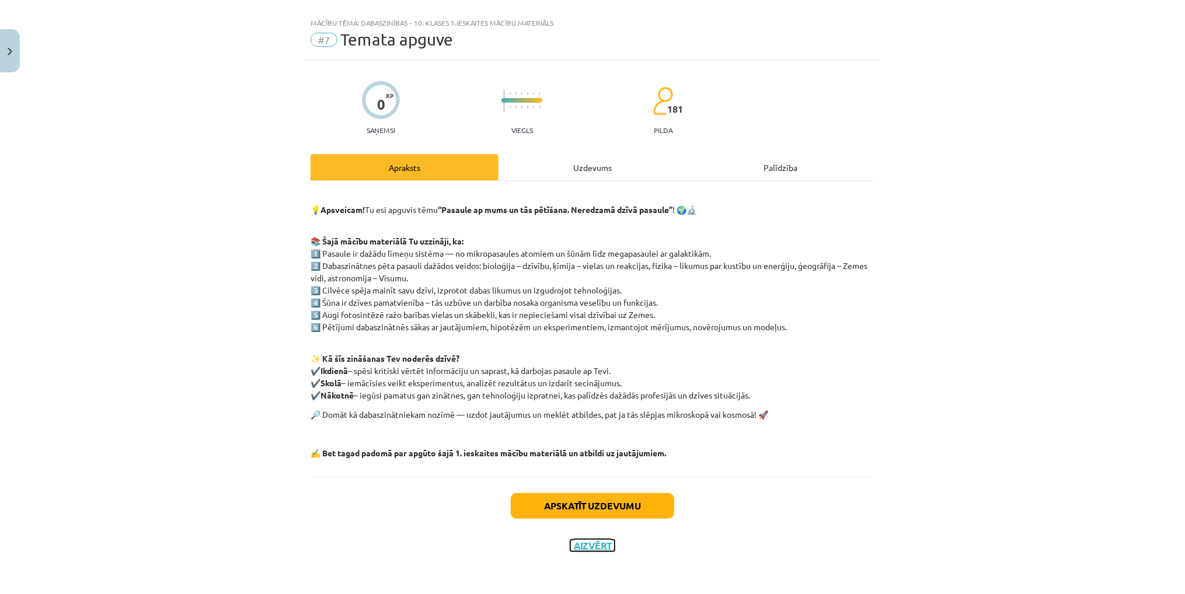
click at [602, 540] on button "Aizvērt" at bounding box center [592, 546] width 44 height 12
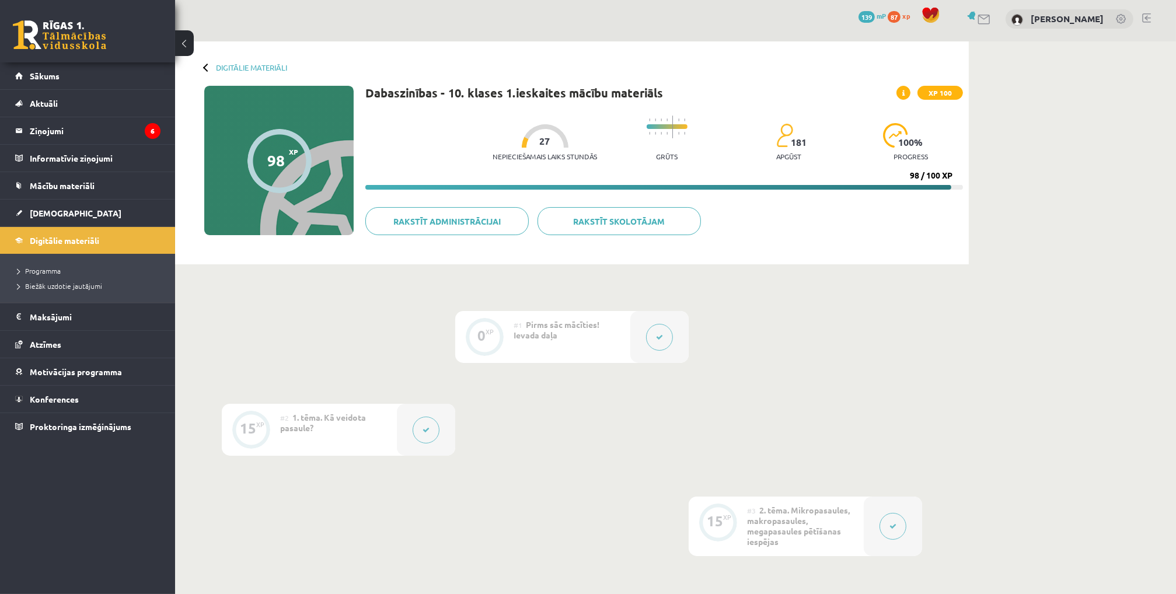
scroll to position [0, 0]
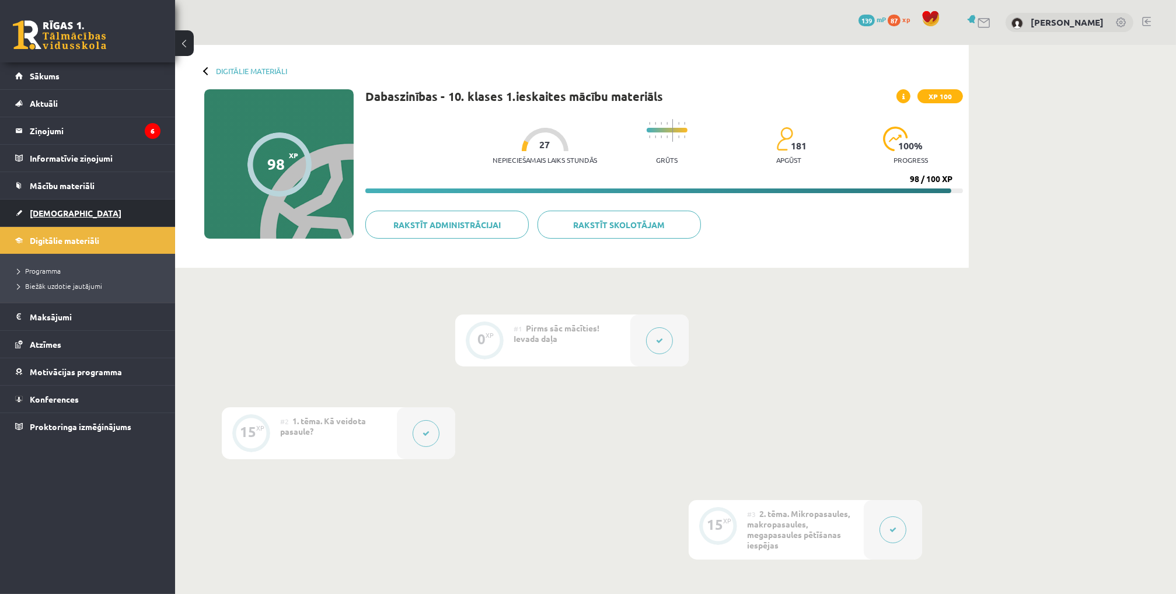
click at [47, 211] on span "[DEMOGRAPHIC_DATA]" at bounding box center [76, 213] width 92 height 11
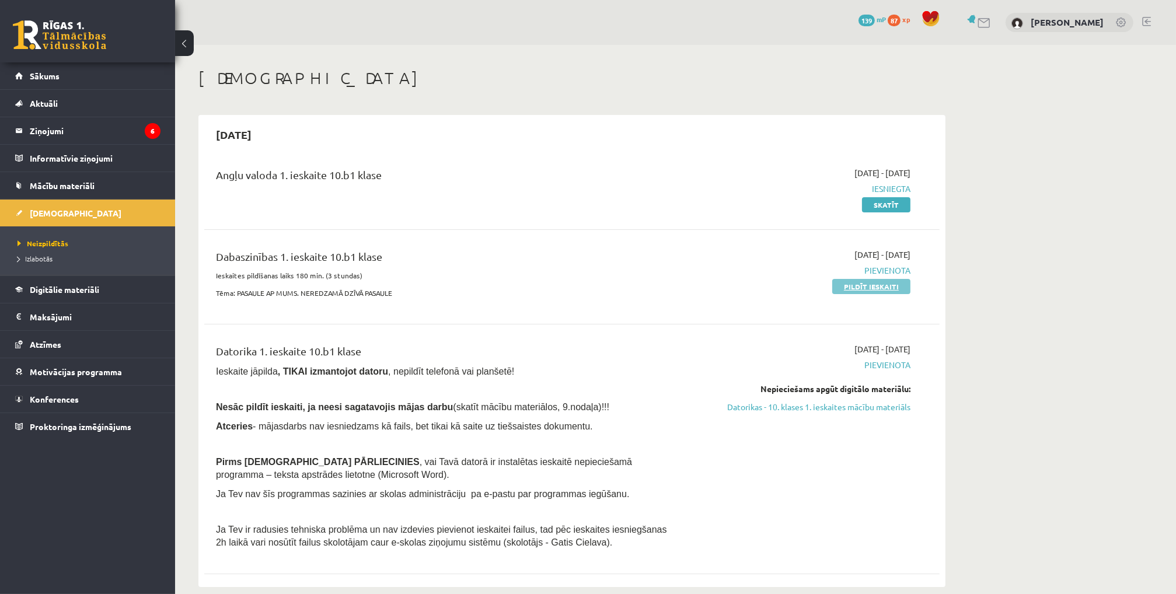
click at [876, 287] on link "Pildīt ieskaiti" at bounding box center [871, 286] width 78 height 15
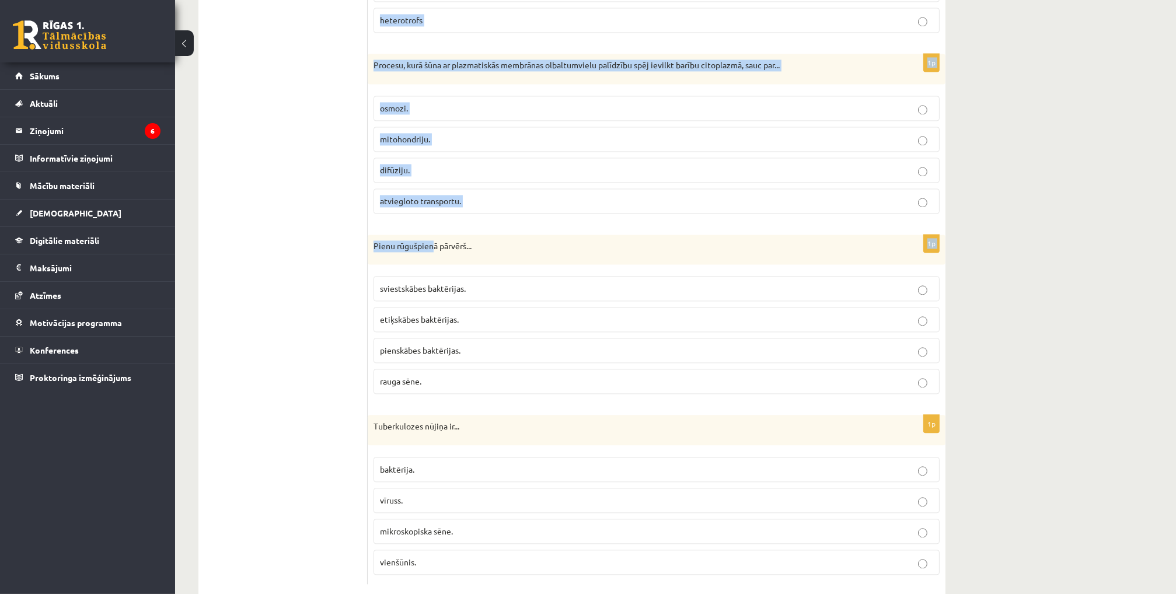
scroll to position [3301, 0]
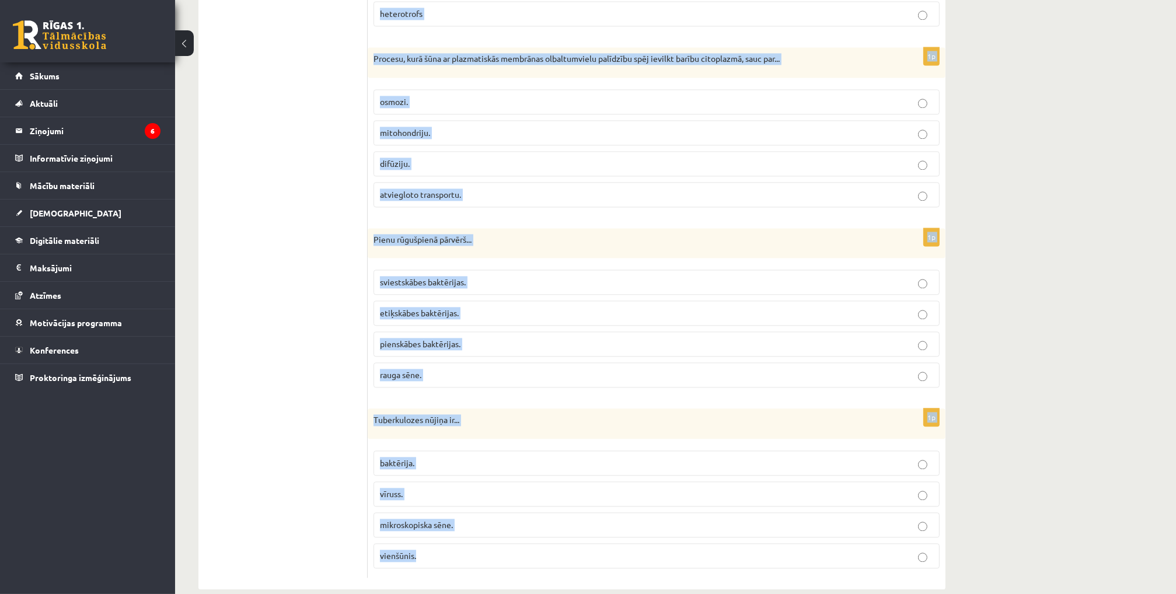
drag, startPoint x: 371, startPoint y: 91, endPoint x: 418, endPoint y: 542, distance: 453.6
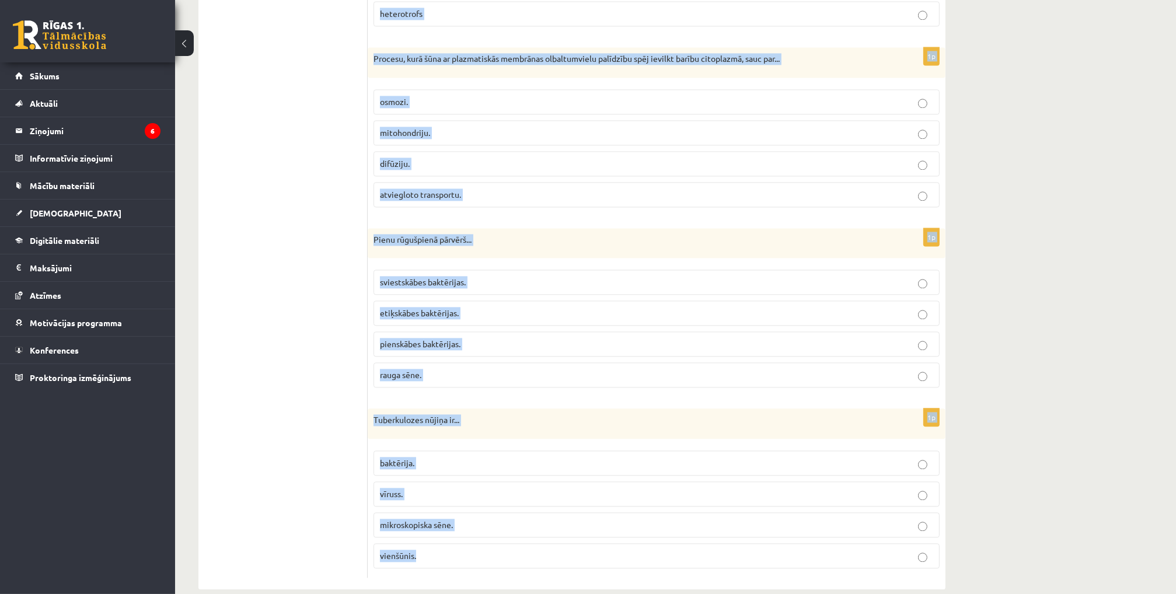
drag, startPoint x: 372, startPoint y: 242, endPoint x: 497, endPoint y: 542, distance: 325.0
copy form "R.Virhovs noskaidroja, ka... šūnai ir apvalks un citoplazma. katra jauna šūna v…"
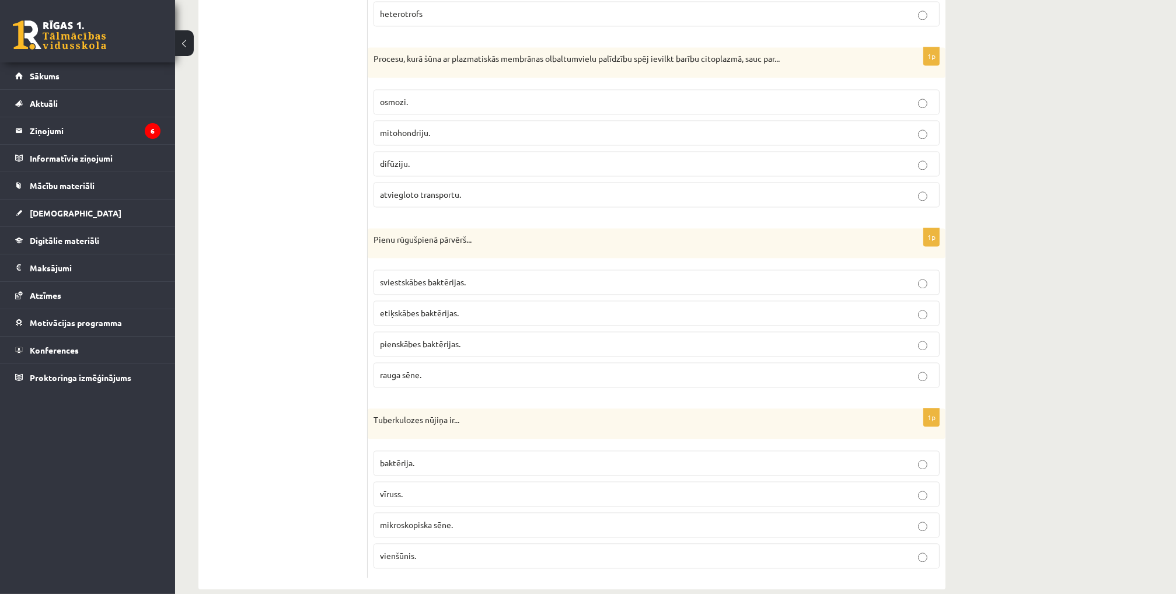
click at [452, 457] on p "baktērija." at bounding box center [656, 463] width 553 height 12
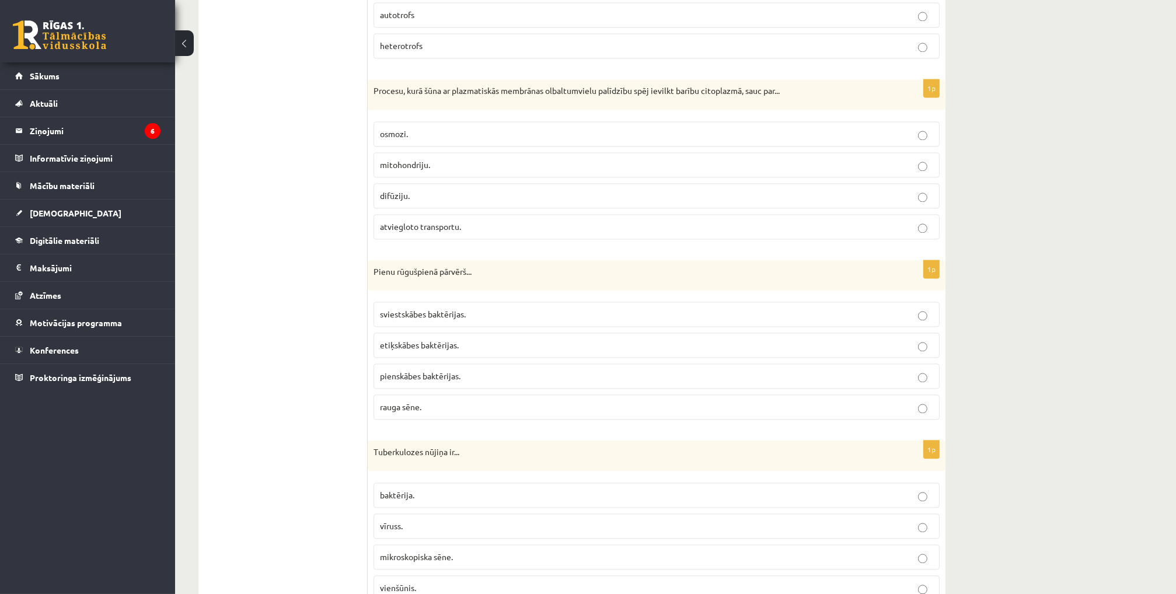
scroll to position [3242, 0]
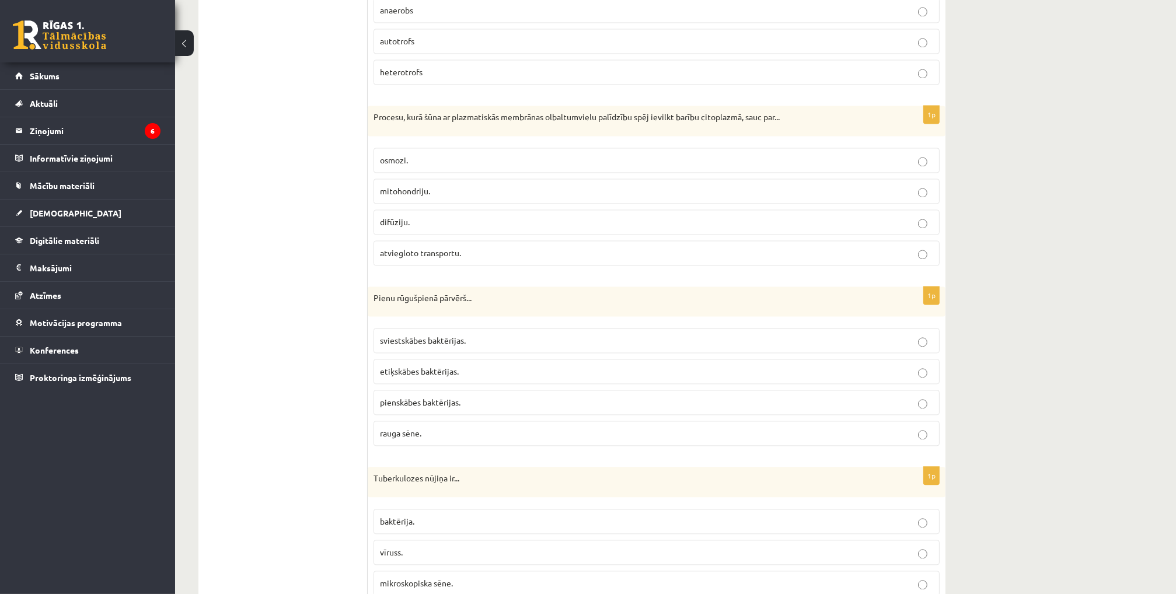
click at [434, 397] on span "pienskābes baktērijas." at bounding box center [420, 402] width 81 height 11
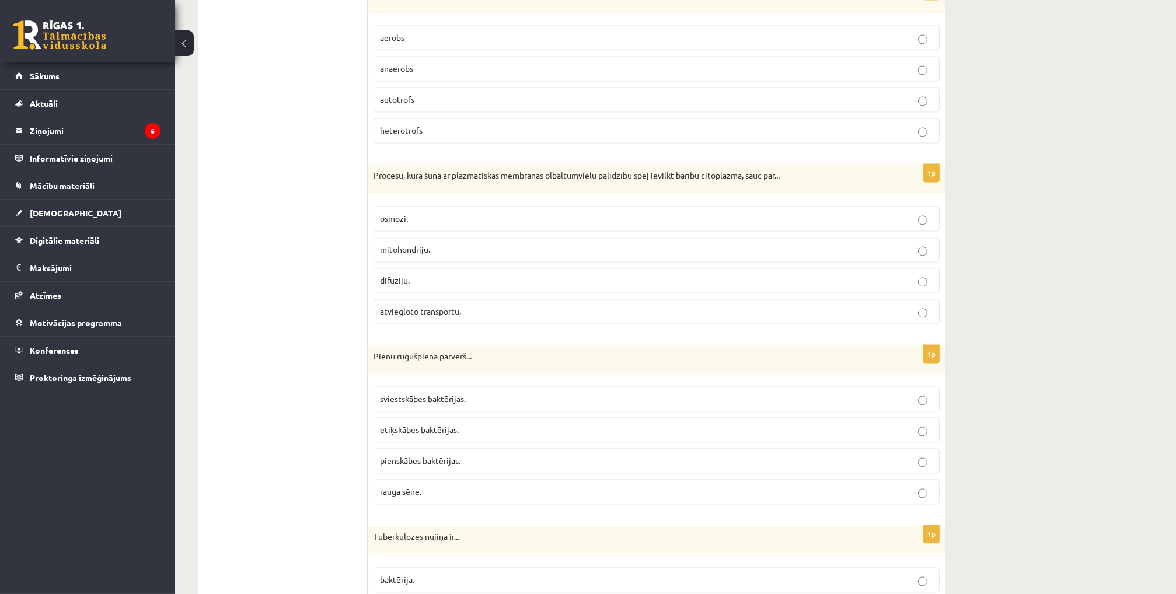
scroll to position [3126, 0]
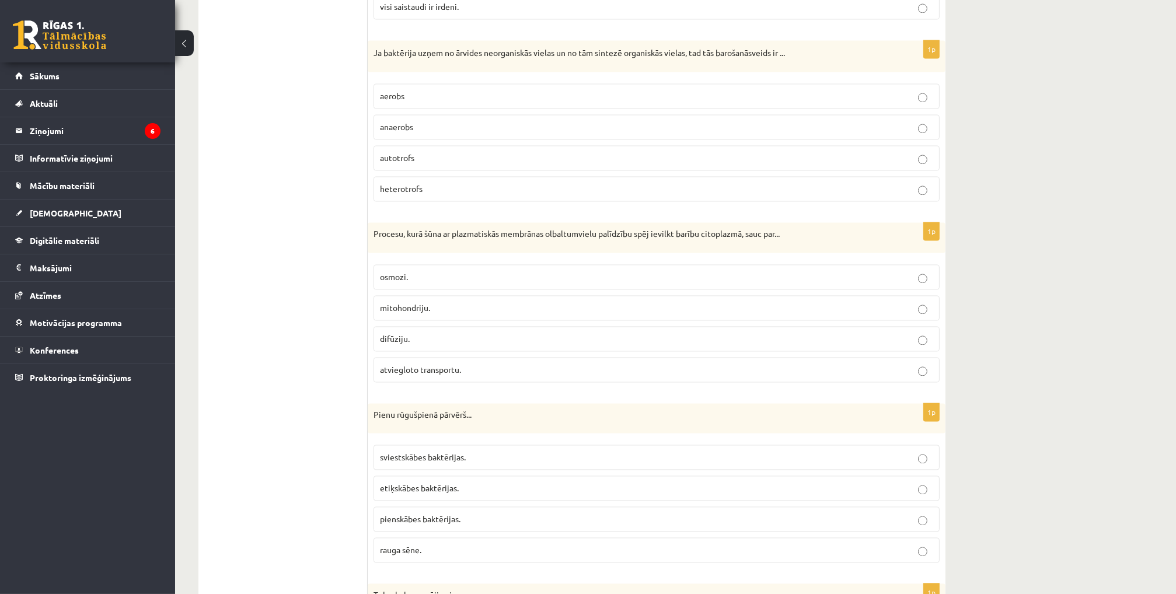
click at [447, 364] on span "atviegloto transportu." at bounding box center [420, 369] width 81 height 11
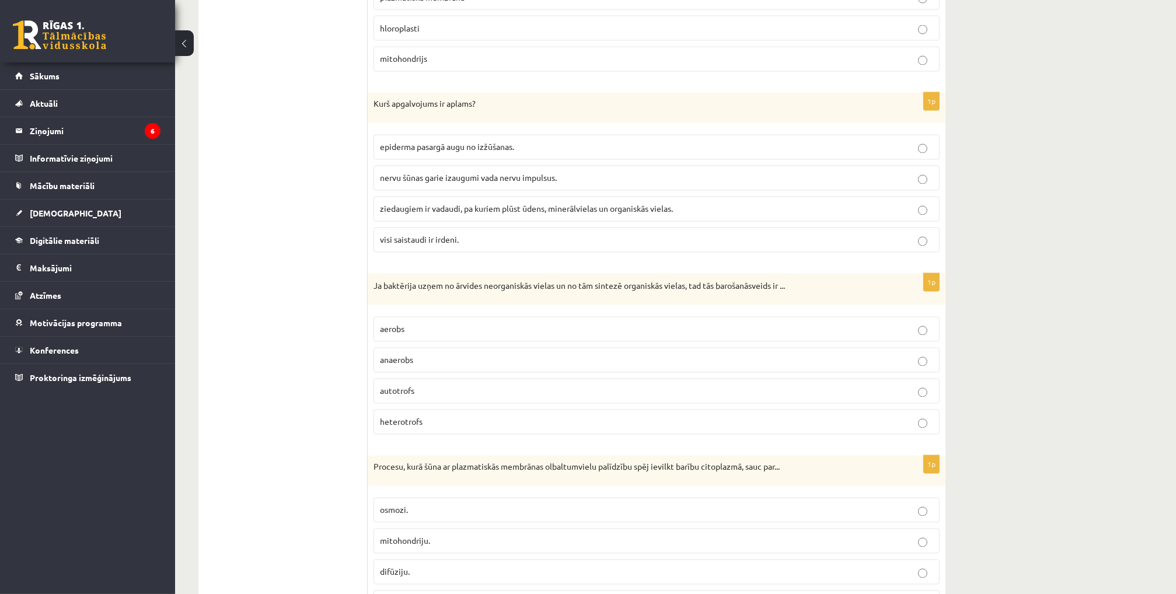
scroll to position [2834, 0]
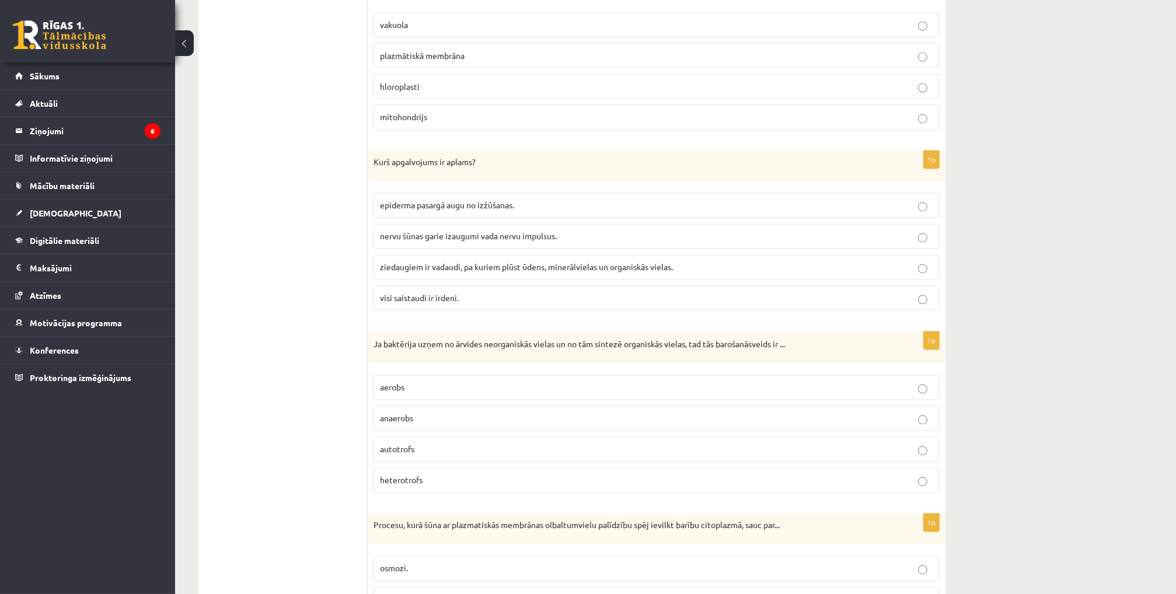
click at [472, 292] on p "visi saistaudi ir irdeni." at bounding box center [656, 298] width 553 height 12
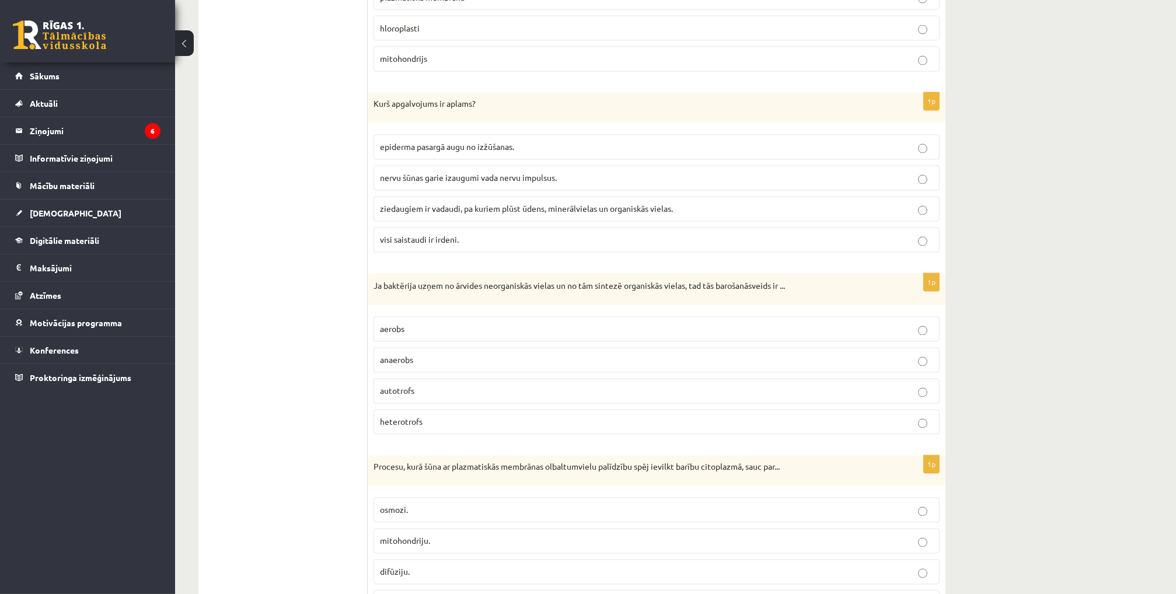
scroll to position [2950, 0]
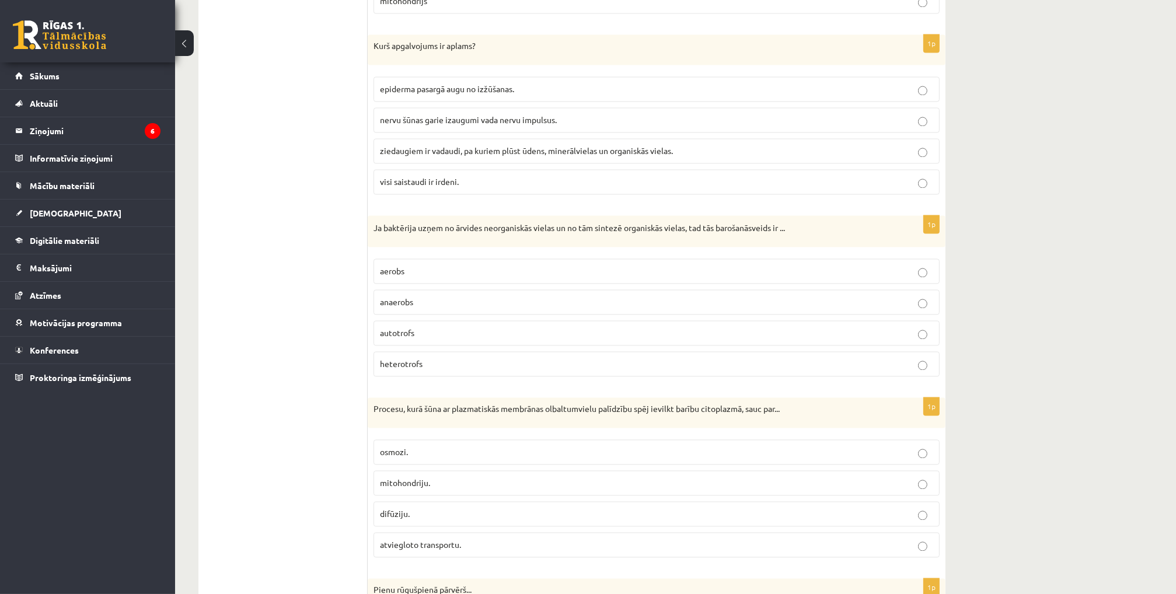
click at [437, 327] on p "autotrofs" at bounding box center [656, 333] width 553 height 12
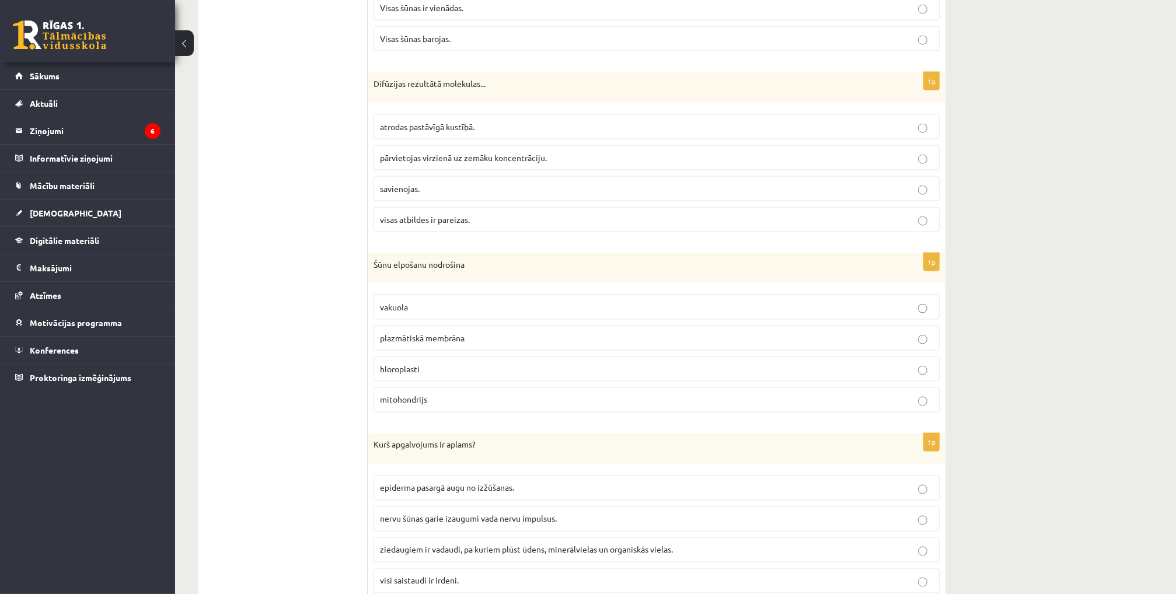
scroll to position [2542, 0]
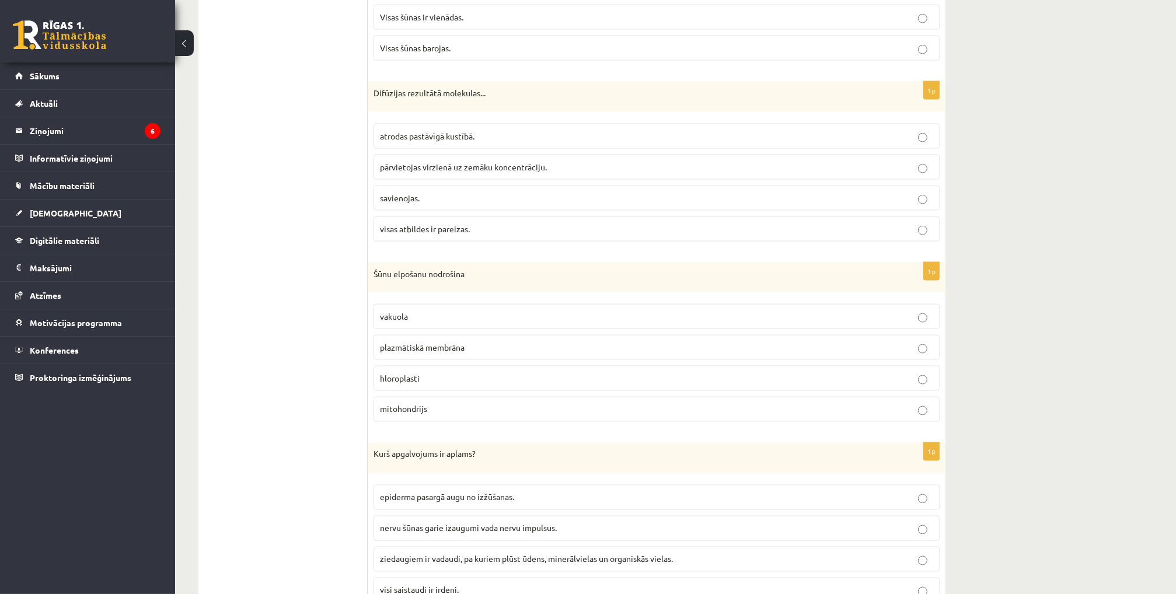
click at [424, 404] on span "mitohondrijs" at bounding box center [403, 409] width 47 height 11
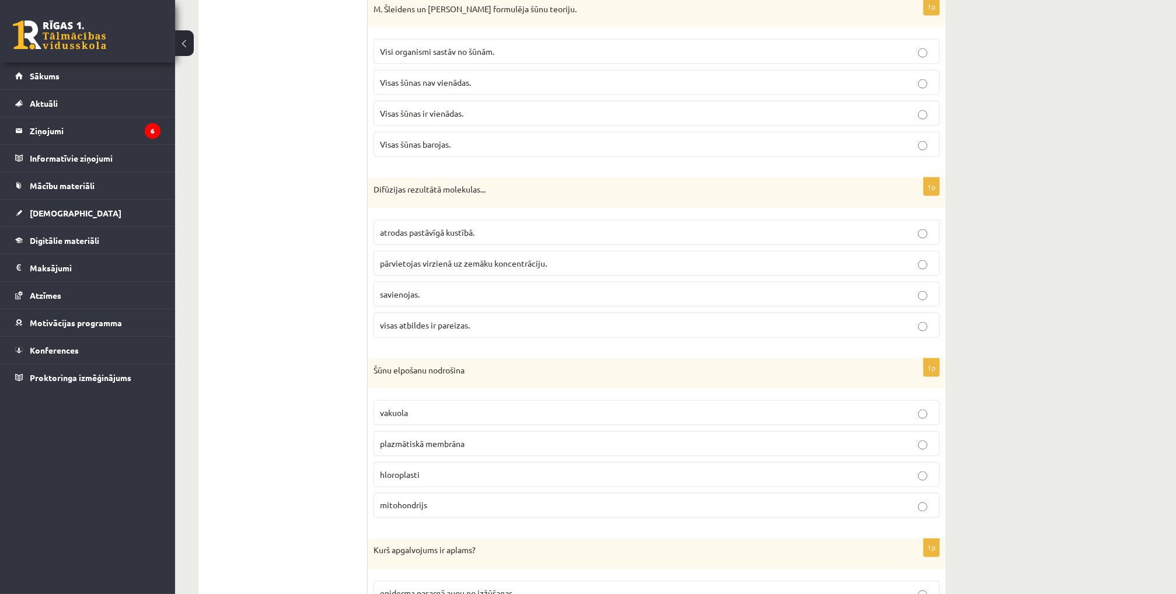
scroll to position [2425, 0]
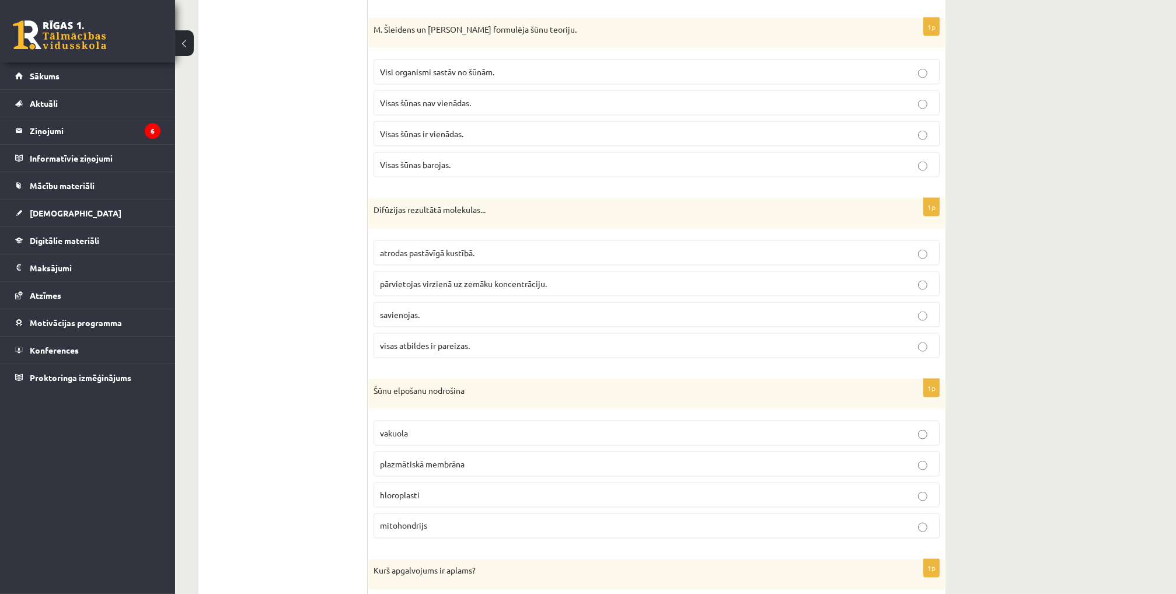
click at [416, 278] on span "pārvietojas virzienā uz zemāku koncentrāciju." at bounding box center [463, 283] width 167 height 11
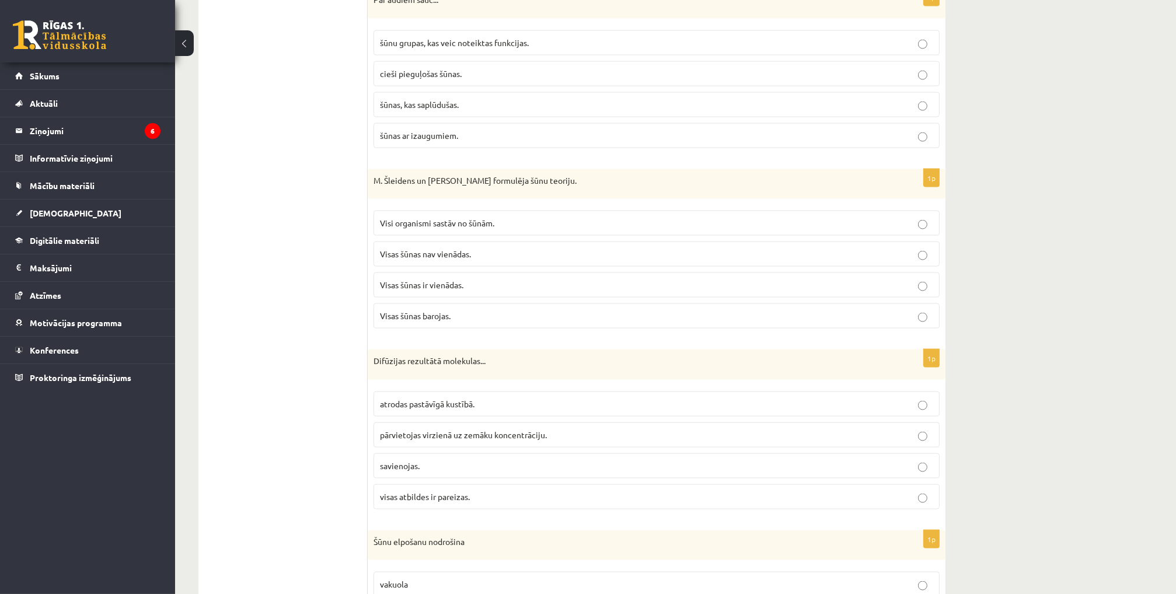
scroll to position [2250, 0]
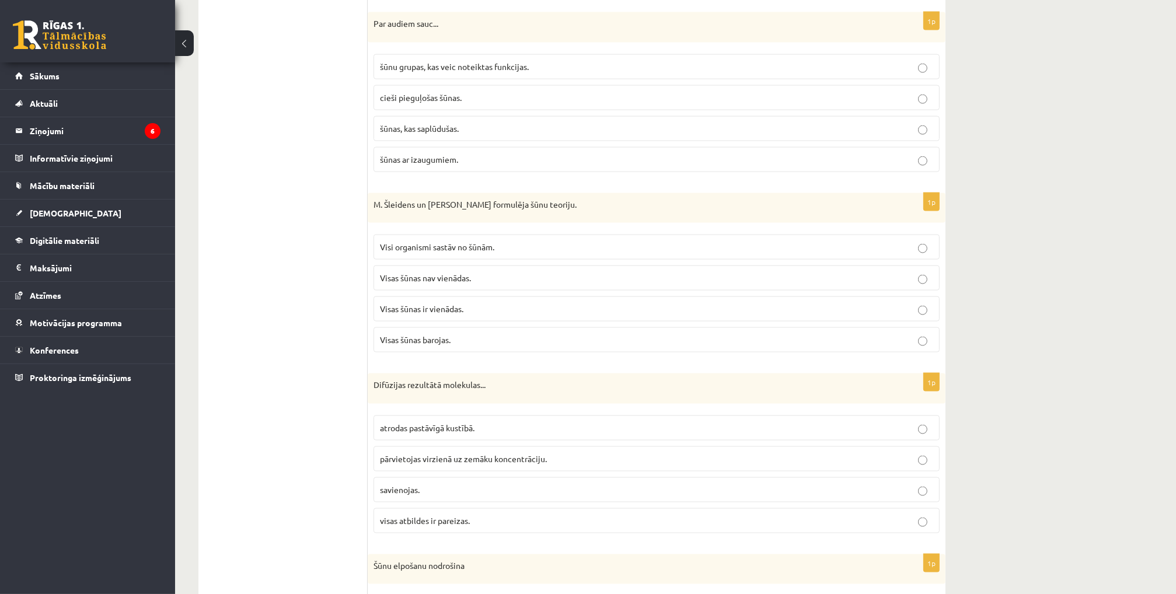
click at [497, 241] on p "Visi organismi sastāv no šūnām." at bounding box center [656, 247] width 553 height 12
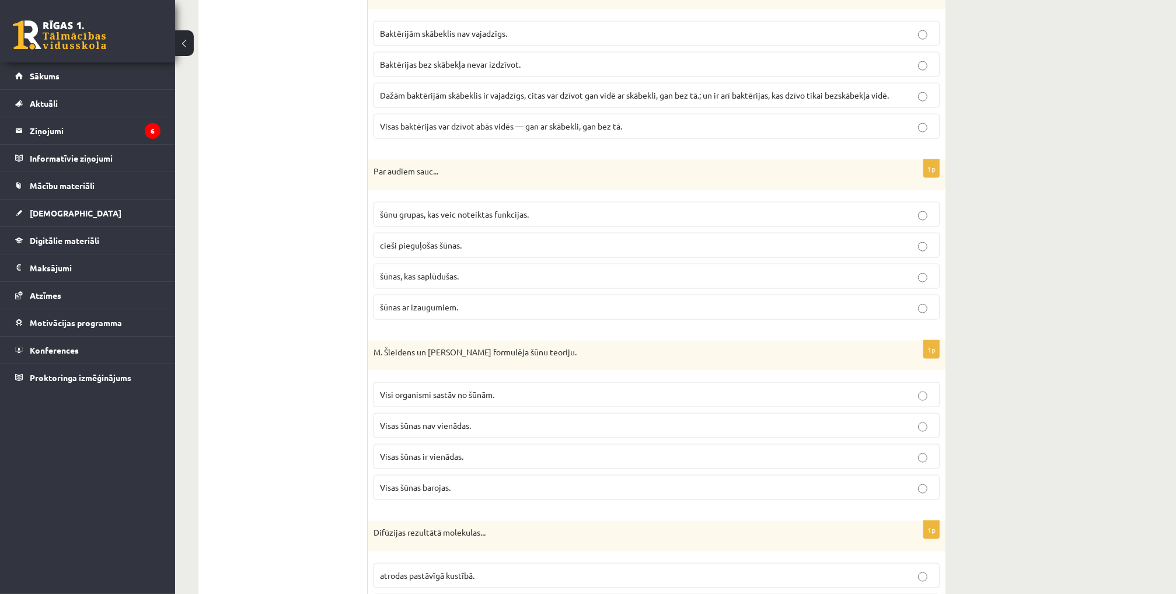
scroll to position [2075, 0]
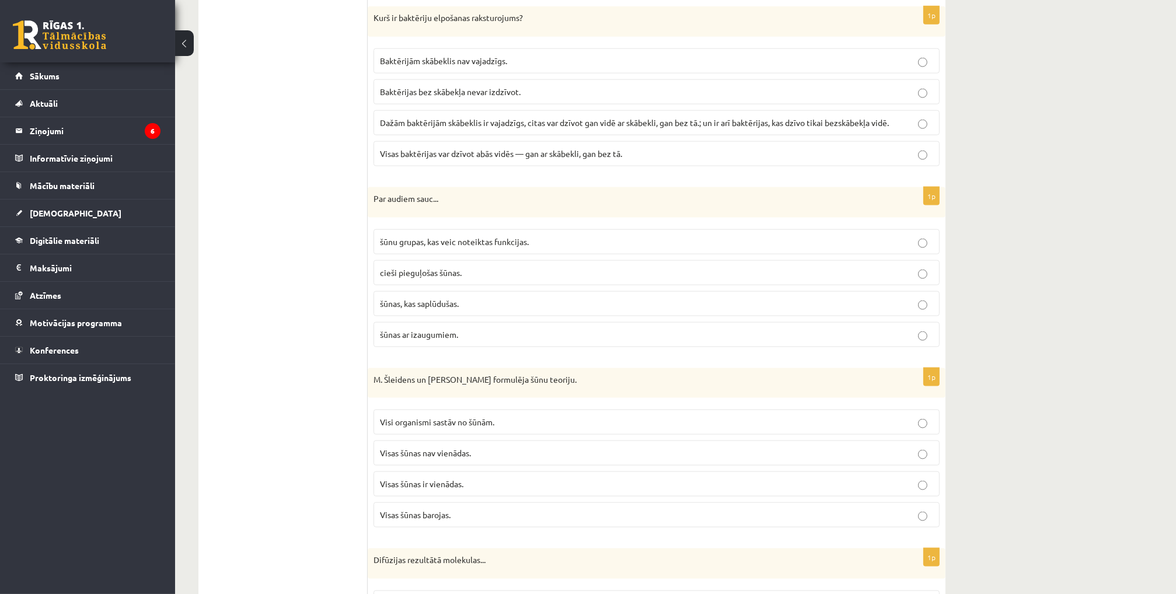
click at [476, 236] on span "šūnu grupas, kas veic noteiktas funkcijas." at bounding box center [454, 241] width 149 height 11
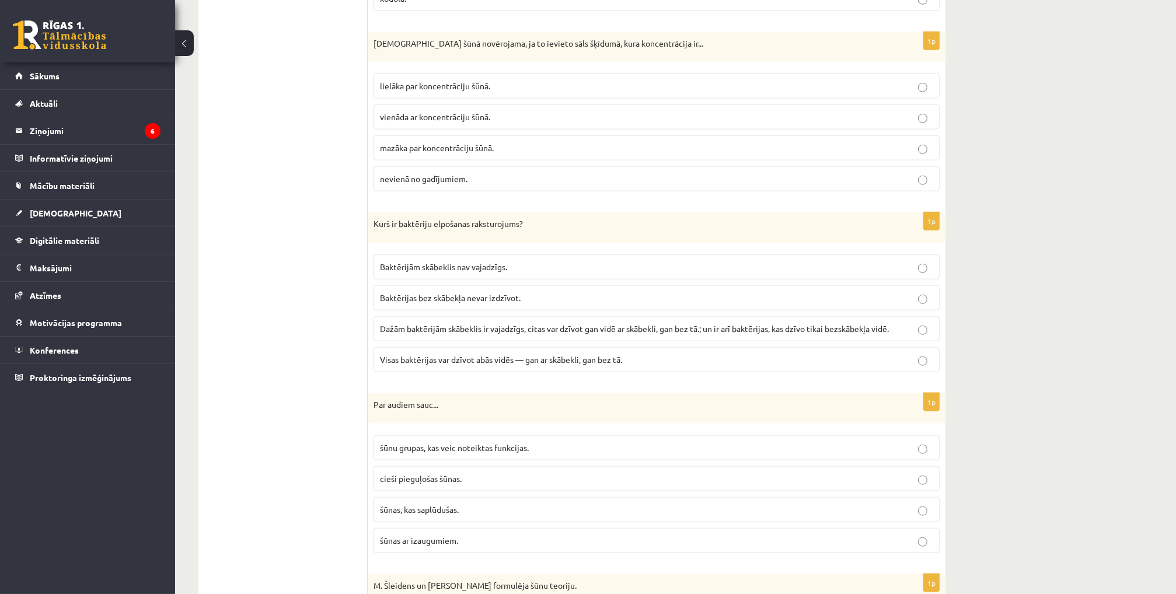
scroll to position [1841, 0]
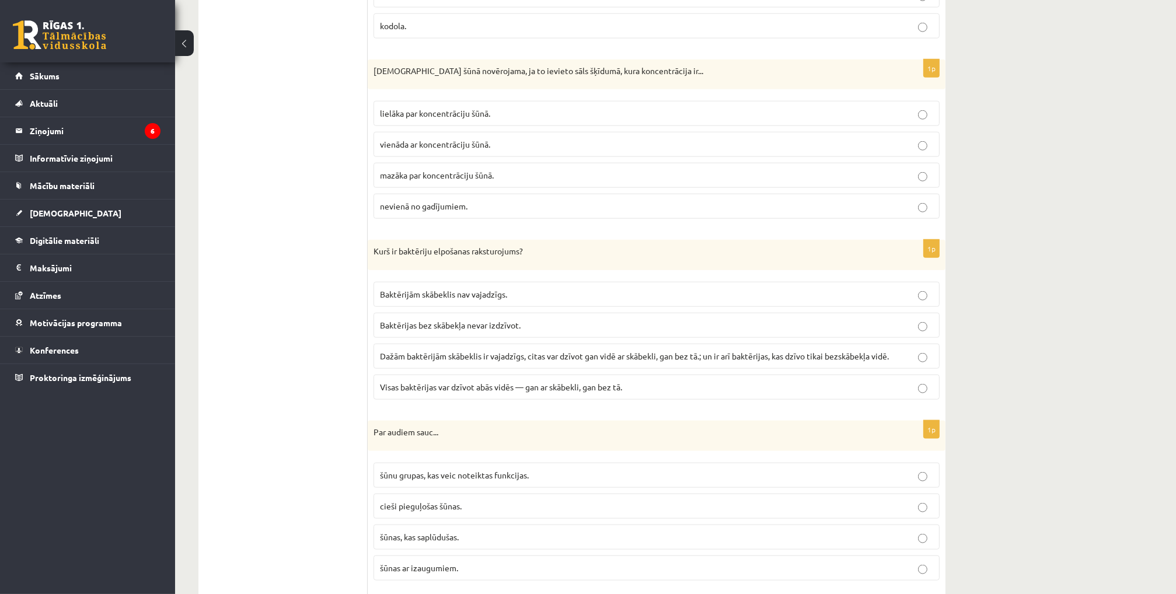
click at [493, 351] on span "Dažām baktērijām skābeklis ir vajadzīgs, citas var dzīvot gan vidē ar skābekli,…" at bounding box center [634, 356] width 509 height 11
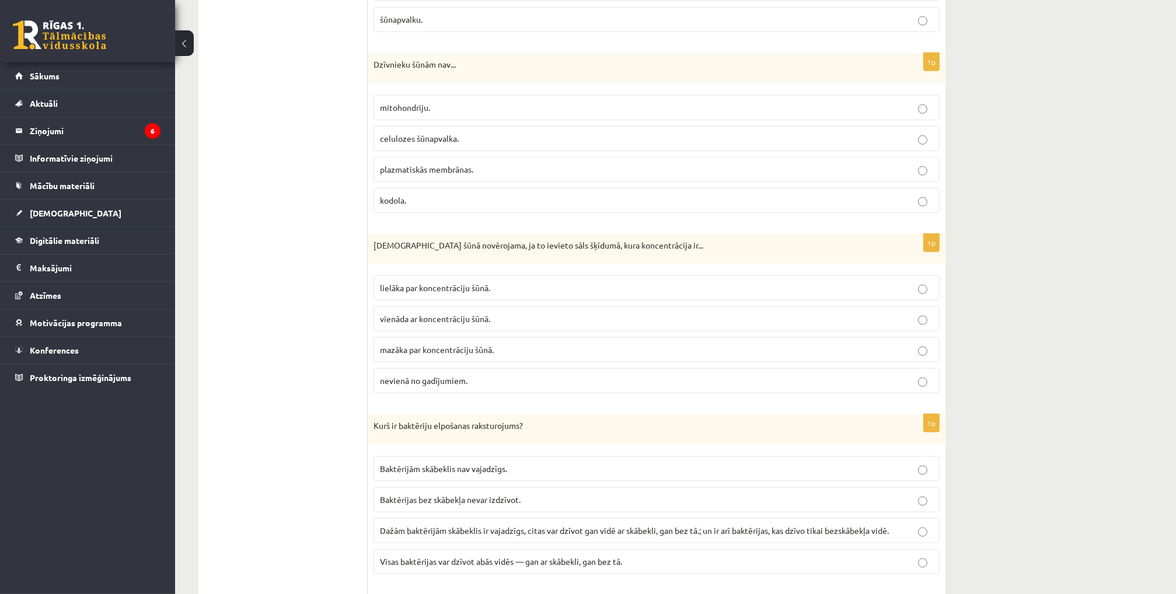
scroll to position [1666, 0]
click at [431, 346] on span "mazāka par koncentrāciju šūnā." at bounding box center [437, 350] width 114 height 11
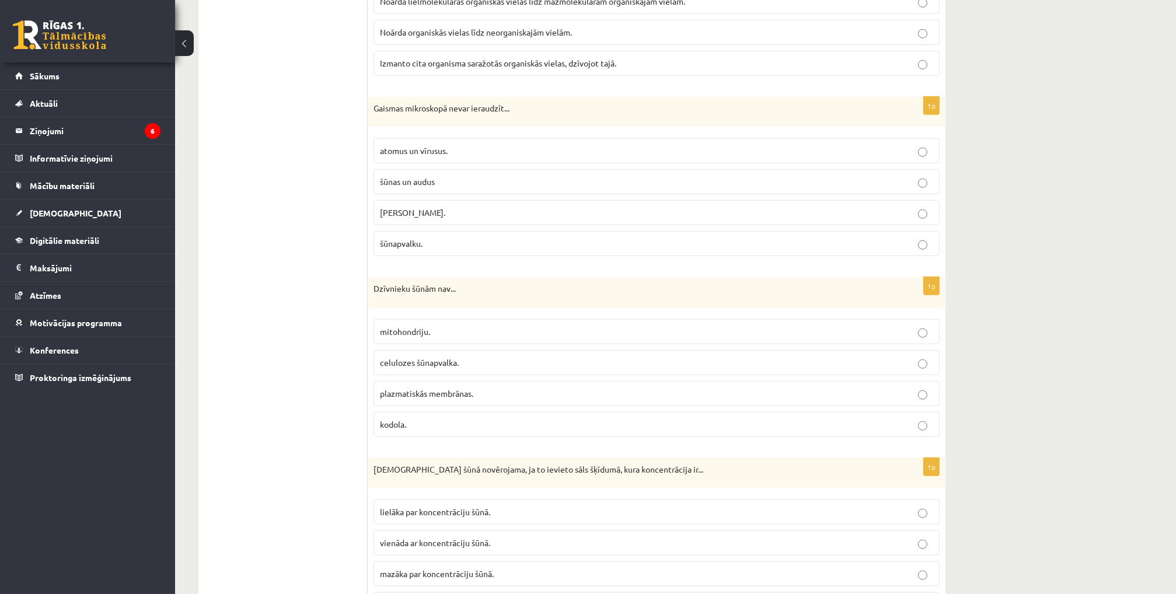
scroll to position [1433, 0]
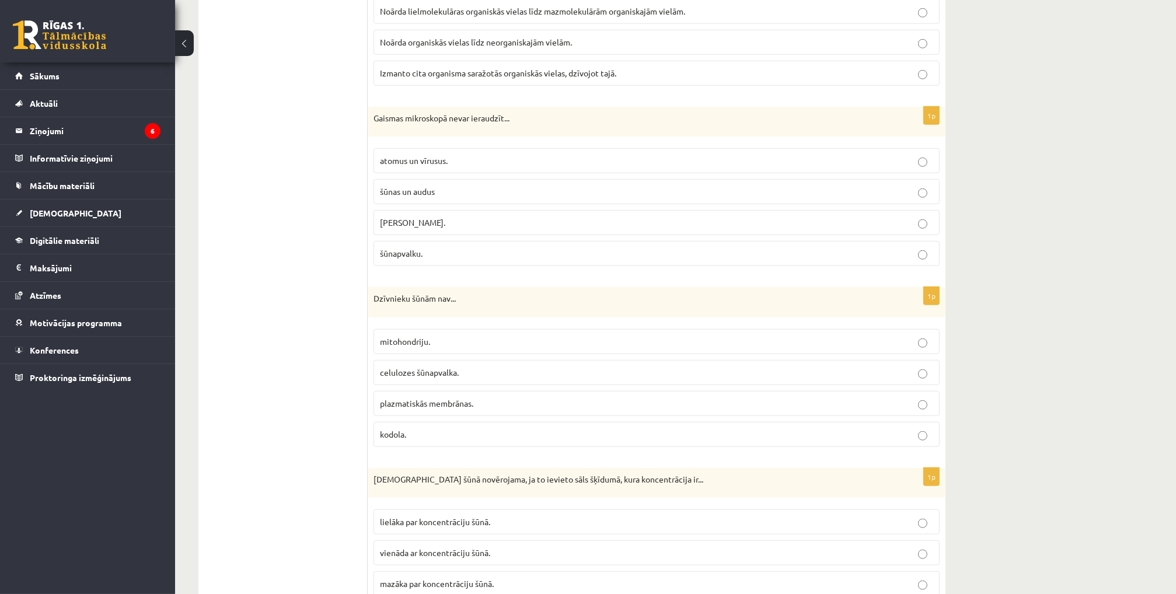
click at [434, 367] on span "celulozes šūnapvalka." at bounding box center [419, 372] width 79 height 11
click at [474, 155] on p "atomus un vīrusus." at bounding box center [656, 161] width 553 height 12
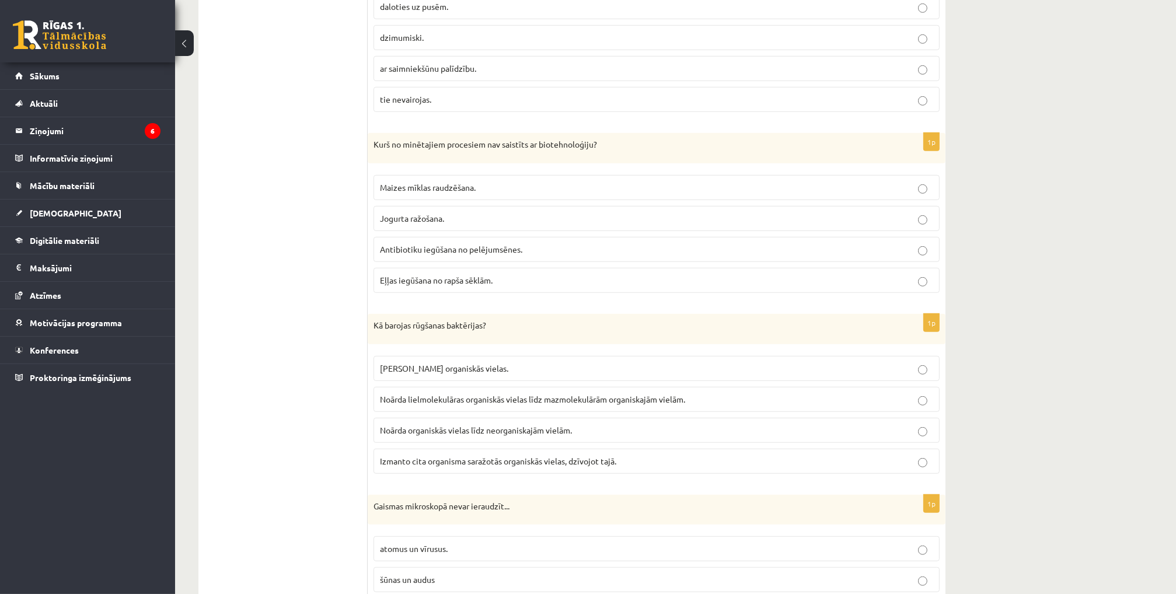
scroll to position [1024, 0]
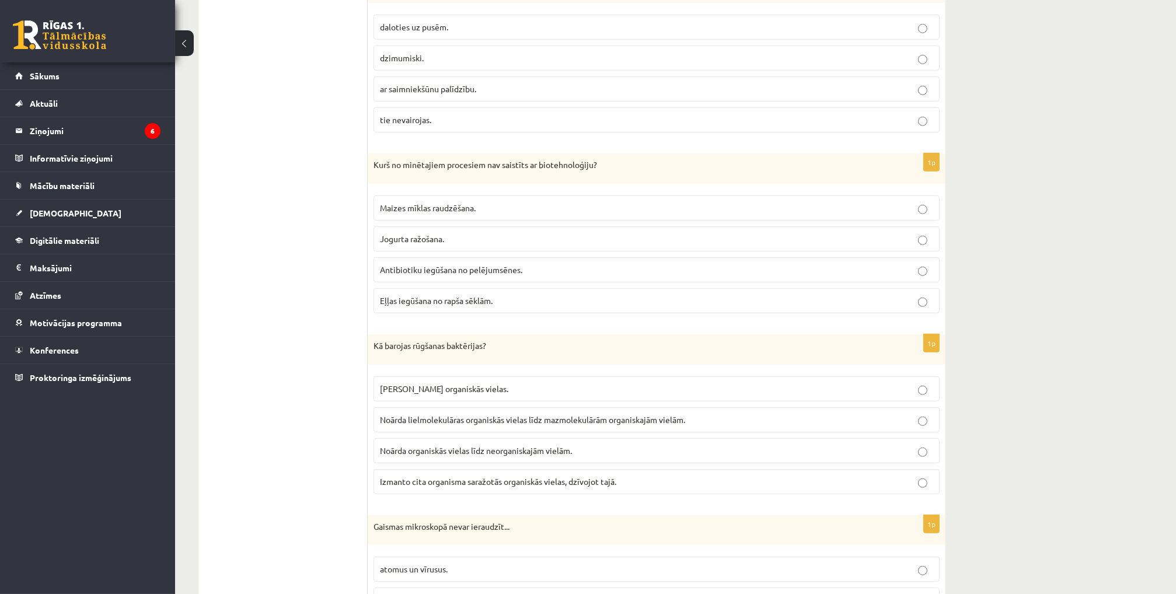
click at [455, 414] on span "Noārda lielmolekulāras organiskās vielas līdz mazmolekulārām organiskajām vielā…" at bounding box center [532, 419] width 305 height 11
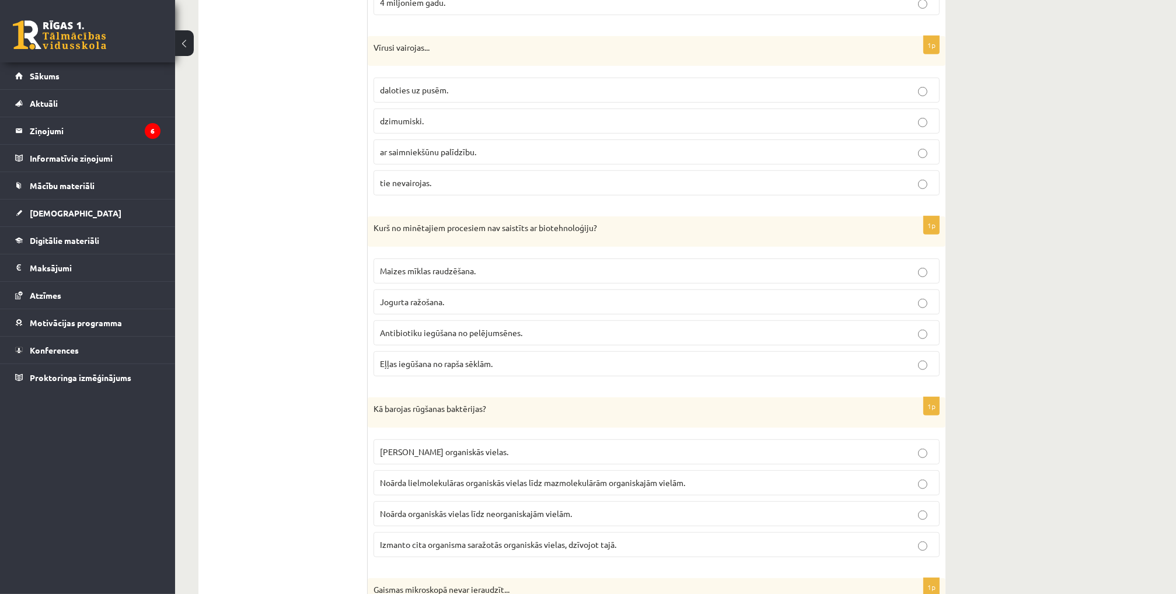
scroll to position [908, 0]
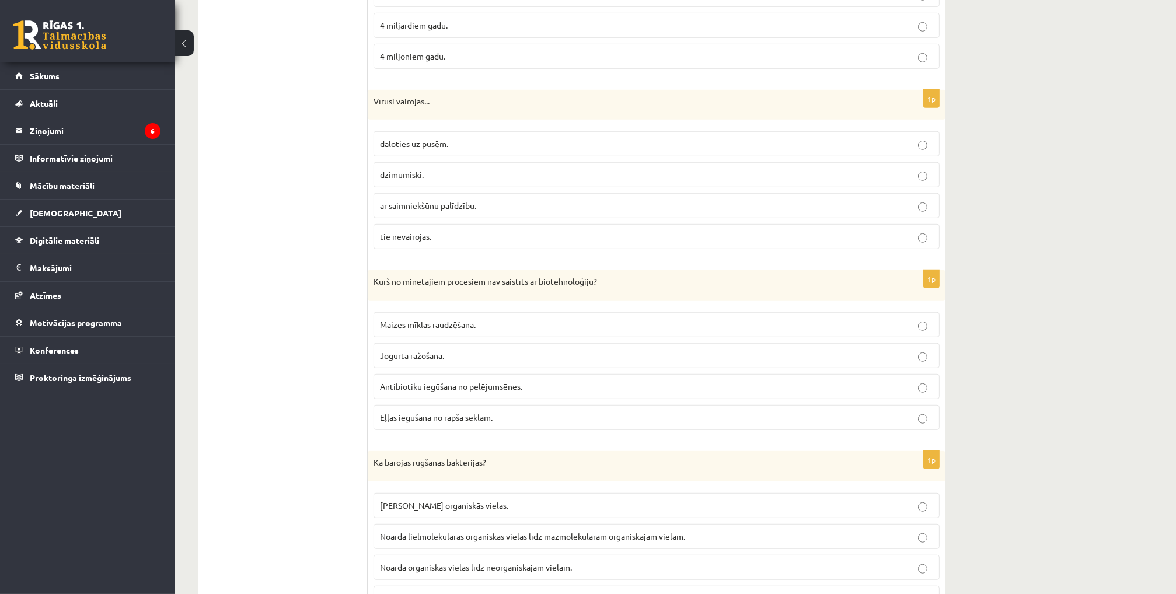
click at [445, 412] on span "Eļļas iegūšana no rapša sēklām." at bounding box center [436, 417] width 113 height 11
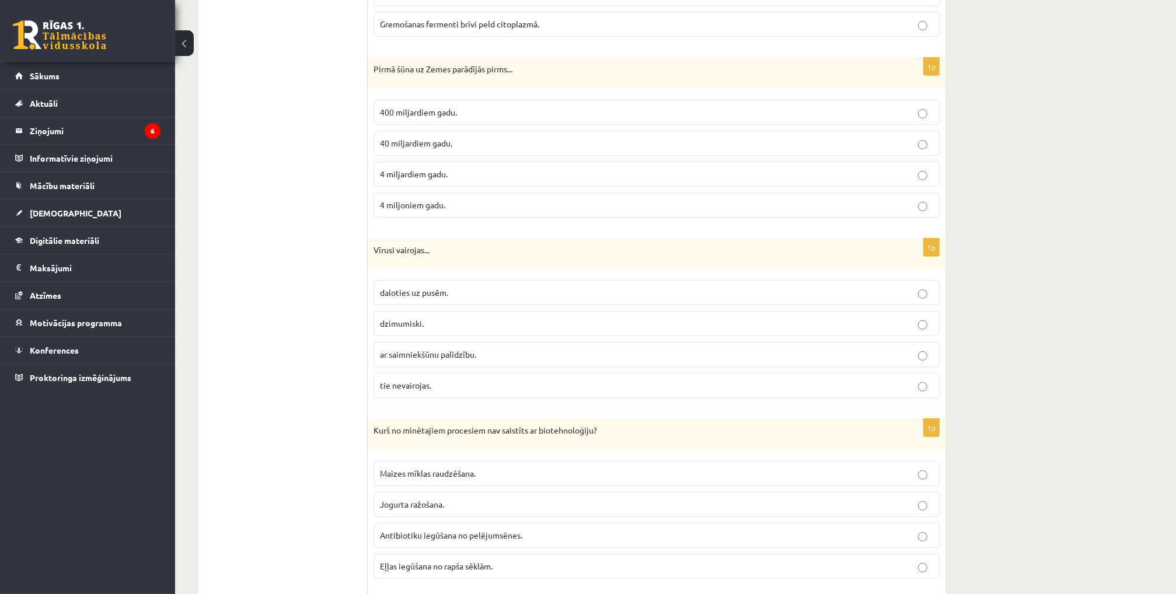
scroll to position [732, 0]
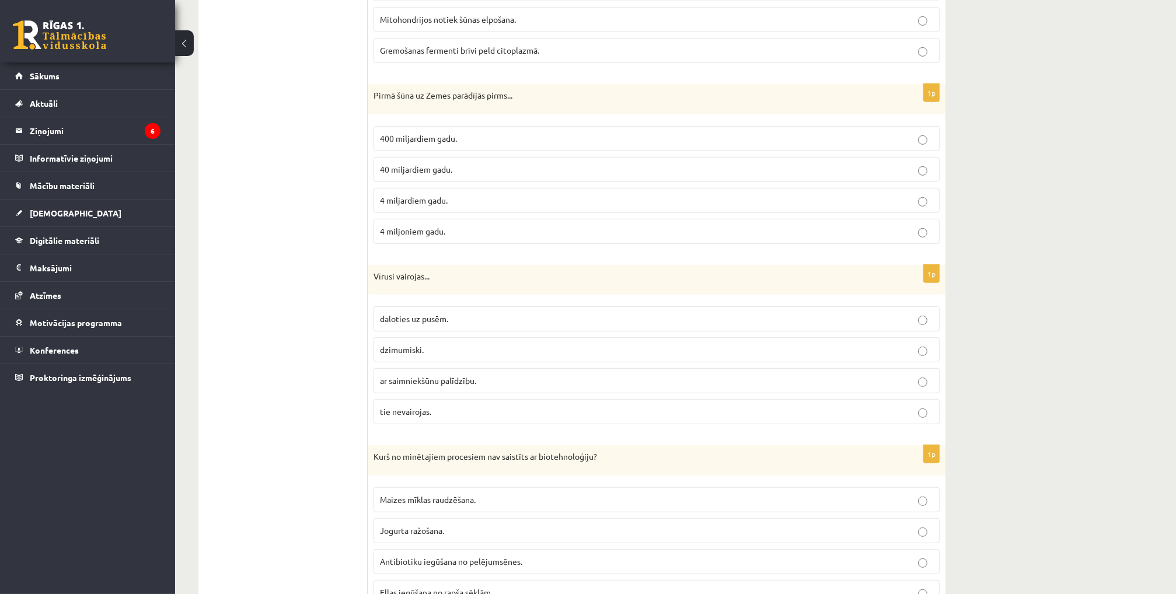
click at [436, 375] on span "ar saimniekšūnu palīdzību." at bounding box center [428, 380] width 96 height 11
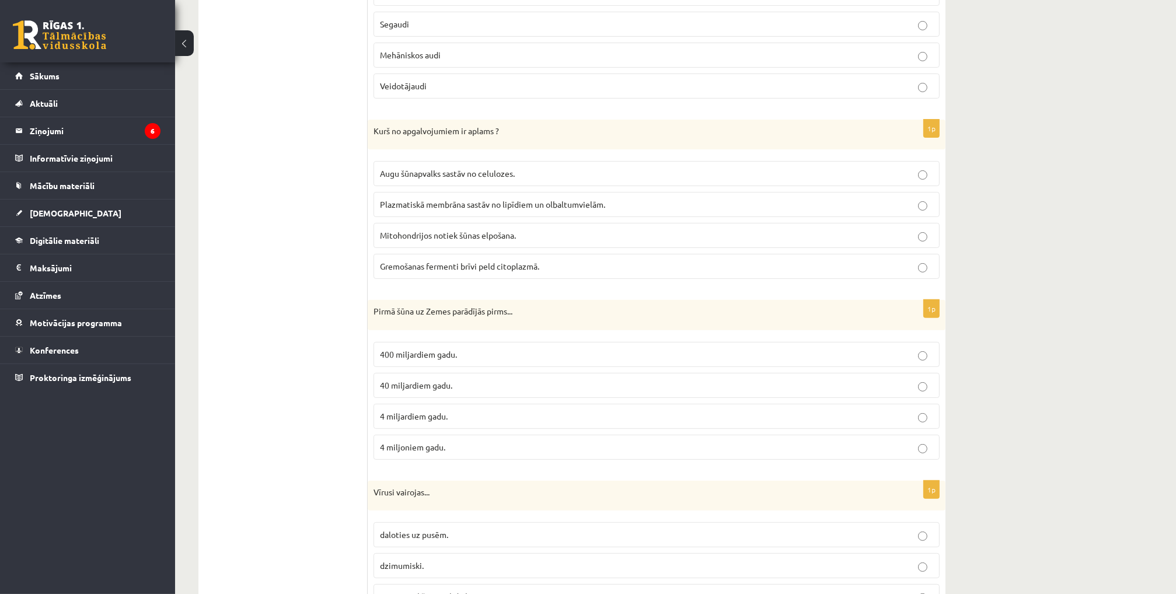
scroll to position [499, 0]
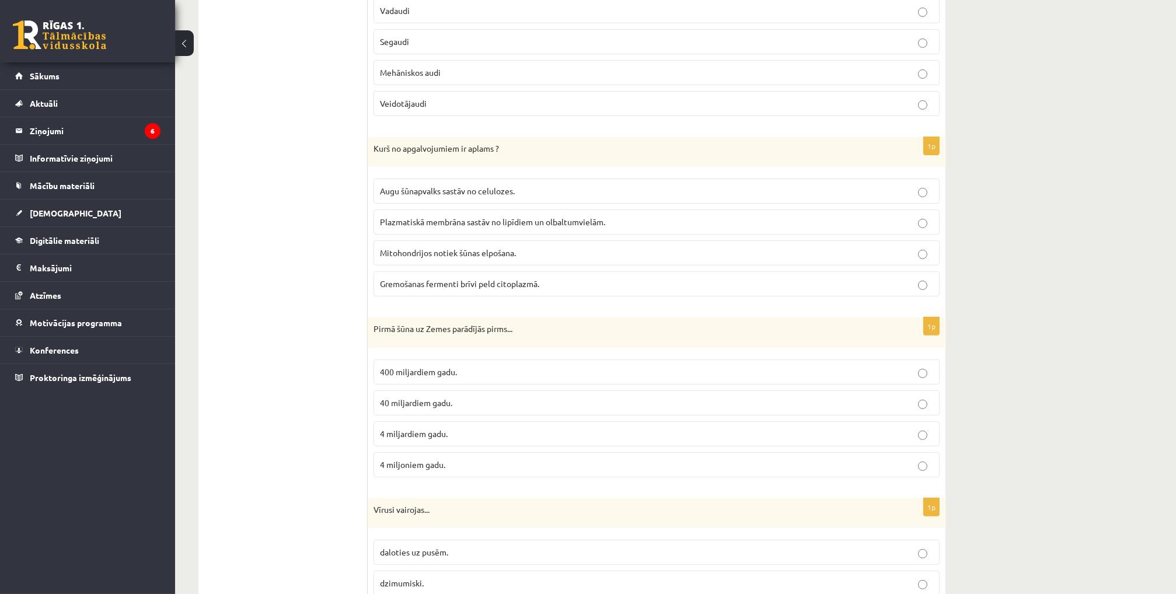
click at [445, 428] on span "4 miljardiem gadu." at bounding box center [414, 433] width 68 height 11
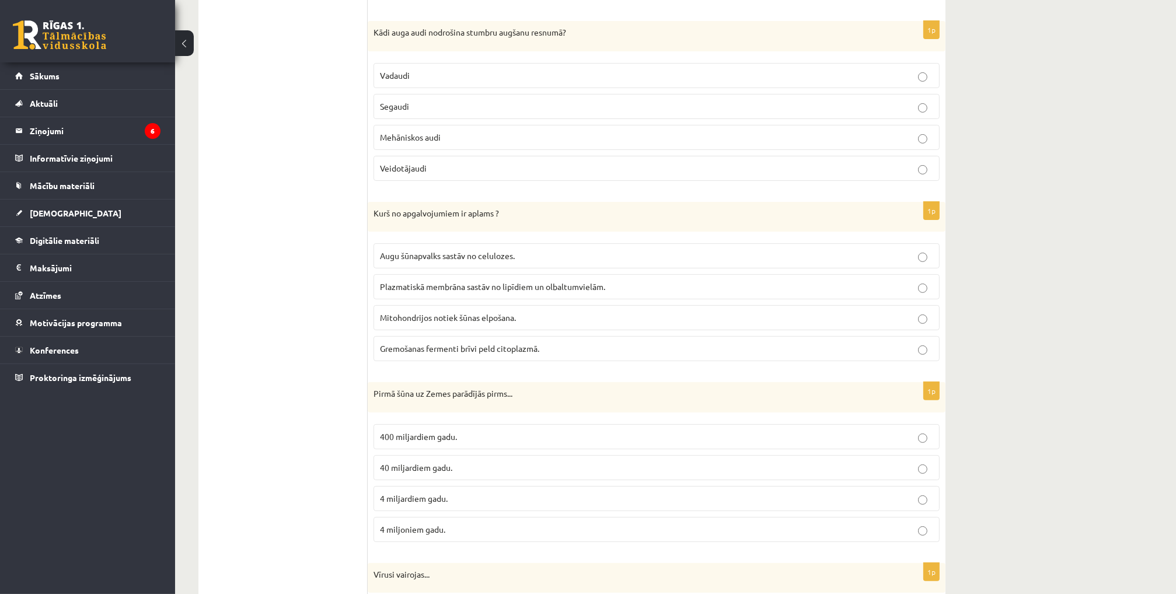
scroll to position [382, 0]
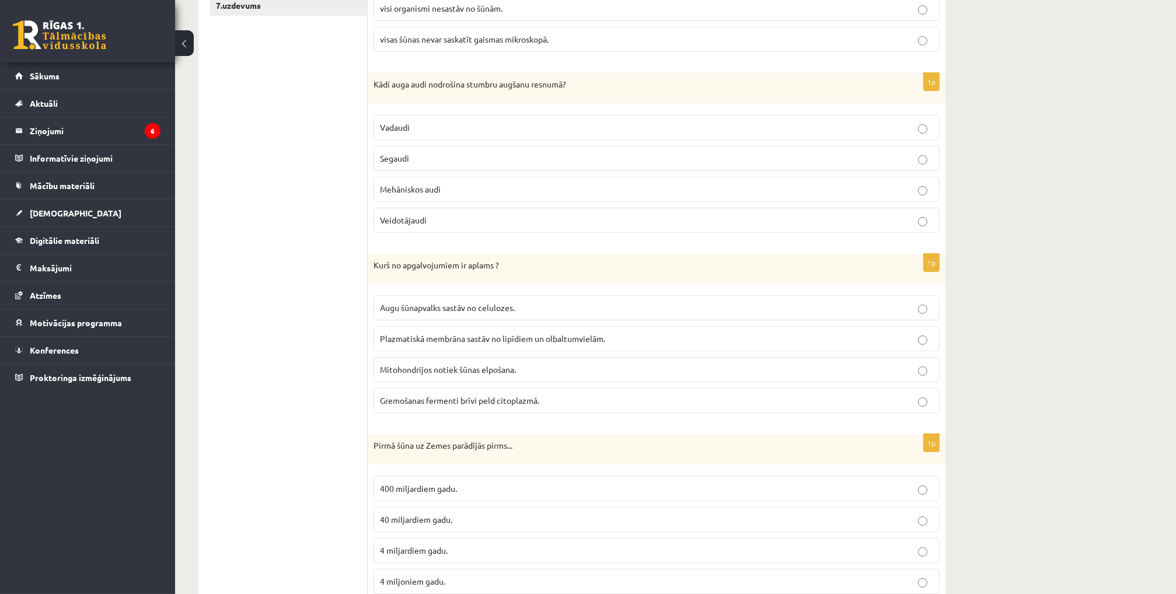
click at [456, 400] on span "Gremošanas fermenti brīvi peld citoplazmā." at bounding box center [459, 400] width 159 height 11
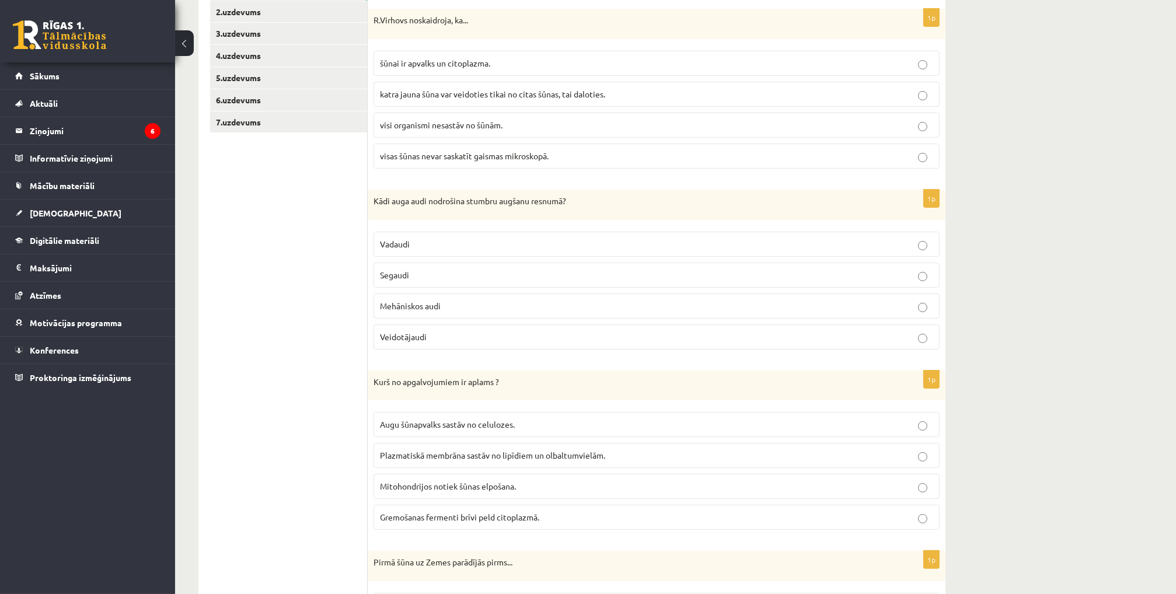
scroll to position [207, 0]
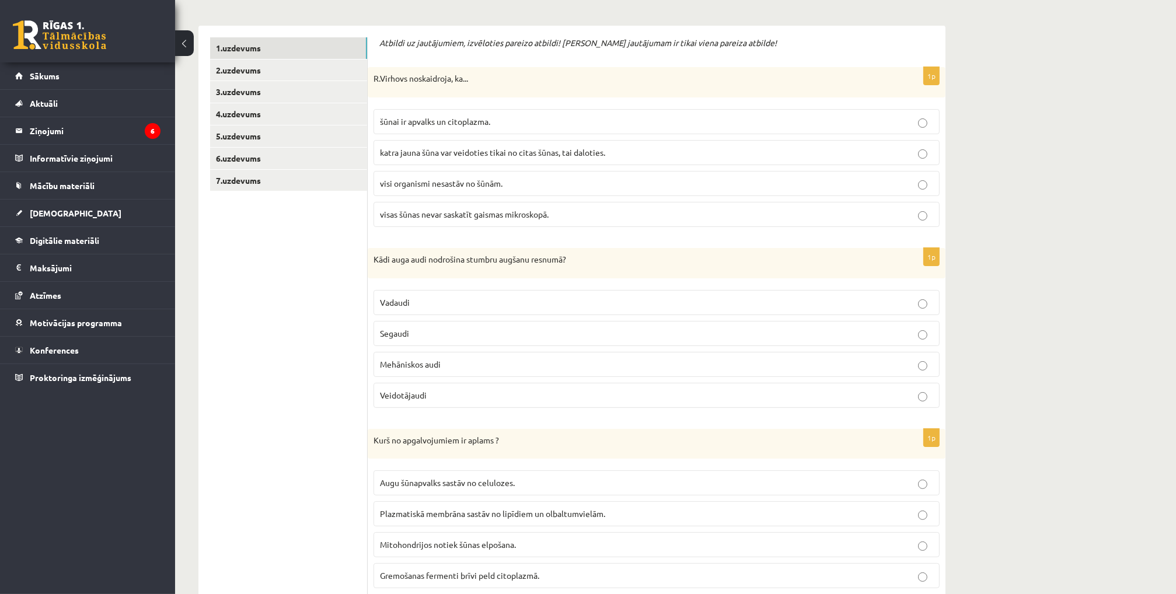
click at [454, 352] on label "Mehāniskos audi" at bounding box center [657, 364] width 566 height 25
click at [510, 182] on p "visi organismi nesastāv no šūnām." at bounding box center [656, 183] width 553 height 12
click at [526, 150] on span "katra jauna šūna var veidoties tikai no citas šūnas, tai daloties." at bounding box center [492, 152] width 225 height 11
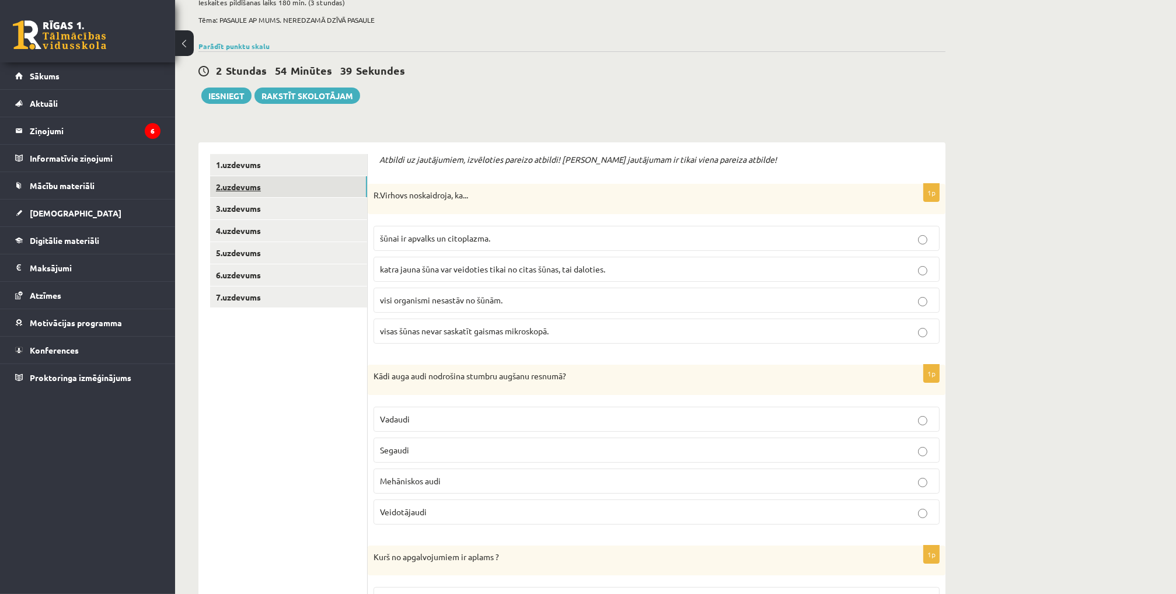
click at [264, 183] on link "2.uzdevums" at bounding box center [288, 187] width 157 height 22
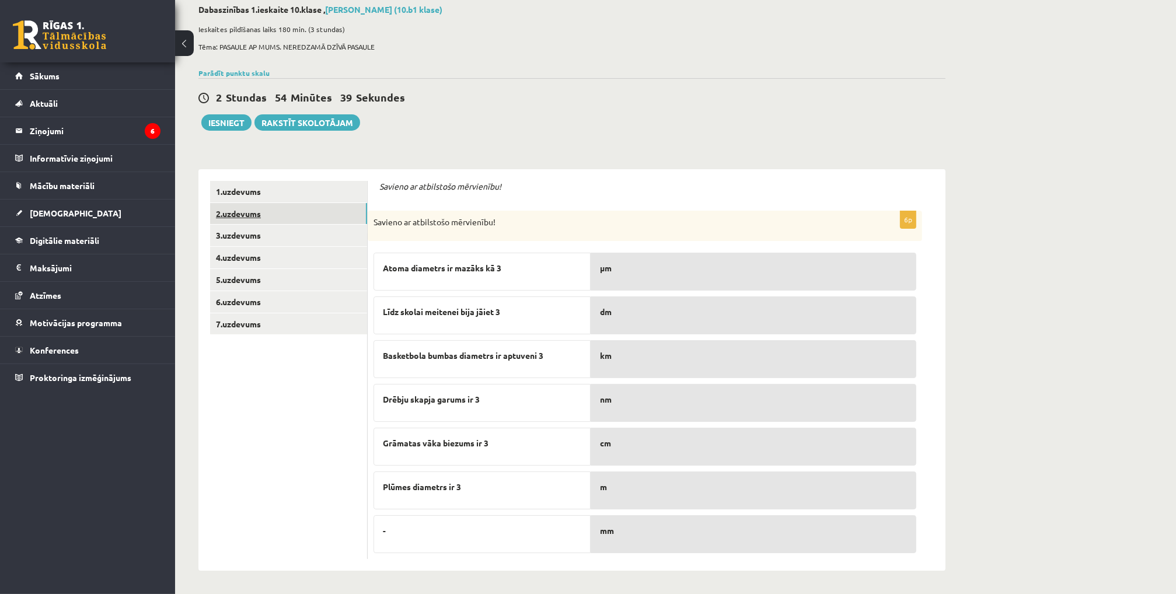
scroll to position [62, 0]
click at [263, 241] on link "3.uzdevums" at bounding box center [288, 237] width 157 height 22
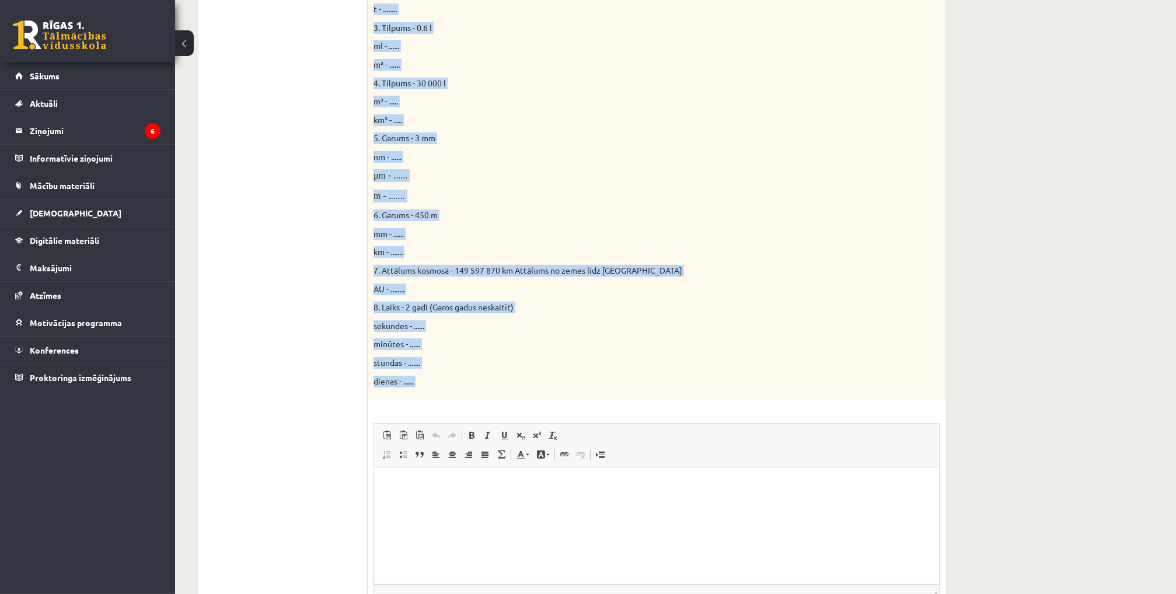
scroll to position [524, 0]
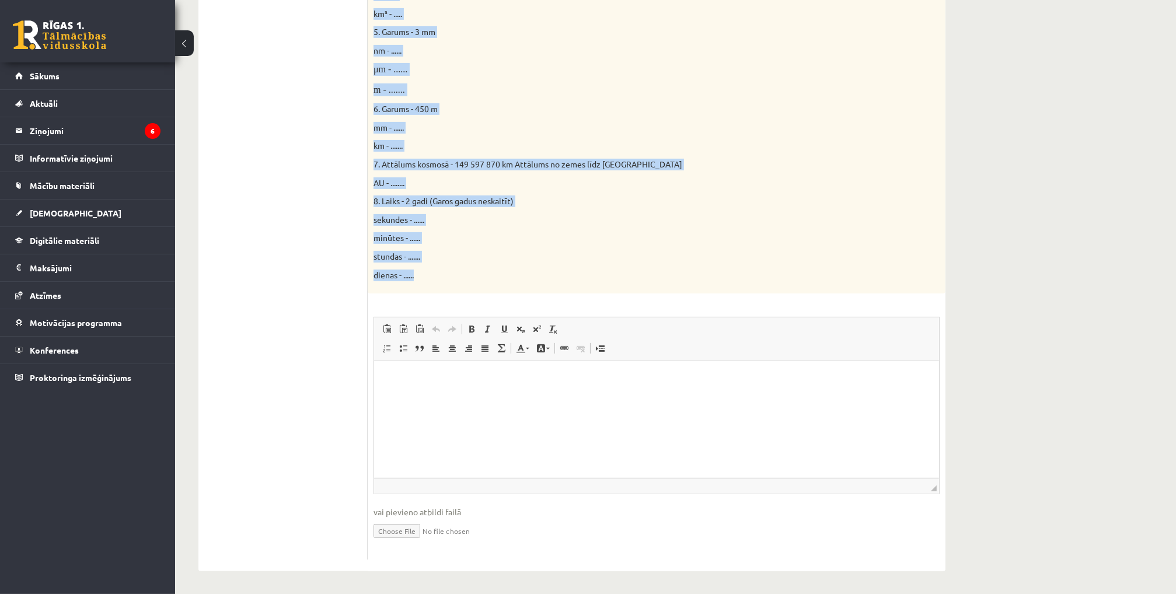
drag, startPoint x: 371, startPoint y: 222, endPoint x: 434, endPoint y: 281, distance: 85.9
click at [434, 281] on div "Doti fizikālie lielumi un to mērvienības. Pārveido mērvienības citās norādītajā…" at bounding box center [657, 22] width 578 height 543
copy div "Doti fizikālie lielumi un to mērvienības. Pārveido mērvienības citās norādītajā…"
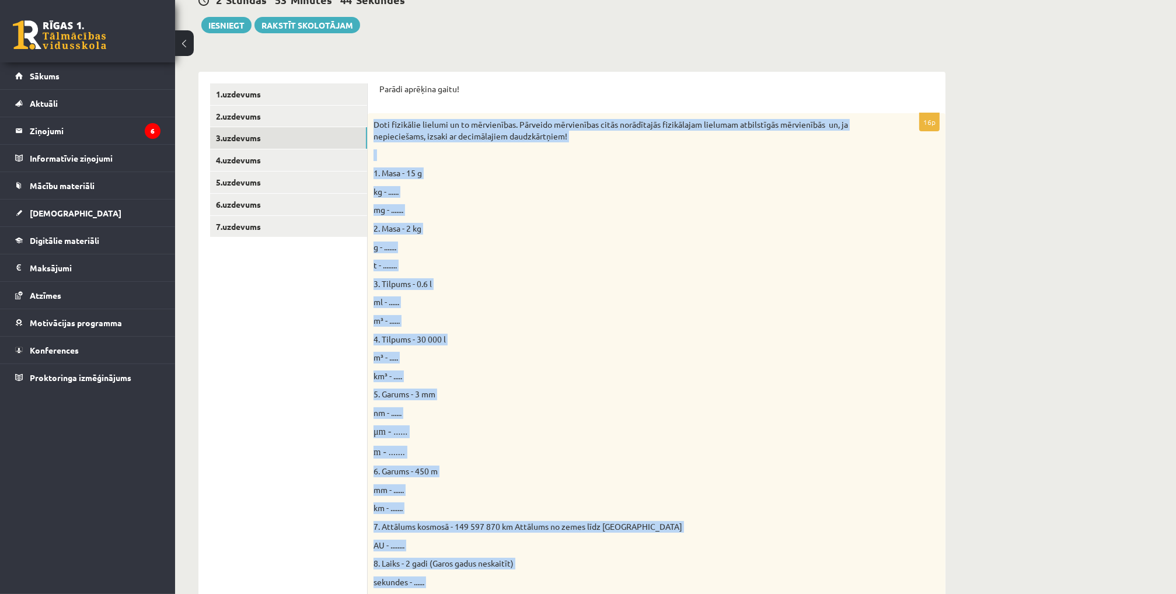
scroll to position [115, 0]
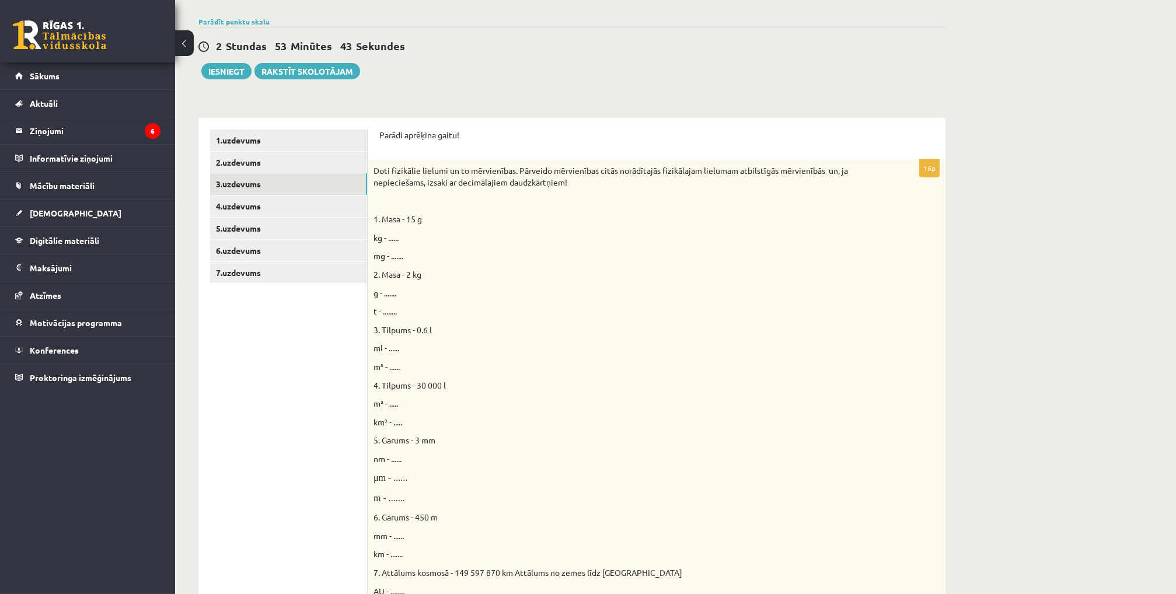
click at [273, 365] on ul "1.uzdevums 2.uzdevums 3.uzdevums 4.uzdevums 5.uzdevums 6.uzdevums 7.uzdevums" at bounding box center [289, 549] width 158 height 839
click at [278, 211] on link "4.uzdevums" at bounding box center [288, 207] width 157 height 22
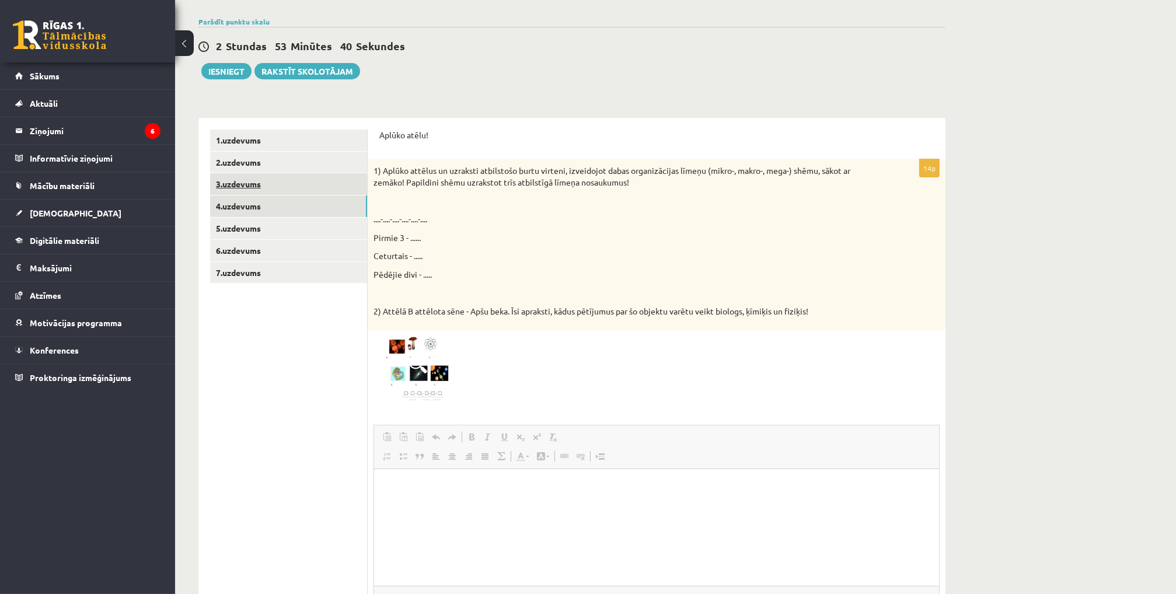
scroll to position [0, 0]
click at [270, 187] on link "3.uzdevums" at bounding box center [288, 184] width 157 height 22
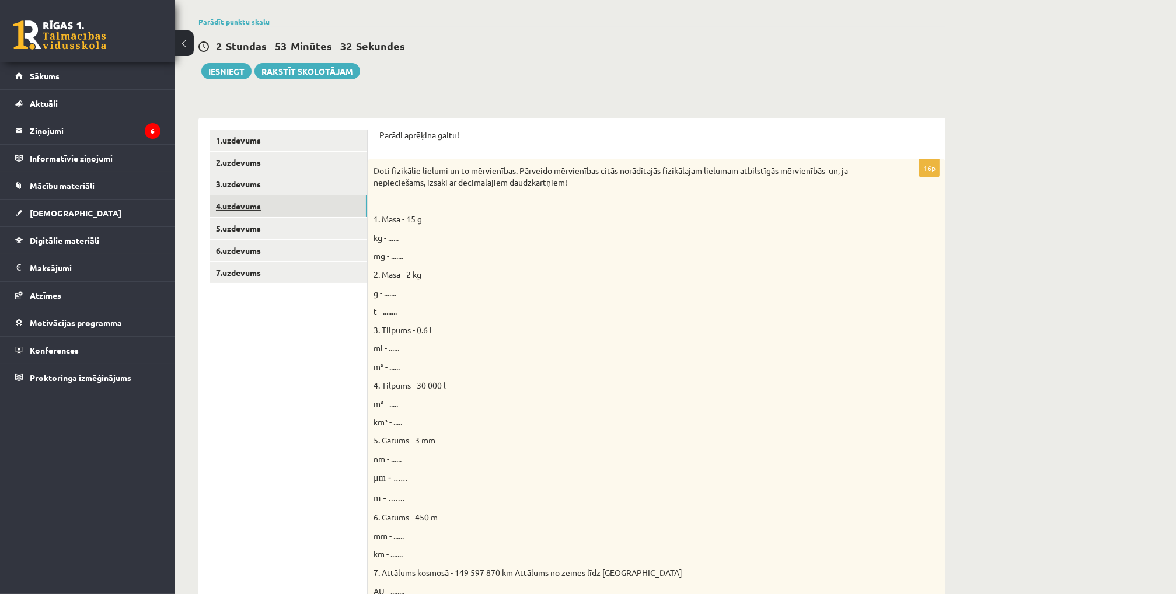
click at [255, 210] on link "4.uzdevums" at bounding box center [288, 207] width 157 height 22
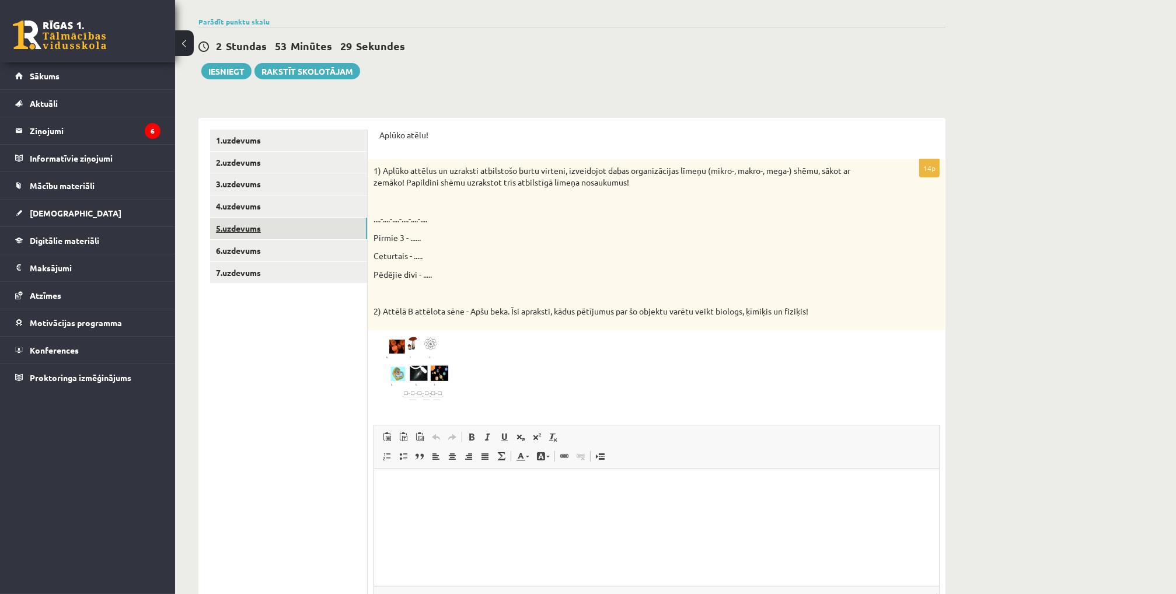
click at [236, 227] on link "5.uzdevums" at bounding box center [288, 229] width 157 height 22
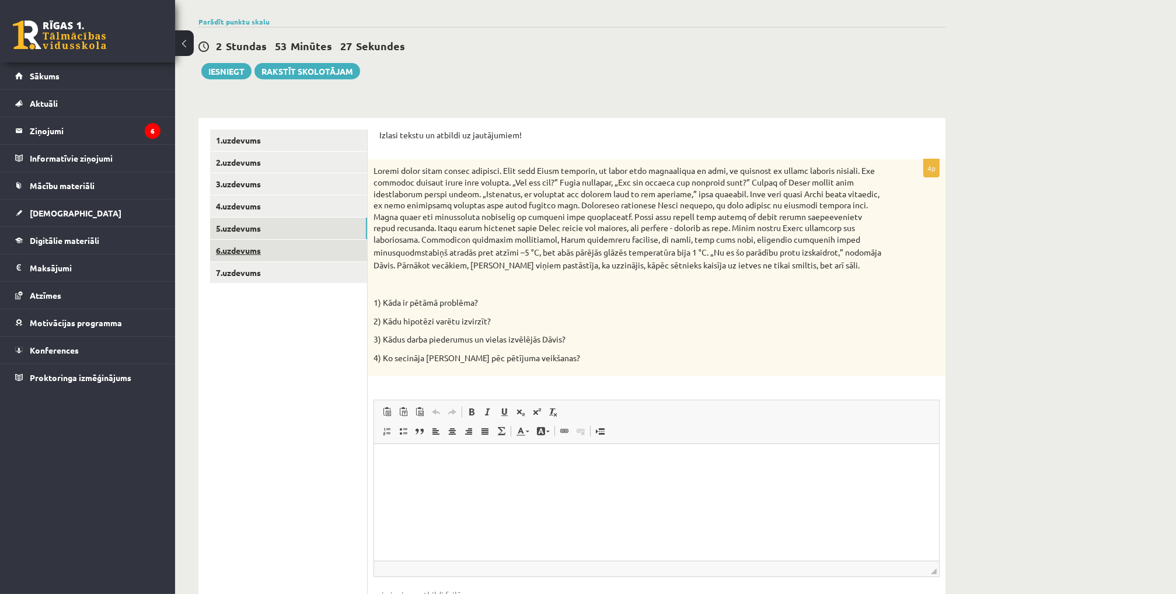
click at [247, 247] on link "6.uzdevums" at bounding box center [288, 251] width 157 height 22
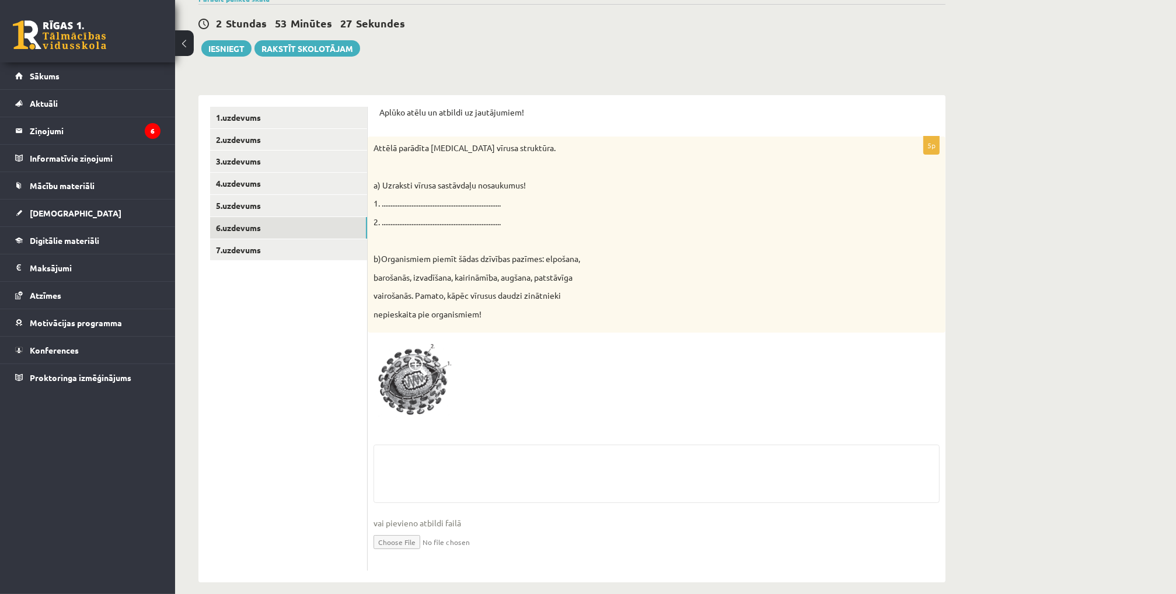
scroll to position [150, 0]
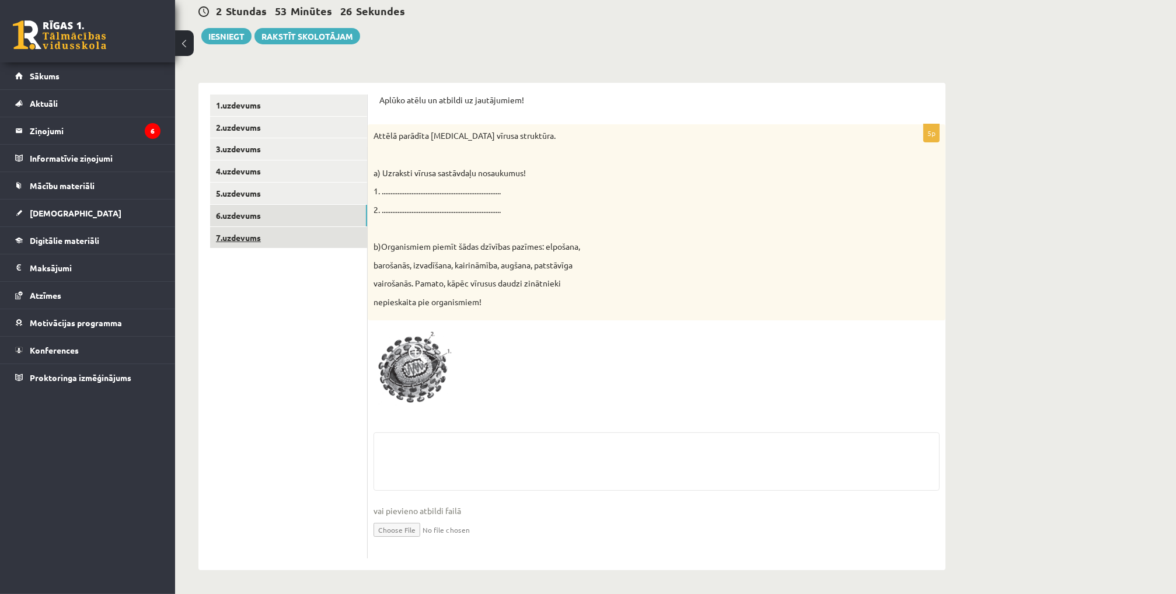
click at [229, 233] on link "7.uzdevums" at bounding box center [288, 238] width 157 height 22
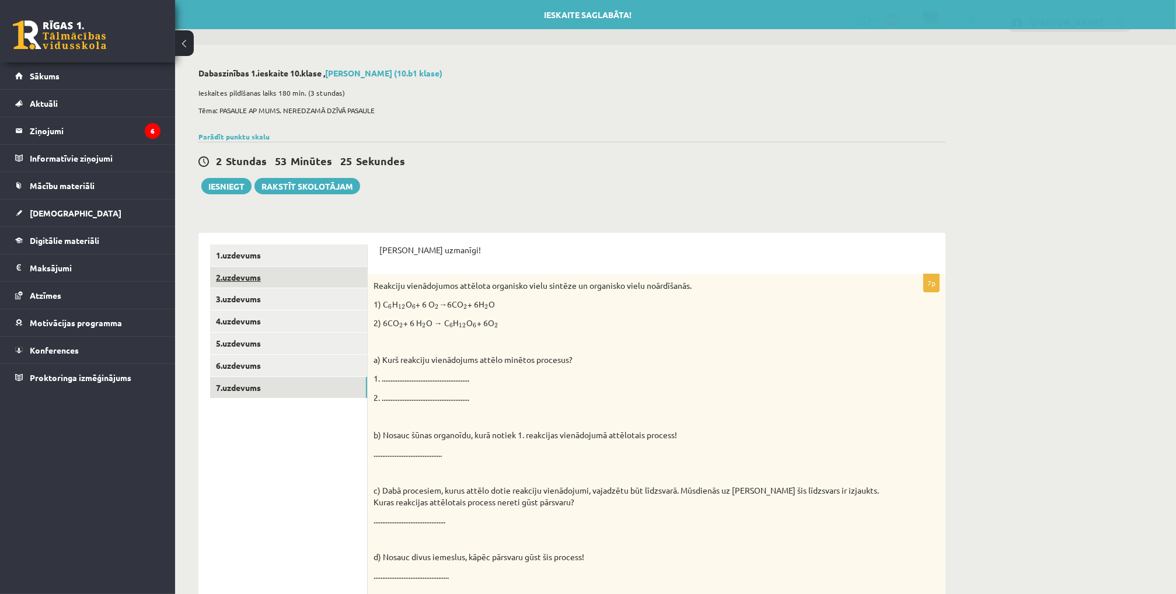
scroll to position [0, 0]
click at [245, 271] on link "2.uzdevums" at bounding box center [288, 278] width 157 height 22
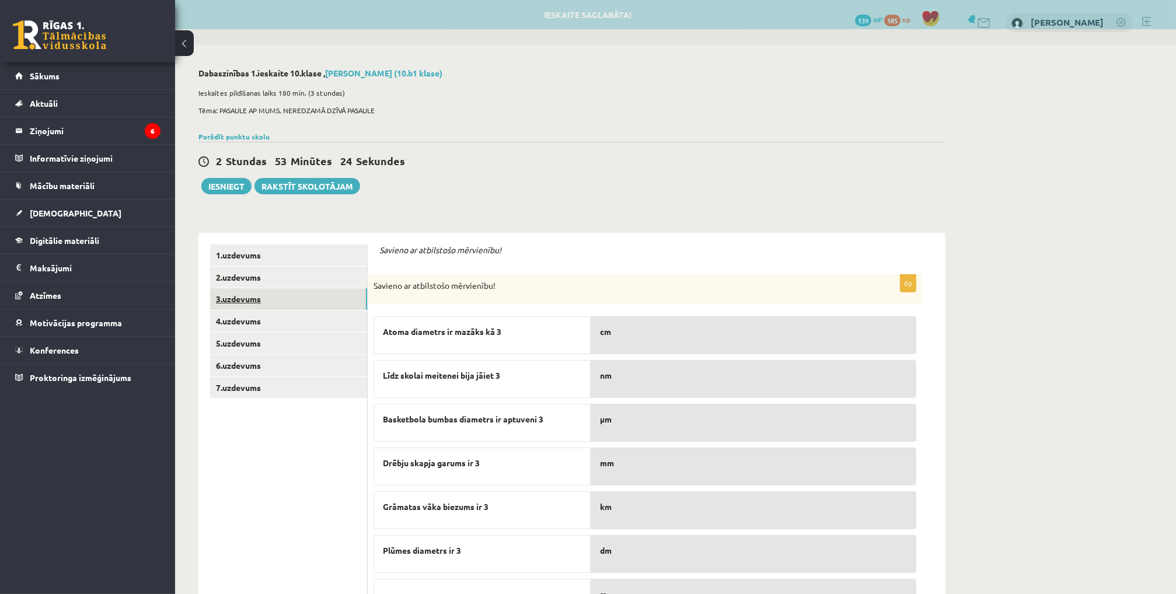
click at [248, 299] on link "3.uzdevums" at bounding box center [288, 299] width 157 height 22
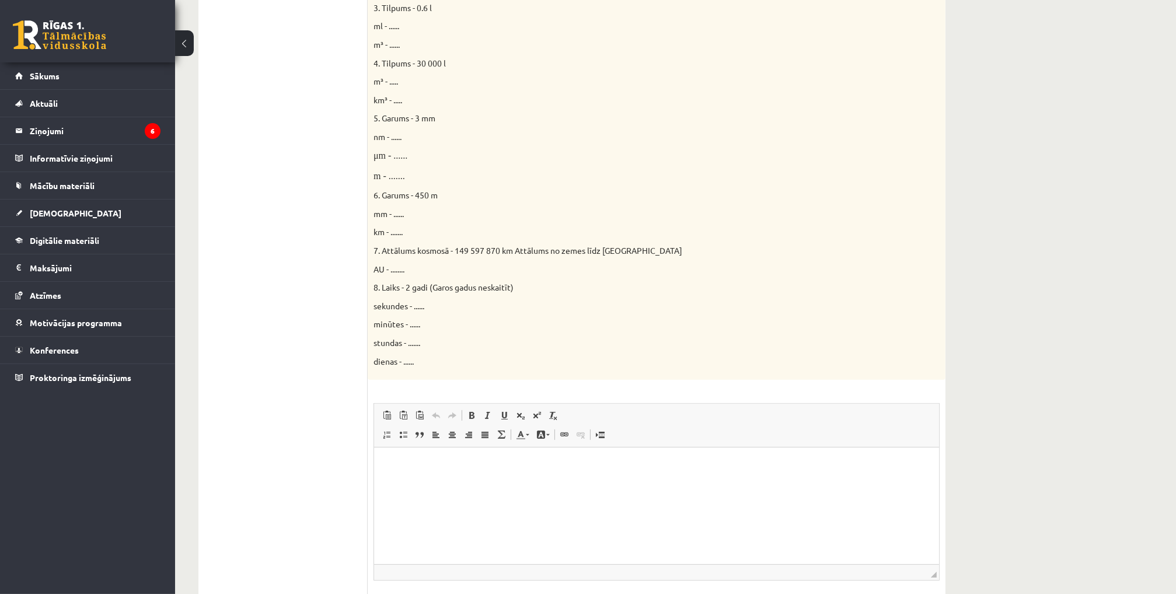
scroll to position [467, 0]
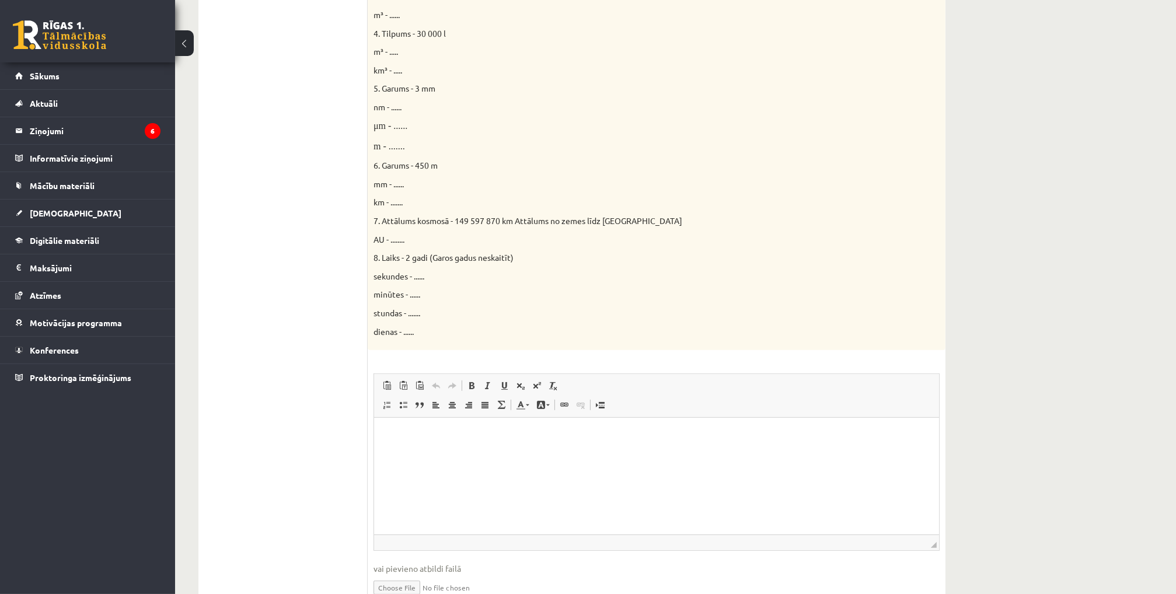
click at [467, 454] on html at bounding box center [656, 436] width 565 height 36
click at [484, 487] on p "**********" at bounding box center [651, 506] width 533 height 61
click at [522, 507] on p "**********" at bounding box center [651, 506] width 533 height 61
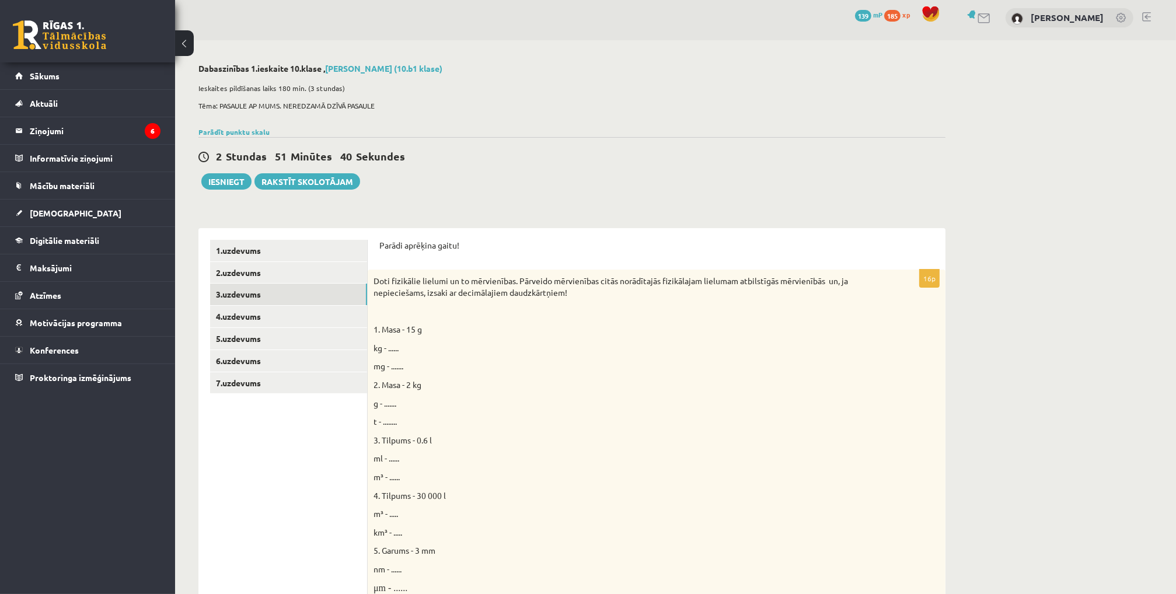
scroll to position [0, 0]
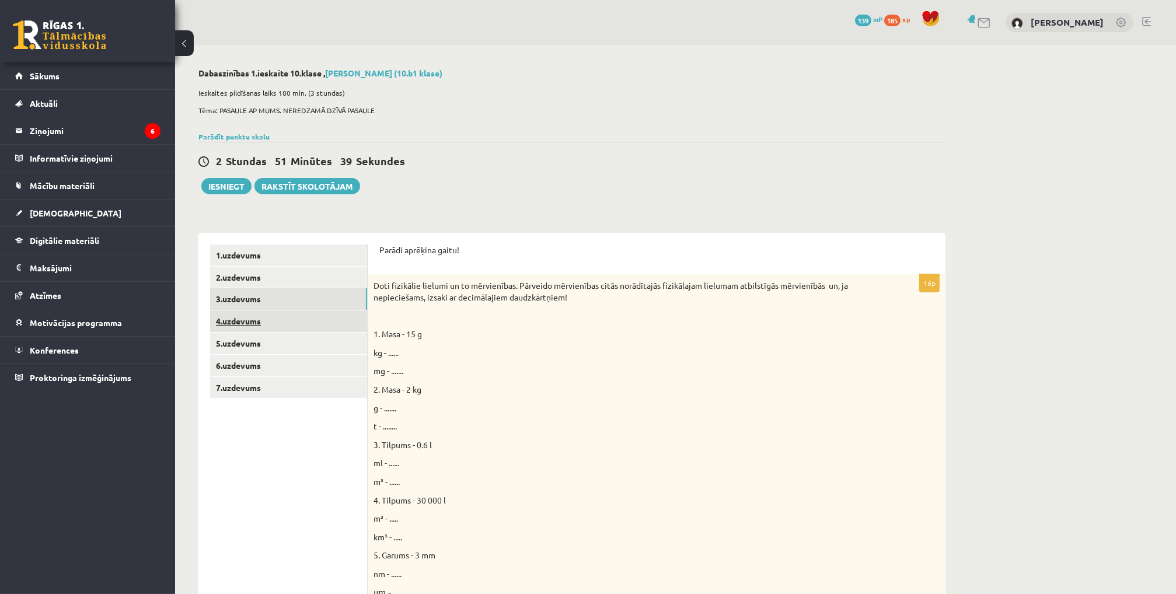
click at [225, 322] on link "4.uzdevums" at bounding box center [288, 322] width 157 height 22
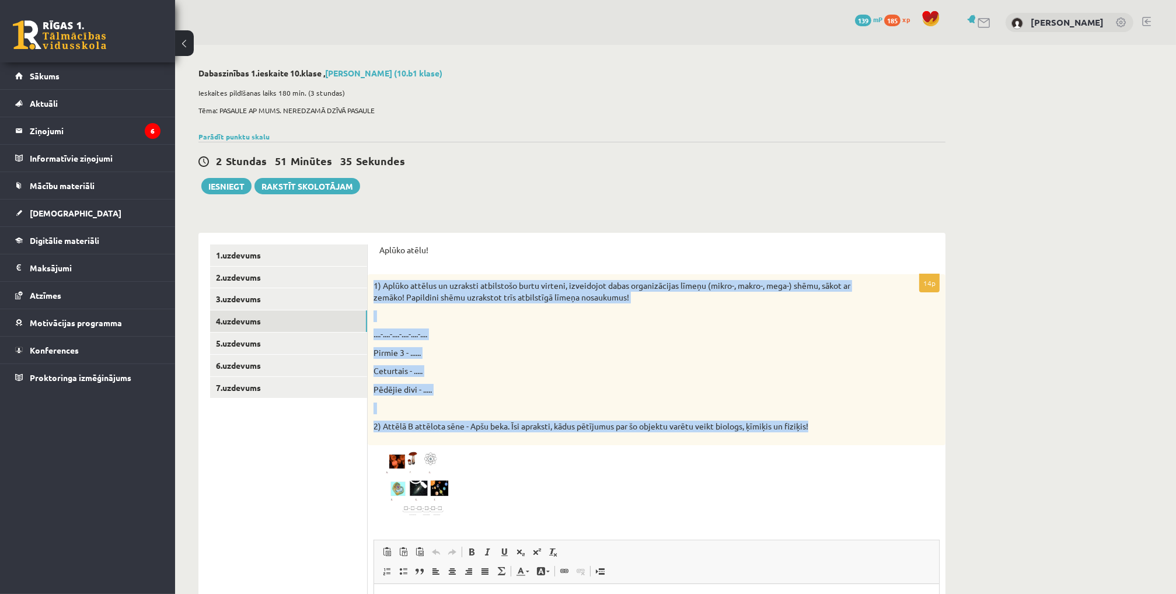
drag, startPoint x: 375, startPoint y: 281, endPoint x: 817, endPoint y: 430, distance: 467.0
click at [817, 430] on div "1) Aplūko attēlus un uzraksti atbilstošo burtu virteni, izveidojot dabas organi…" at bounding box center [657, 359] width 578 height 170
copy div "1) Aplūko attēlus un uzraksti atbilstošo burtu virteni, izveidojot dabas organi…"
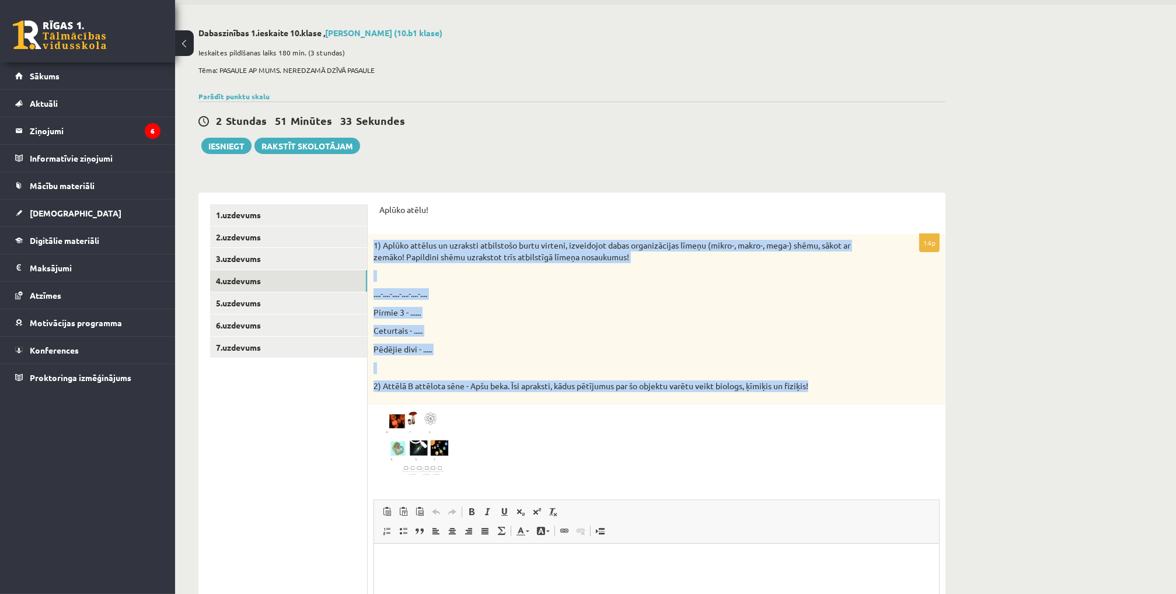
scroll to position [223, 0]
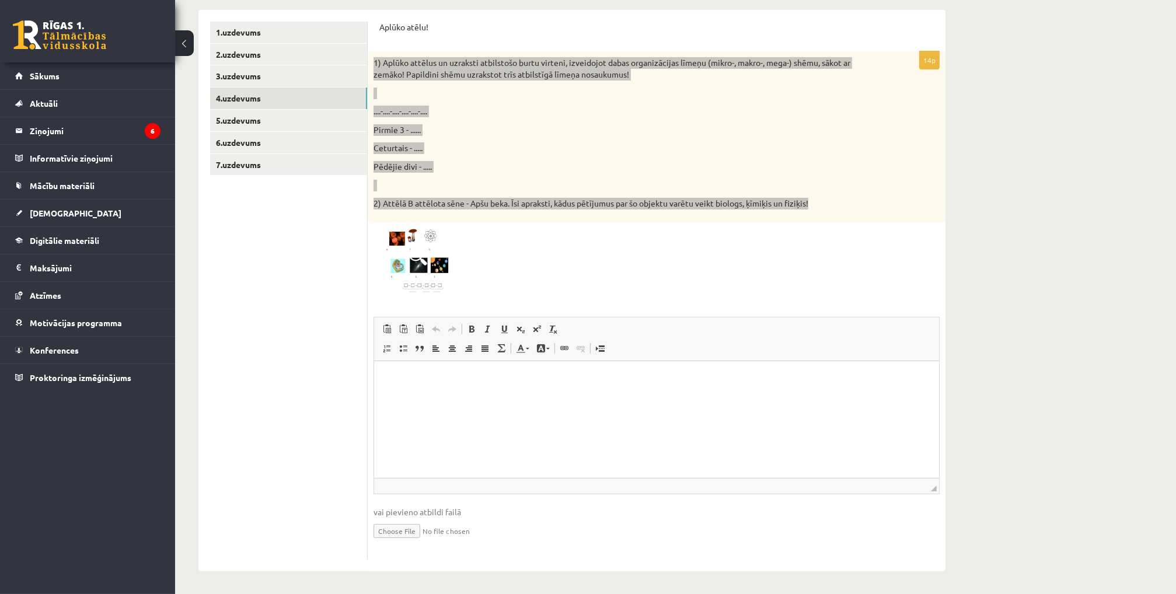
click at [482, 393] on html at bounding box center [656, 379] width 565 height 36
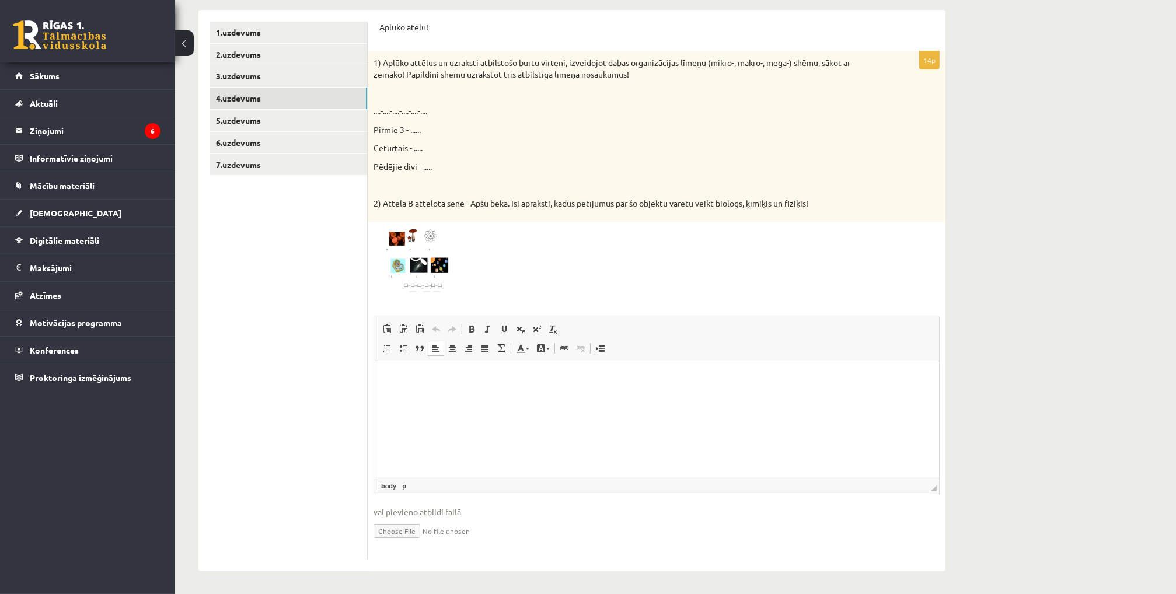
click at [360, 233] on ul "1.uzdevums 2.uzdevums 3.uzdevums 4.uzdevums 5.uzdevums 6.uzdevums 7.uzdevums" at bounding box center [289, 291] width 158 height 538
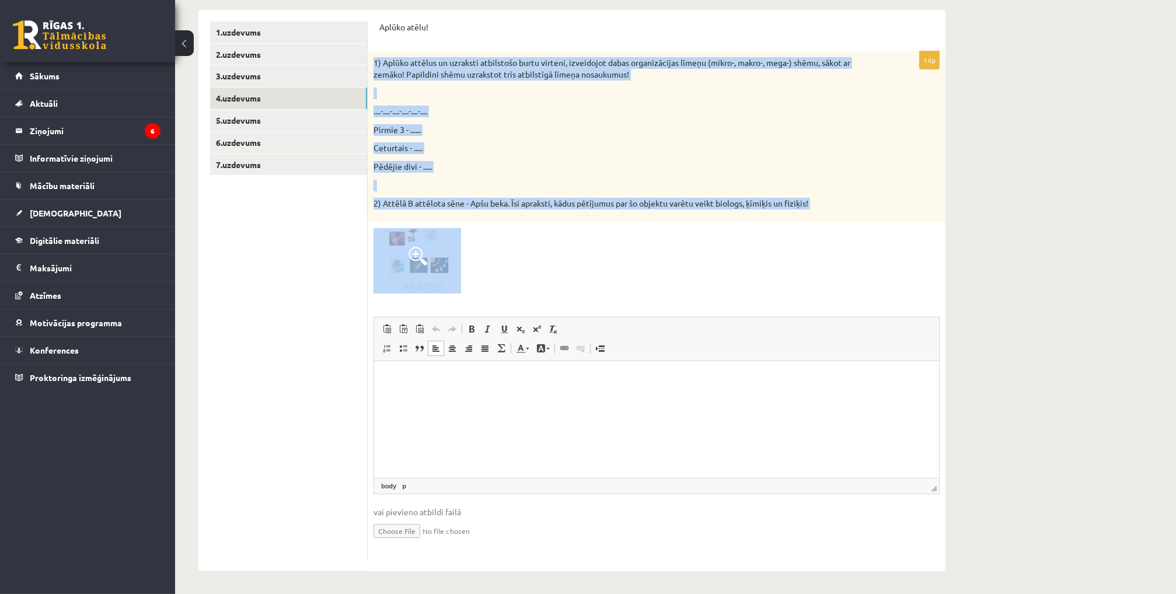
drag, startPoint x: 373, startPoint y: 50, endPoint x: 485, endPoint y: 292, distance: 266.9
click at [485, 292] on div "Aplūko atēlu! 14p 1) Aplūko attēlus un uzraksti atbilstošo burtu virteni, izvei…" at bounding box center [657, 290] width 578 height 561
copy div "1) Aplūko attēlus un uzraksti atbilstošo burtu virteni, izveidojot dabas organi…"
click at [432, 351] on span at bounding box center [435, 348] width 9 height 9
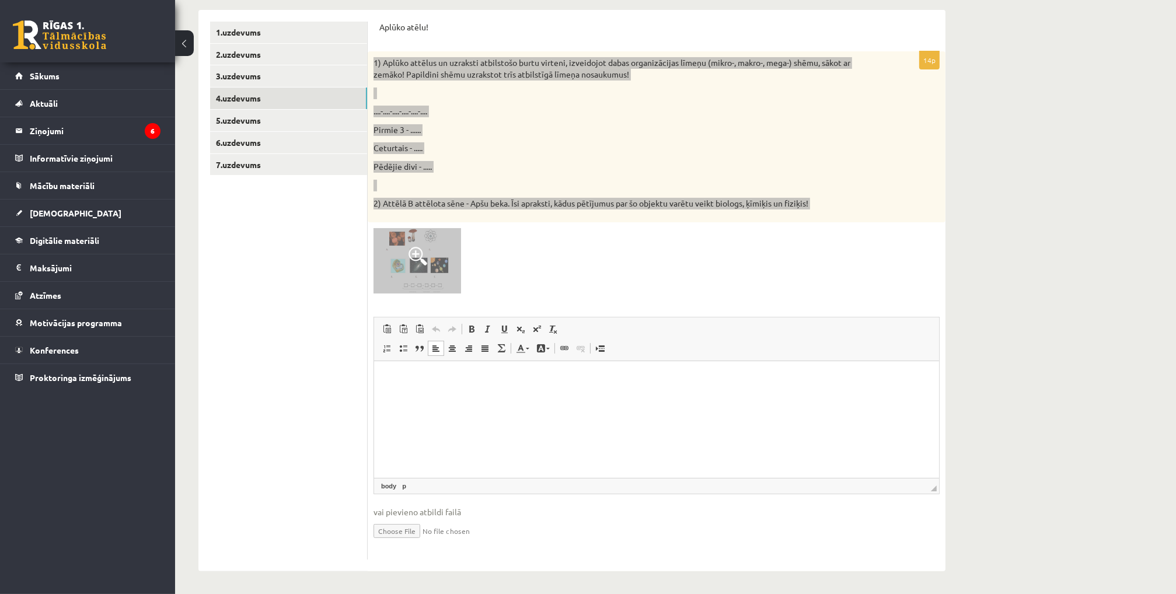
click at [425, 382] on p "Editor, wiswyg-editor-user-answer-47024952825540" at bounding box center [656, 379] width 542 height 12
click at [444, 396] on span "Paste" at bounding box center [457, 390] width 36 height 17
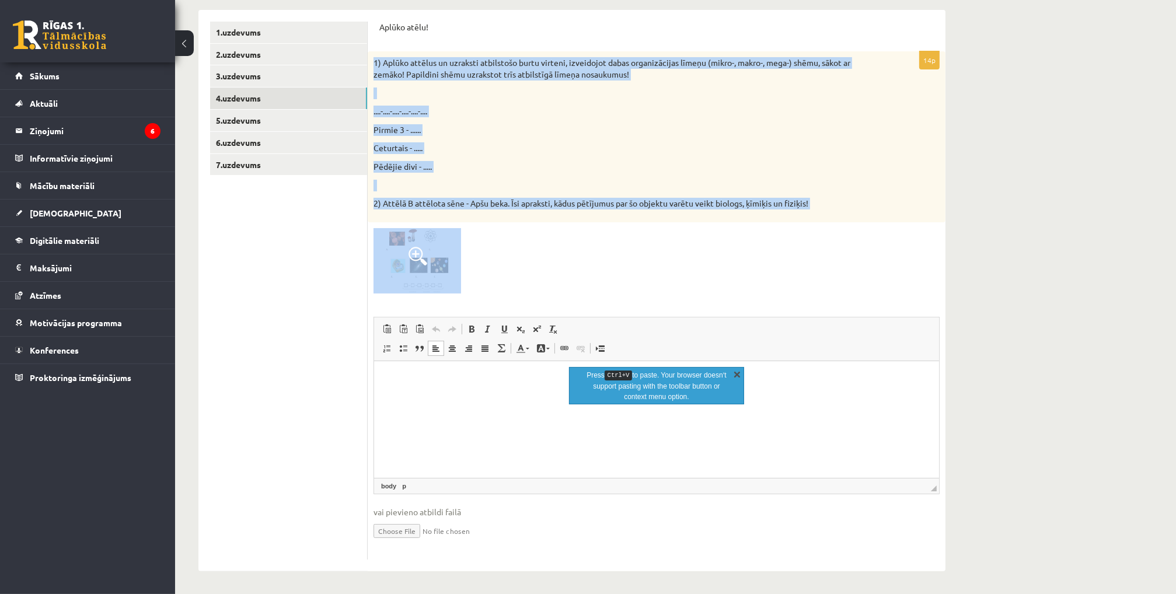
click at [740, 374] on link "X" at bounding box center [737, 374] width 12 height 12
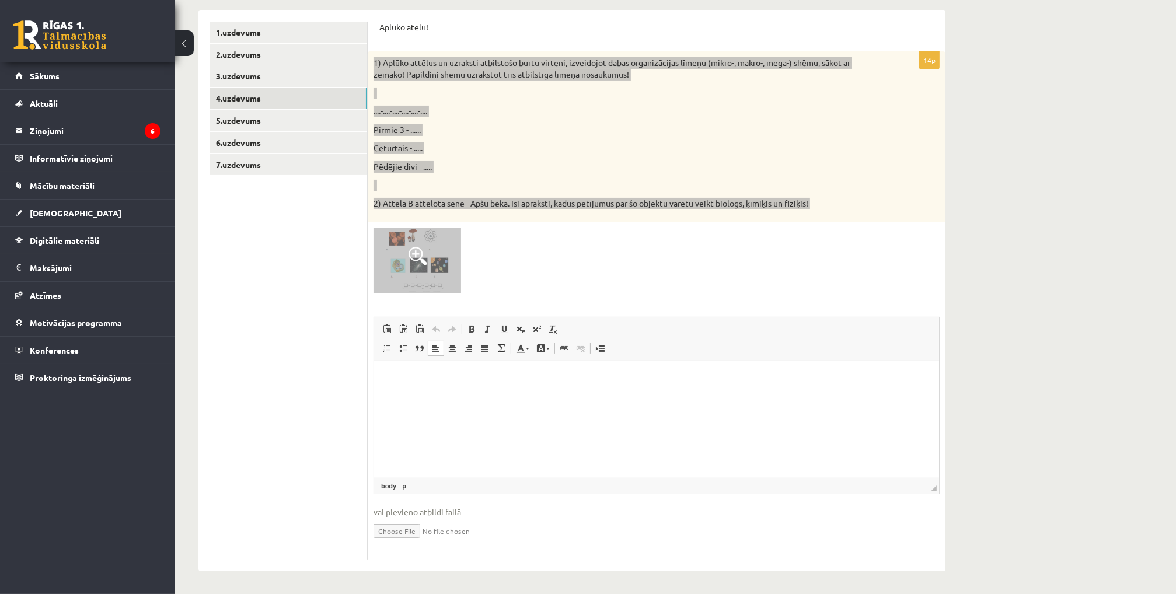
click at [570, 385] on p "Editor, wiswyg-editor-user-answer-47024952825540" at bounding box center [656, 379] width 542 height 12
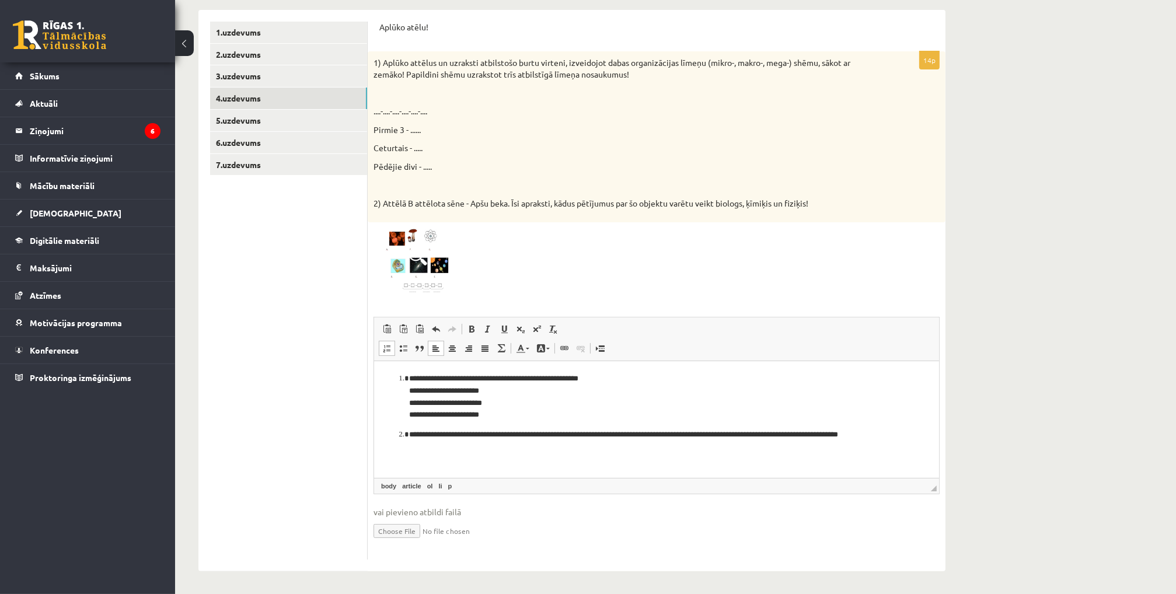
click at [369, 420] on div "14p 1) Aplūko attēlus un uzraksti atbilstošo burtu virteni, izveidojot dabas or…" at bounding box center [657, 305] width 578 height 508
click at [232, 119] on link "5.uzdevums" at bounding box center [288, 121] width 157 height 22
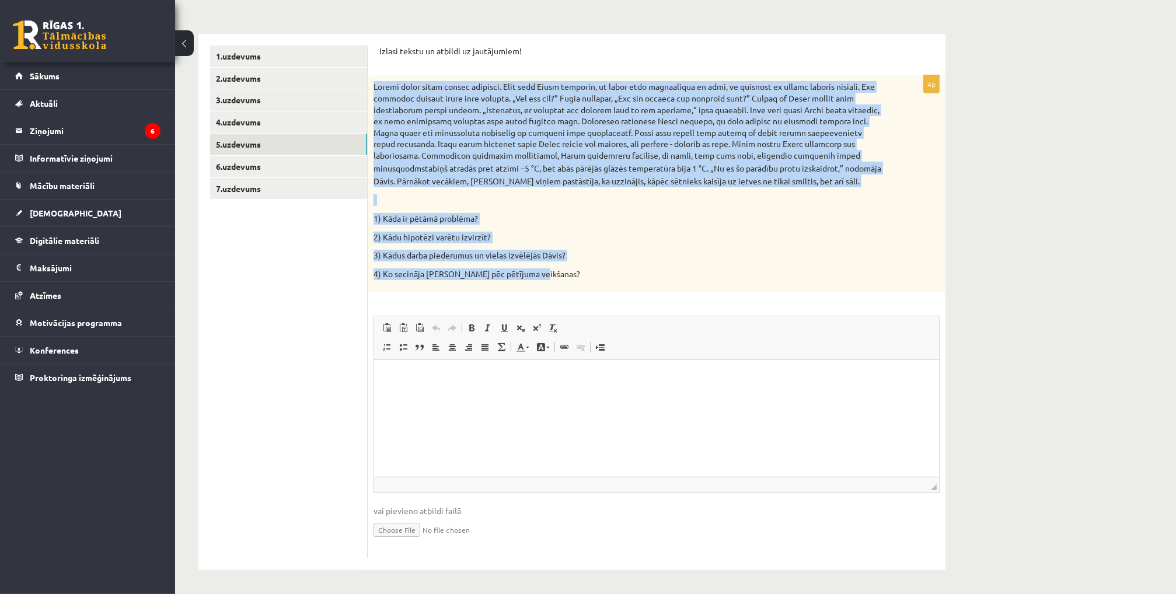
drag, startPoint x: 374, startPoint y: 82, endPoint x: 535, endPoint y: 281, distance: 256.0
click at [535, 281] on div "stabiņš atradās pret atzīmi –5 °C, bet abās pārējās glāzēs temperatūra bija 1 °…" at bounding box center [657, 183] width 578 height 217
copy div "Rudenī laiks kļuva arvien aukstāks. Kādu rītu Dāvis pamanīja, ka ielas bija pār…"
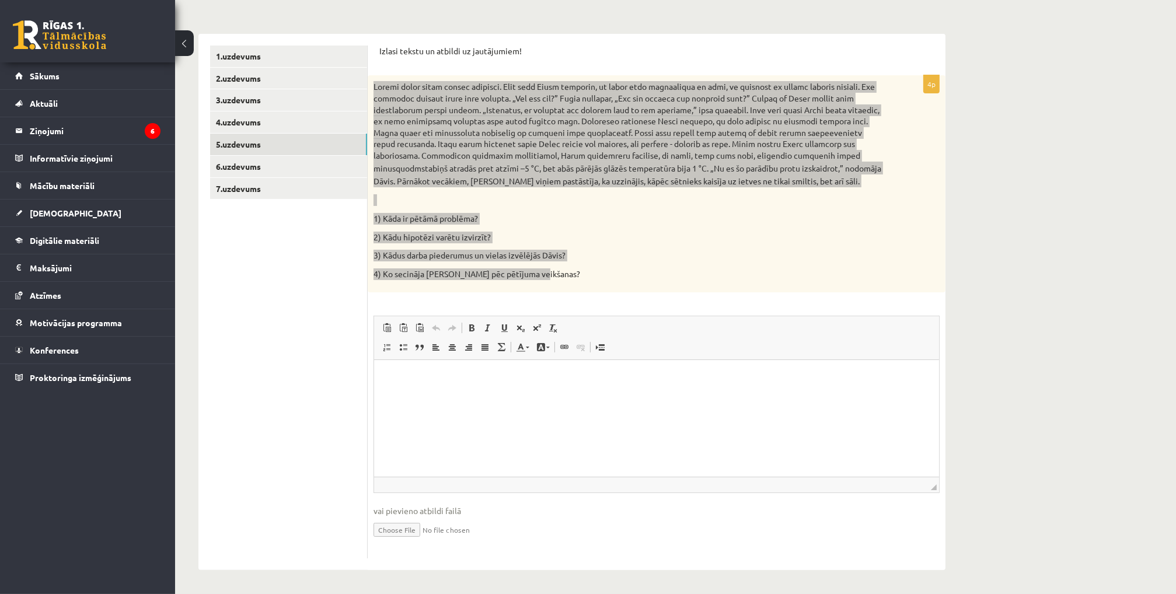
click at [432, 392] on html at bounding box center [656, 378] width 565 height 36
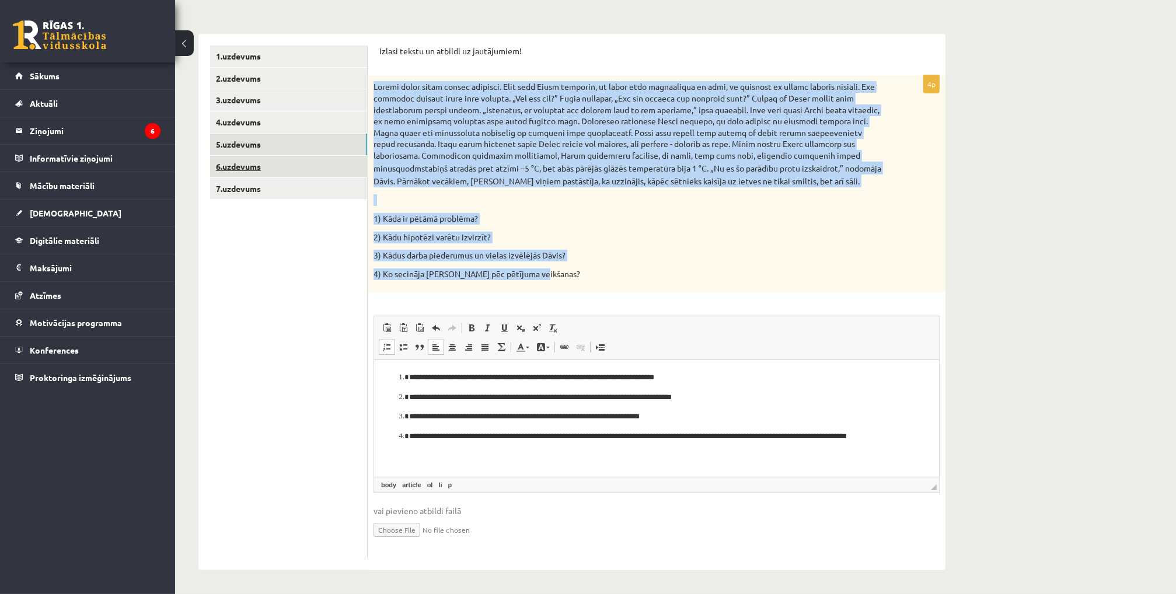
click at [253, 164] on link "6.uzdevums" at bounding box center [288, 167] width 157 height 22
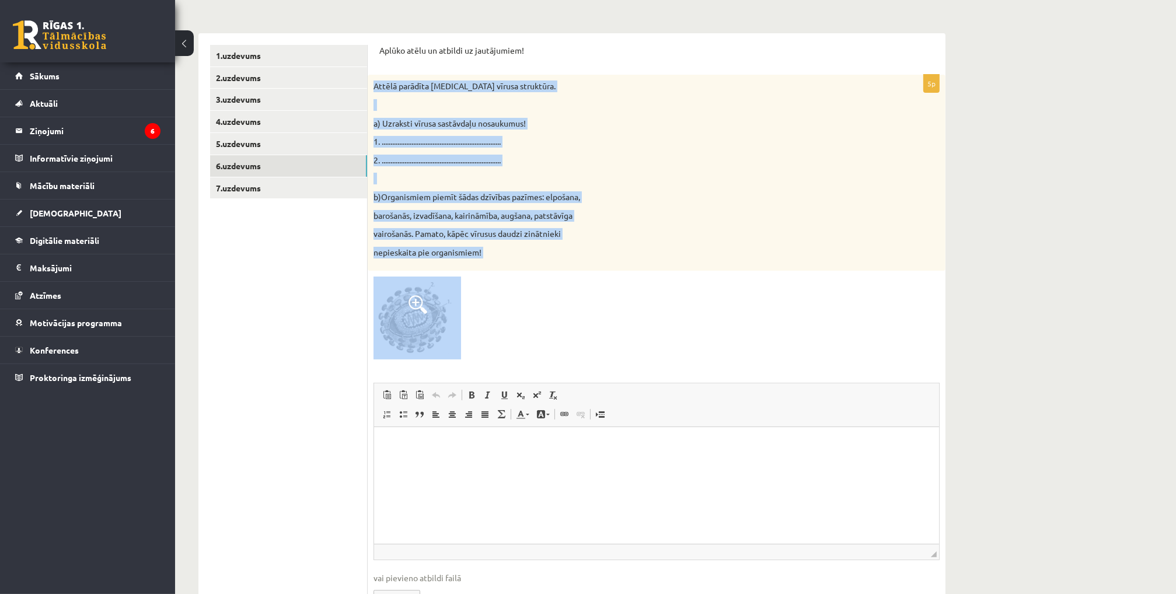
drag, startPoint x: 372, startPoint y: 78, endPoint x: 507, endPoint y: 334, distance: 289.3
click at [507, 334] on div "5p Attēlā parādīta HIV vīrusa struktūra. a) Uzraksti vīrusa sastāvdaļu nosaukum…" at bounding box center [657, 350] width 578 height 551
copy div "Attēlā parādīta HIV vīrusa struktūra. a) Uzraksti vīrusa sastāvdaļu nosaukumus!…"
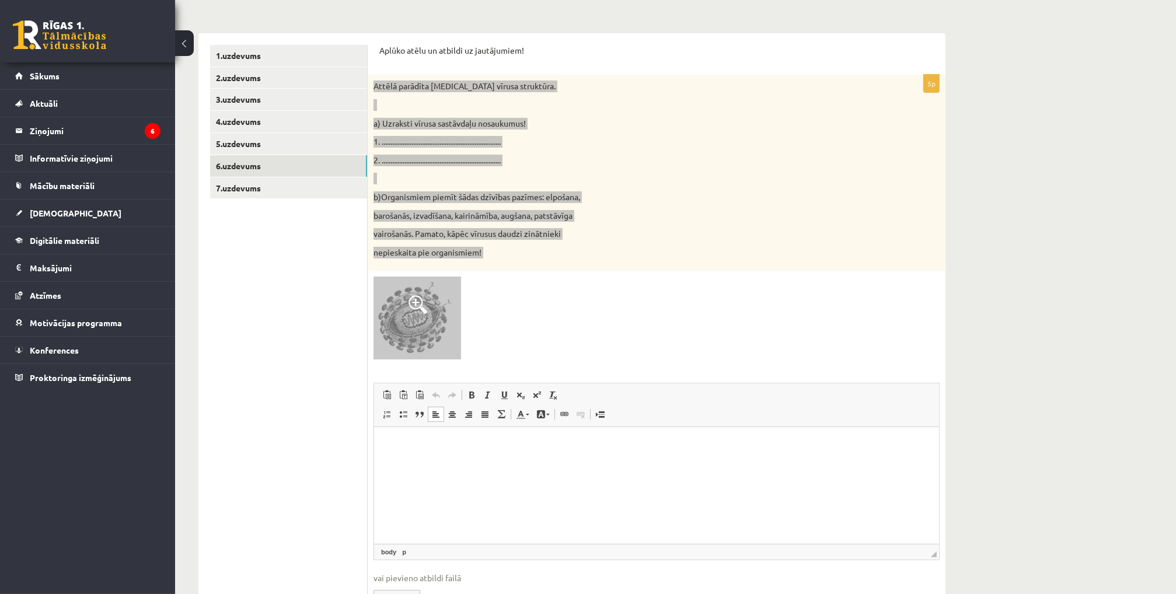
click at [424, 462] on html at bounding box center [656, 445] width 565 height 36
click at [456, 452] on html "**********" at bounding box center [656, 445] width 565 height 36
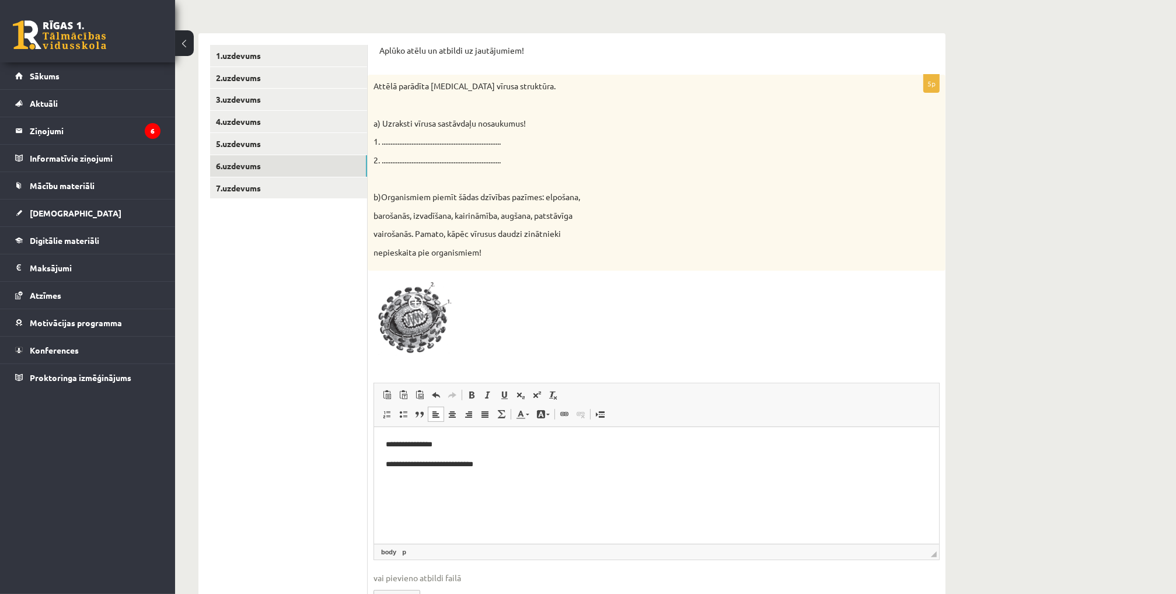
click at [301, 379] on ul "1.uzdevums 2.uzdevums 3.uzdevums 4.uzdevums 5.uzdevums 6.uzdevums 7.uzdevums" at bounding box center [289, 335] width 158 height 581
click at [404, 476] on body "**********" at bounding box center [656, 463] width 542 height 51
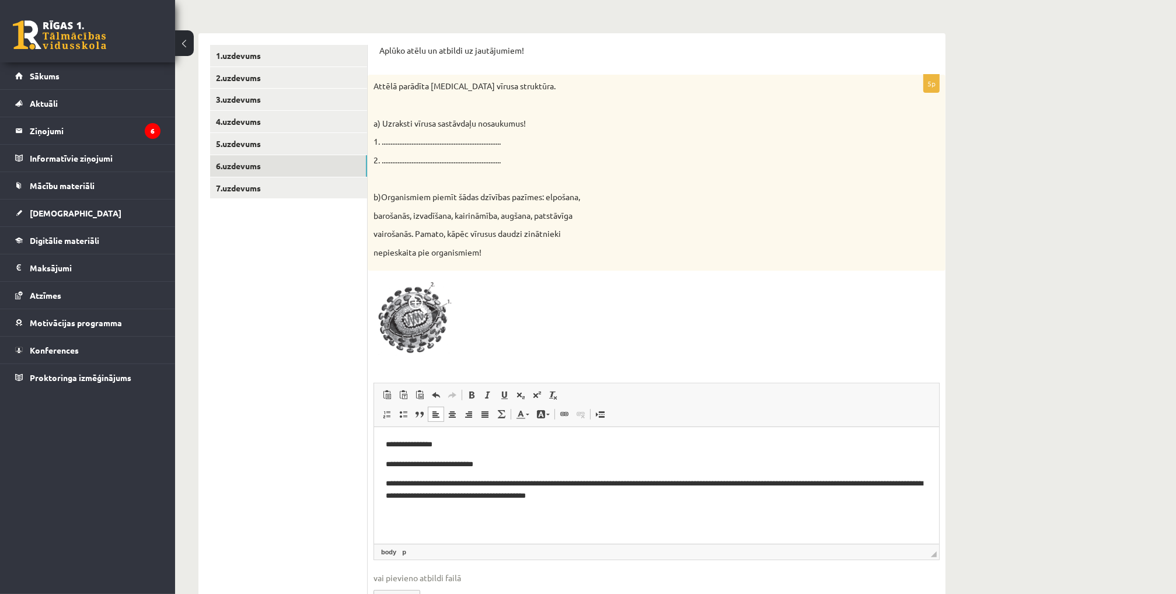
click at [282, 410] on ul "1.uzdevums 2.uzdevums 3.uzdevums 4.uzdevums 5.uzdevums 6.uzdevums 7.uzdevums" at bounding box center [289, 335] width 158 height 581
click at [254, 182] on link "7.uzdevums" at bounding box center [288, 188] width 157 height 22
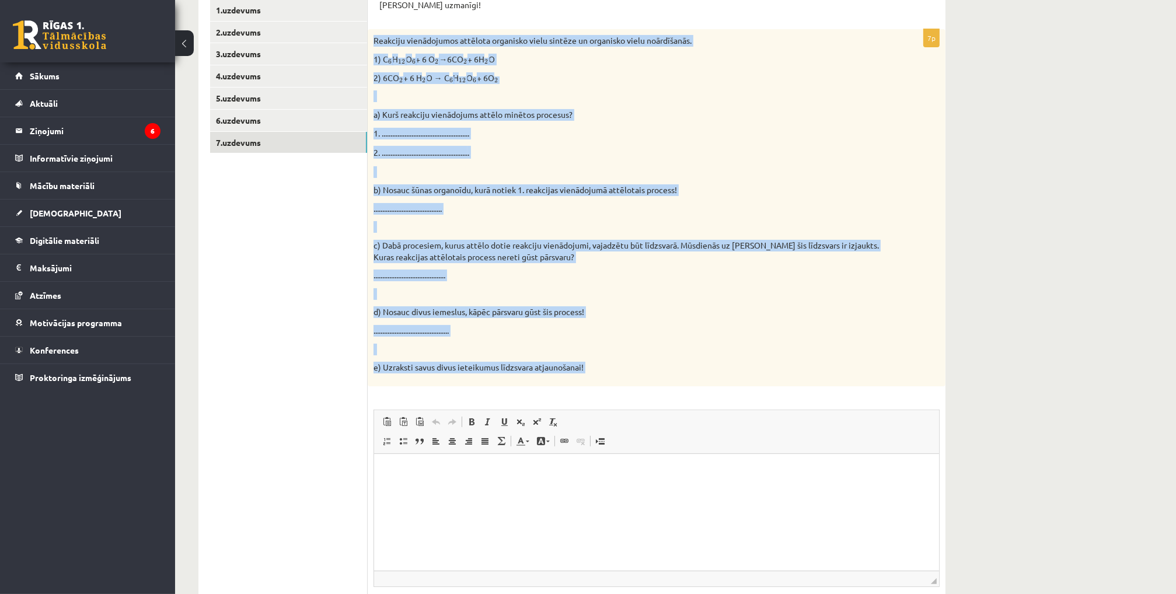
scroll to position [258, 0]
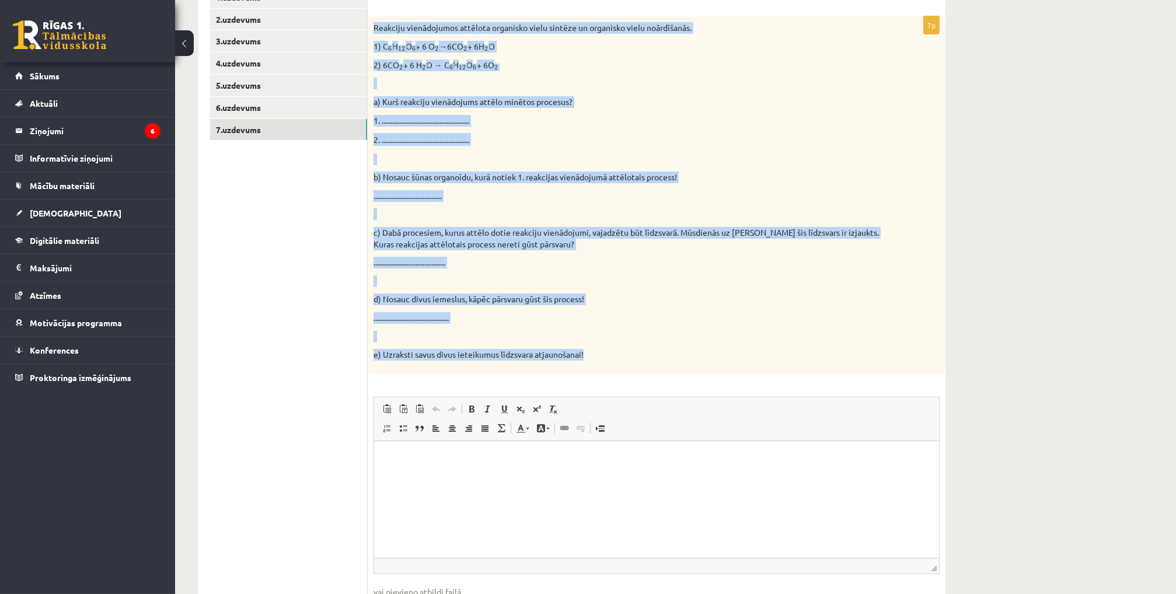
drag, startPoint x: 376, startPoint y: 82, endPoint x: 610, endPoint y: 355, distance: 359.3
click at [610, 355] on div "Pildi uzmanīgi! 7p Reakciju vienādojumos attēlota organisko vielu sintēze un or…" at bounding box center [657, 313] width 578 height 676
copy div "Reakciju vienādojumos attēlota organisko vielu sintēze un organisko vielu noārd…"
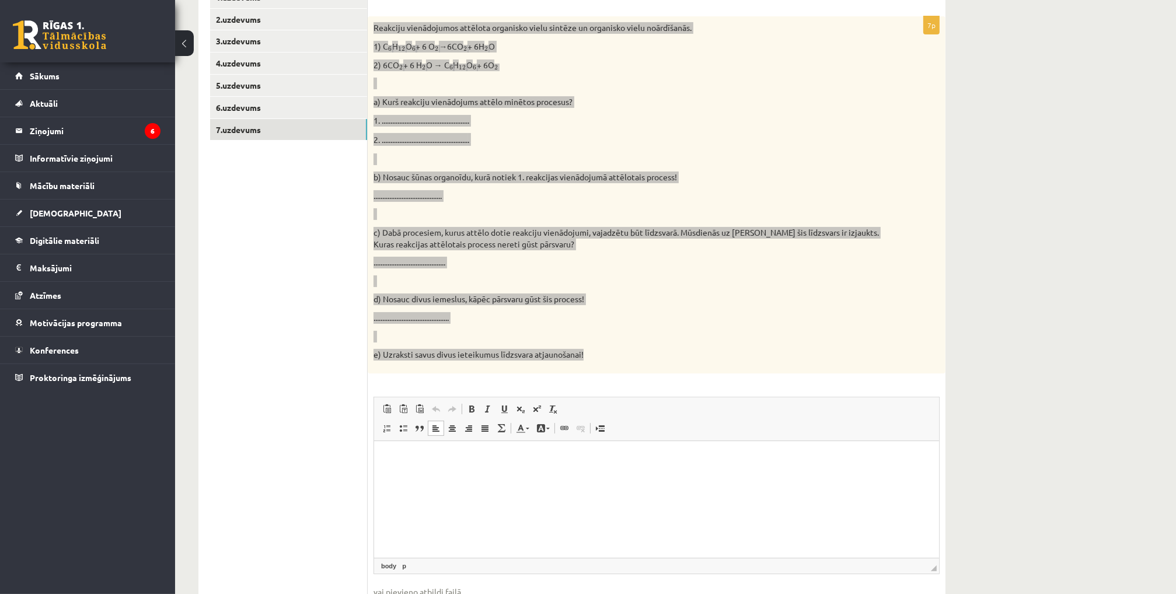
click at [459, 469] on html at bounding box center [656, 459] width 565 height 36
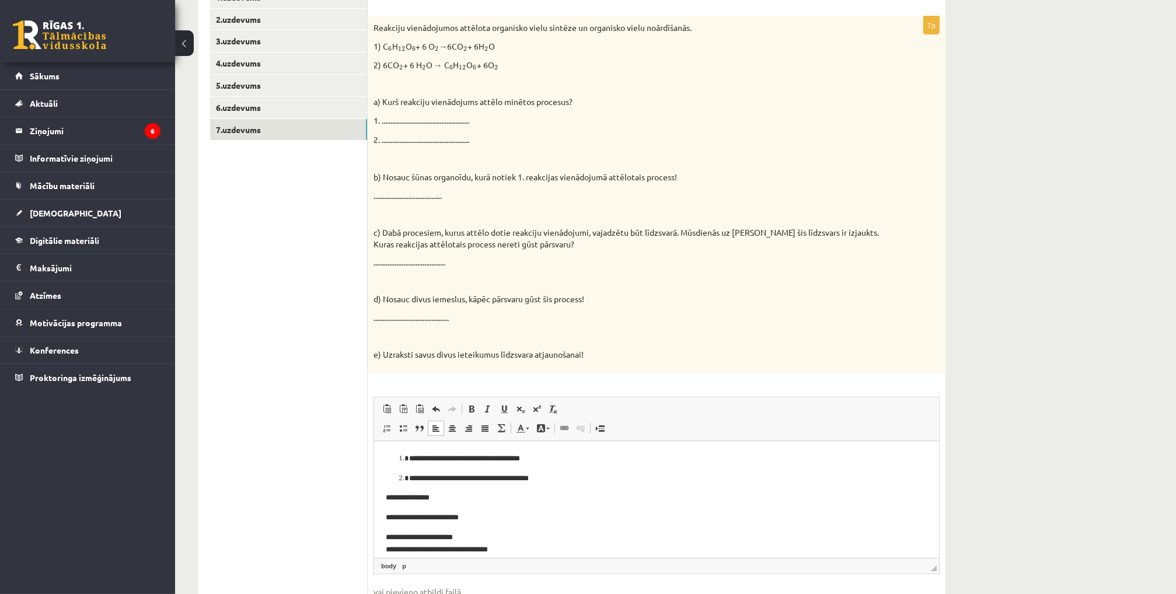
click at [264, 246] on ul "1.uzdevums 2.uzdevums 3.uzdevums 4.uzdevums 5.uzdevums 6.uzdevums 7.uzdevums" at bounding box center [289, 313] width 158 height 653
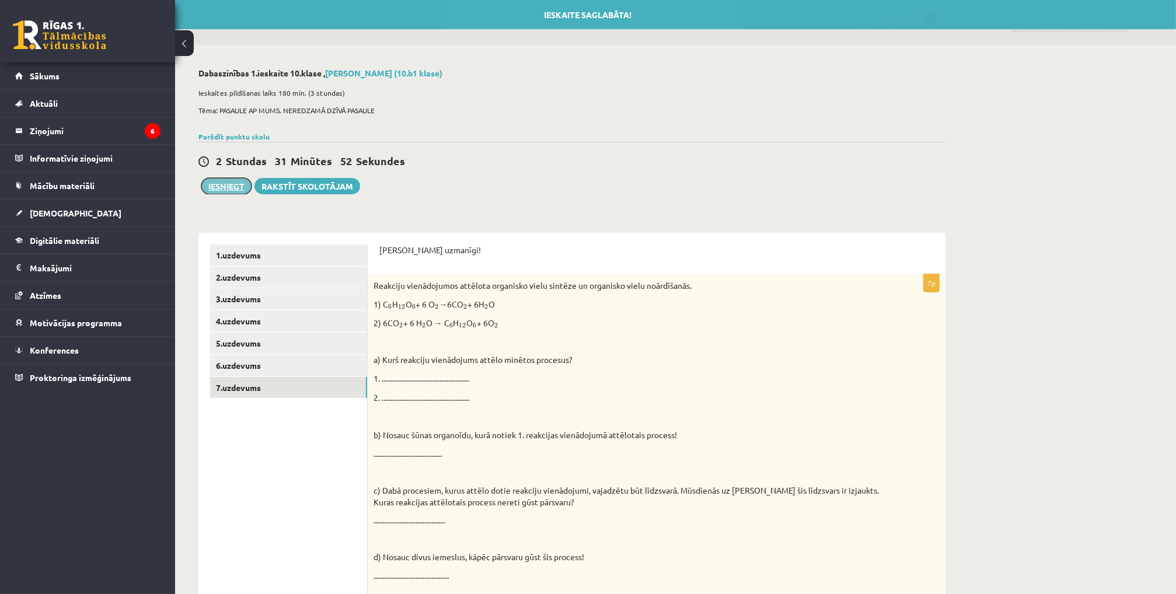
click at [227, 185] on button "Iesniegt" at bounding box center [226, 186] width 50 height 16
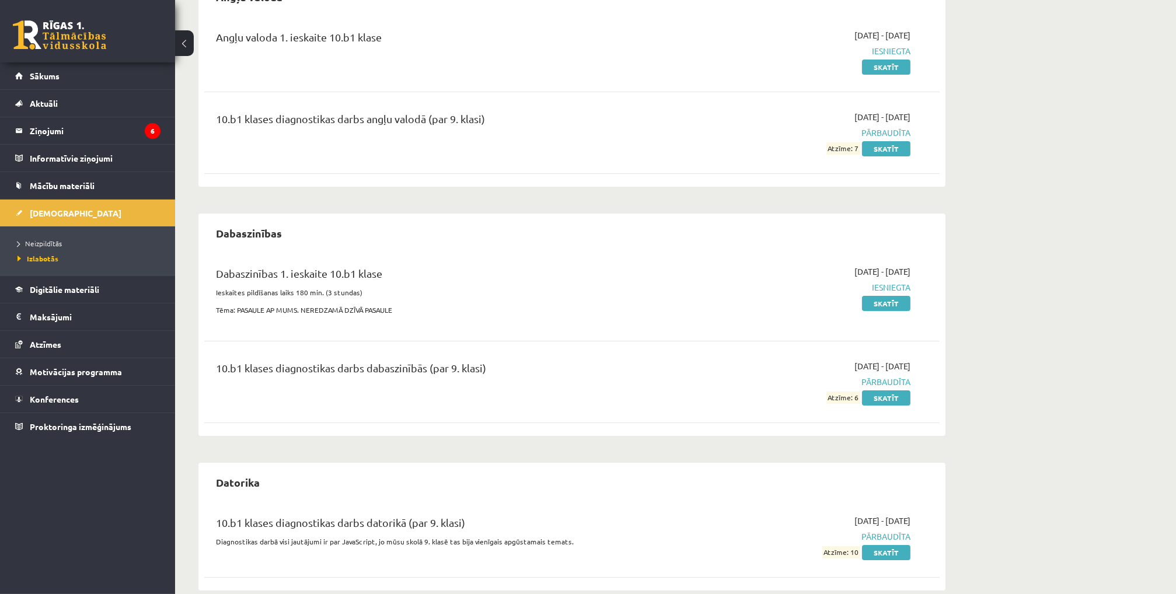
scroll to position [156, 0]
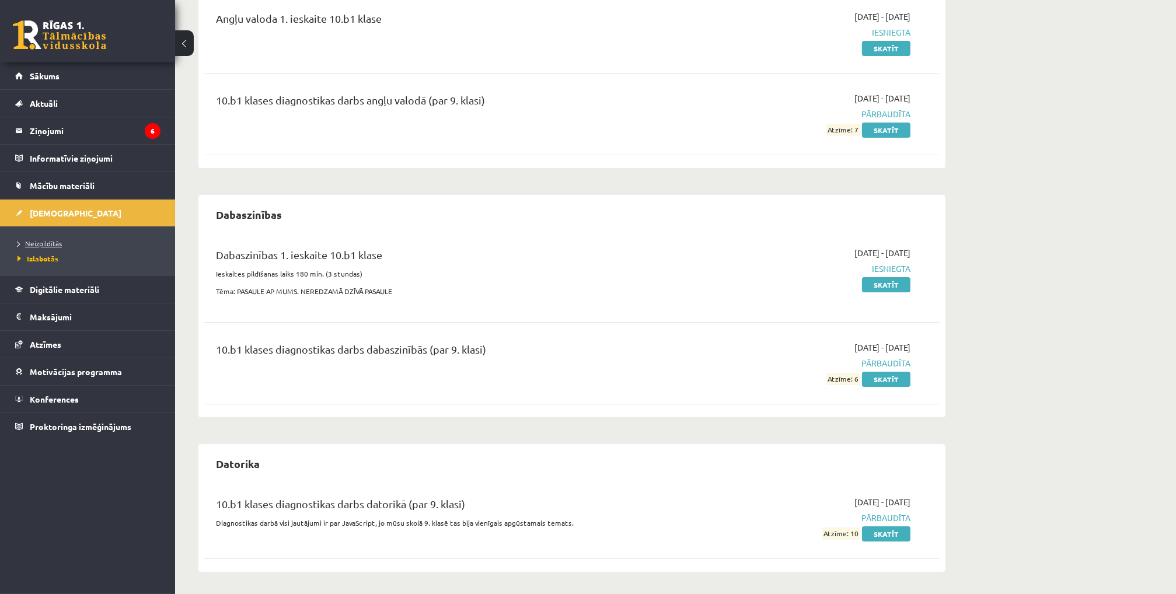
click at [36, 239] on span "Neizpildītās" at bounding box center [40, 243] width 44 height 9
